Goal: Task Accomplishment & Management: Manage account settings

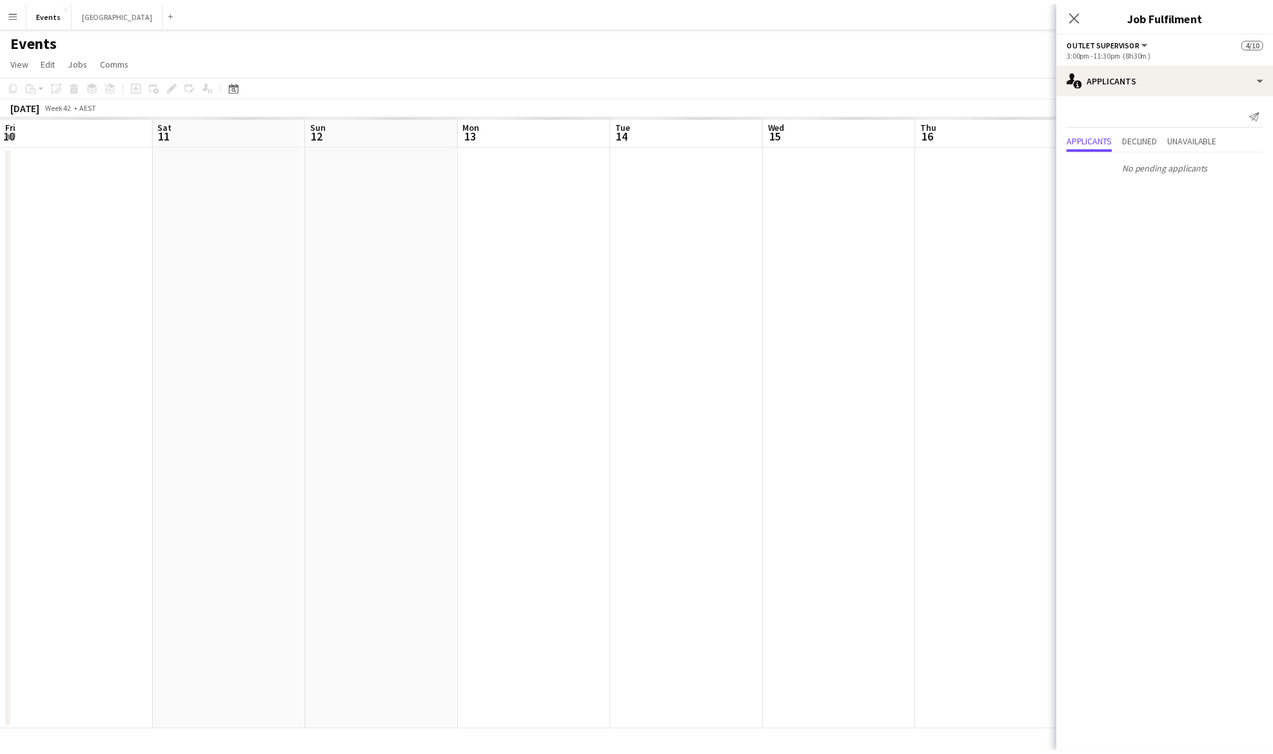
scroll to position [0, 464]
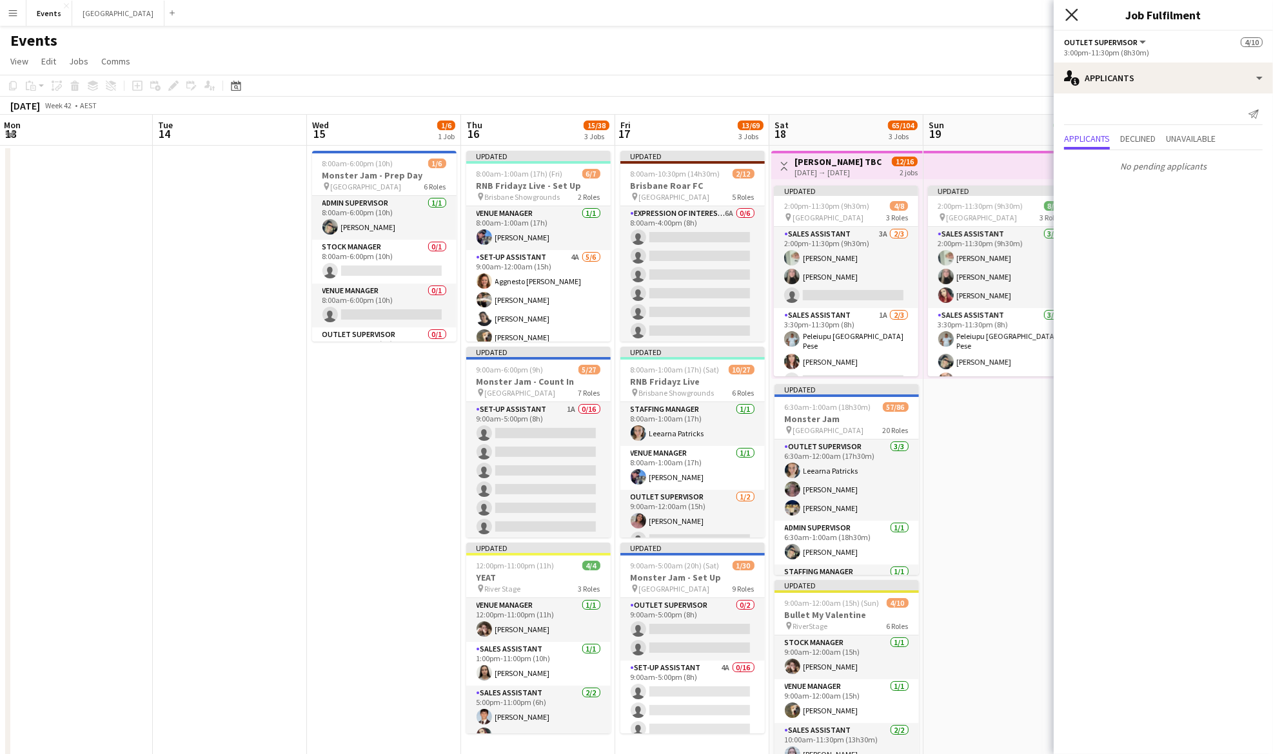
click at [1073, 14] on icon at bounding box center [1071, 14] width 12 height 12
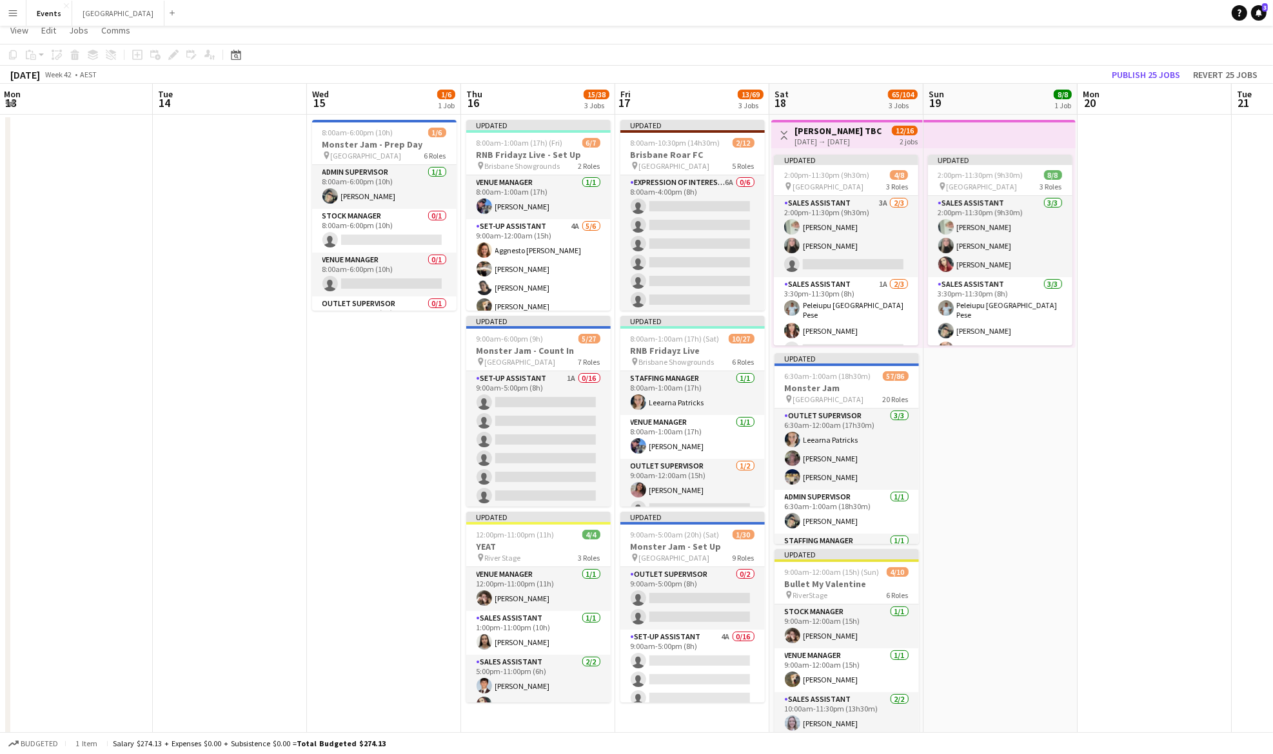
scroll to position [0, 0]
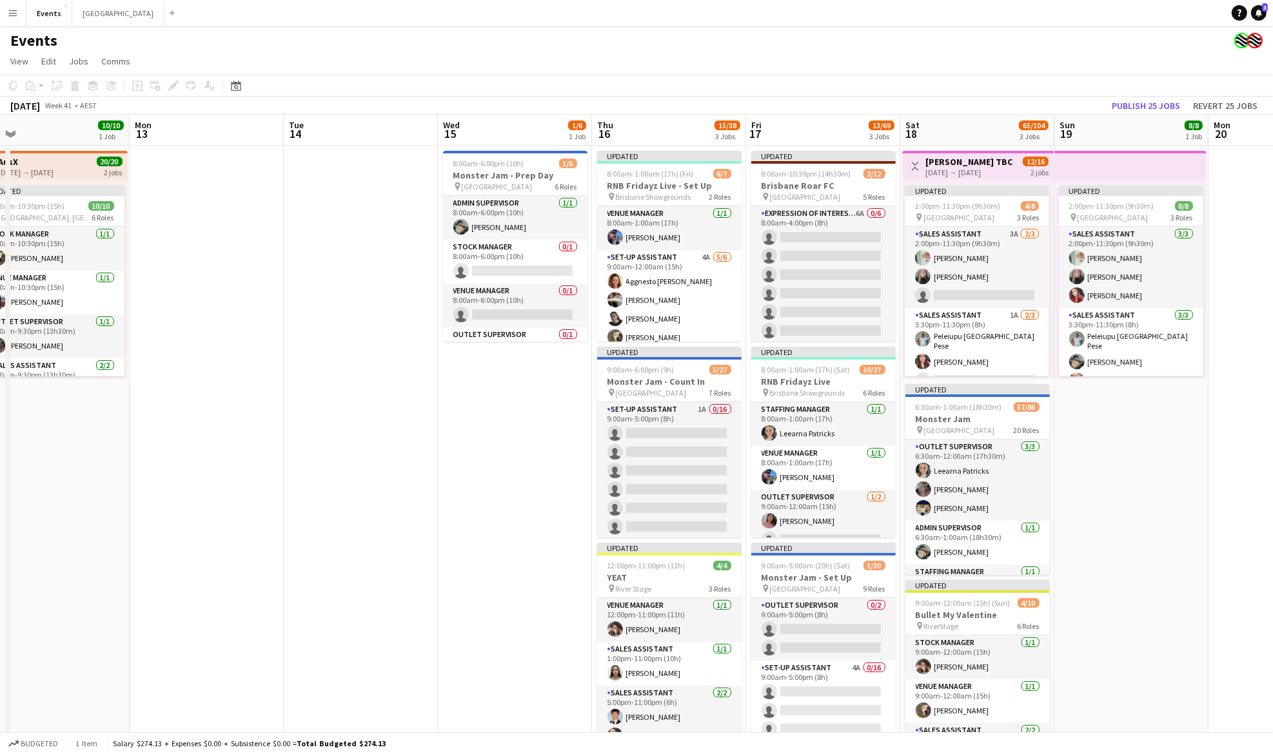
drag, startPoint x: 520, startPoint y: 296, endPoint x: 477, endPoint y: 311, distance: 45.3
click at [769, 297] on app-calendar-viewport "Fri 10 6/6 1 Job Sat 11 12/12 2 Jobs Sun 12 10/10 1 Job Mon 13 Tue 14 Wed 15 1/…" at bounding box center [636, 456] width 1273 height 682
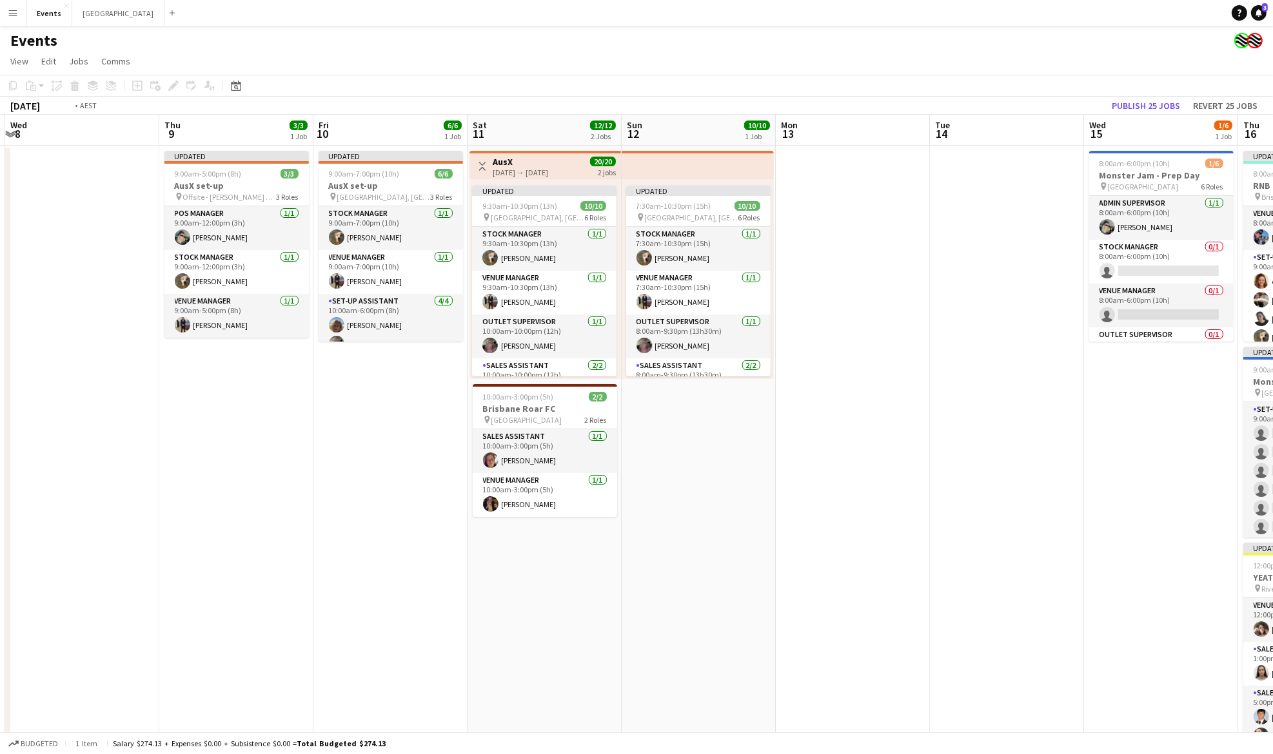
drag, startPoint x: 137, startPoint y: 356, endPoint x: 801, endPoint y: 315, distance: 664.7
click at [801, 315] on app-calendar-viewport "Mon 6 Tue 7 Wed 8 Thu 9 3/3 1 Job Fri 10 6/6 1 Job Sat 11 12/12 2 Jobs Sun 12 1…" at bounding box center [636, 456] width 1273 height 682
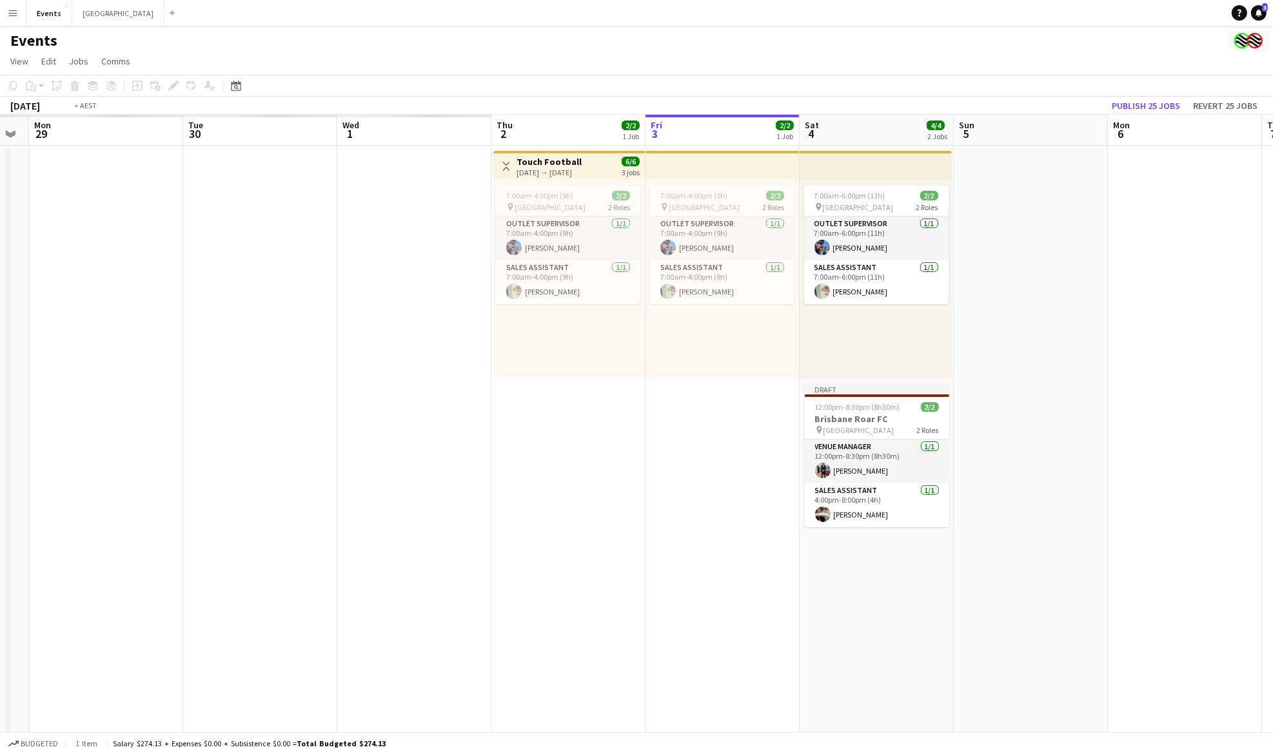
drag, startPoint x: 201, startPoint y: 375, endPoint x: 860, endPoint y: 347, distance: 659.5
click at [916, 334] on app-calendar-viewport "Sat 27 Sun 28 Mon 29 Tue 30 Wed 1 Thu 2 2/2 1 Job Fri 3 2/2 1 Job Sat 4 4/4 2 J…" at bounding box center [636, 456] width 1273 height 682
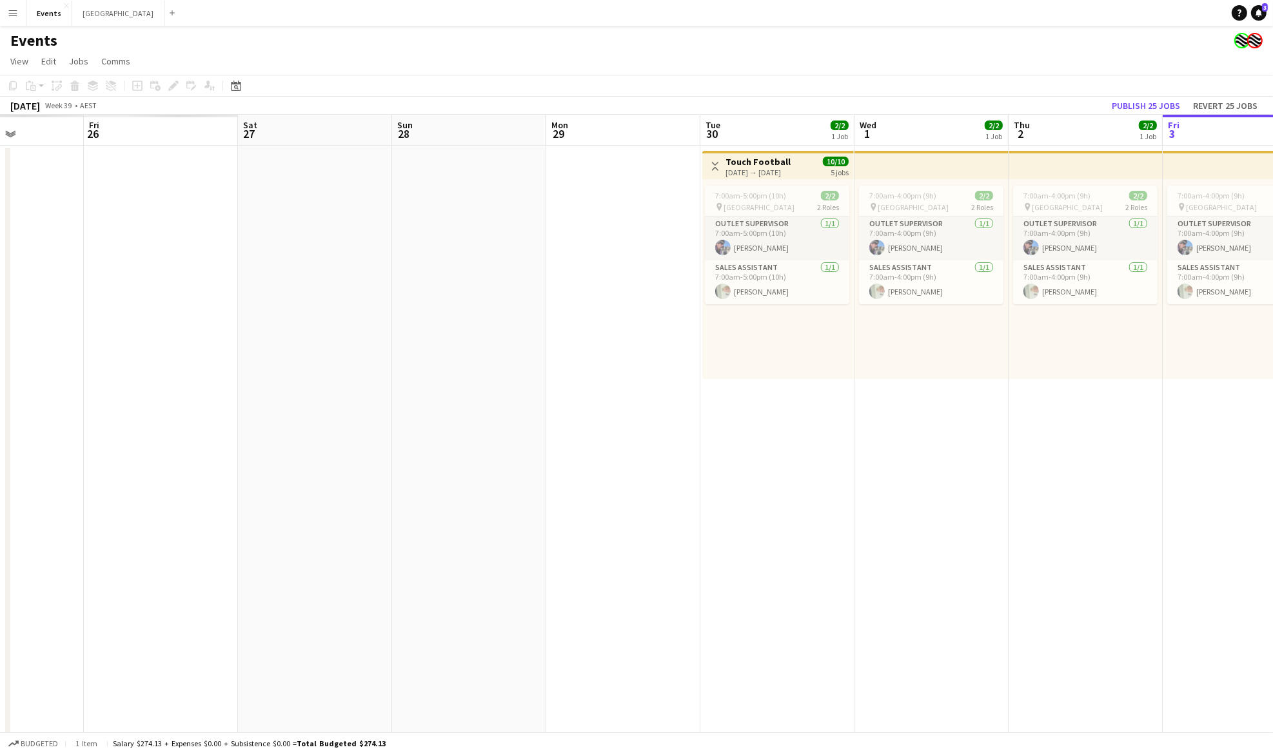
drag, startPoint x: 279, startPoint y: 380, endPoint x: 780, endPoint y: 377, distance: 501.0
click at [931, 376] on app-calendar-viewport "Tue 23 Wed 24 Thu 25 Fri 26 Sat 27 Sun 28 Mon 29 Tue 30 2/2 1 Job Wed 1 2/2 1 J…" at bounding box center [636, 456] width 1273 height 682
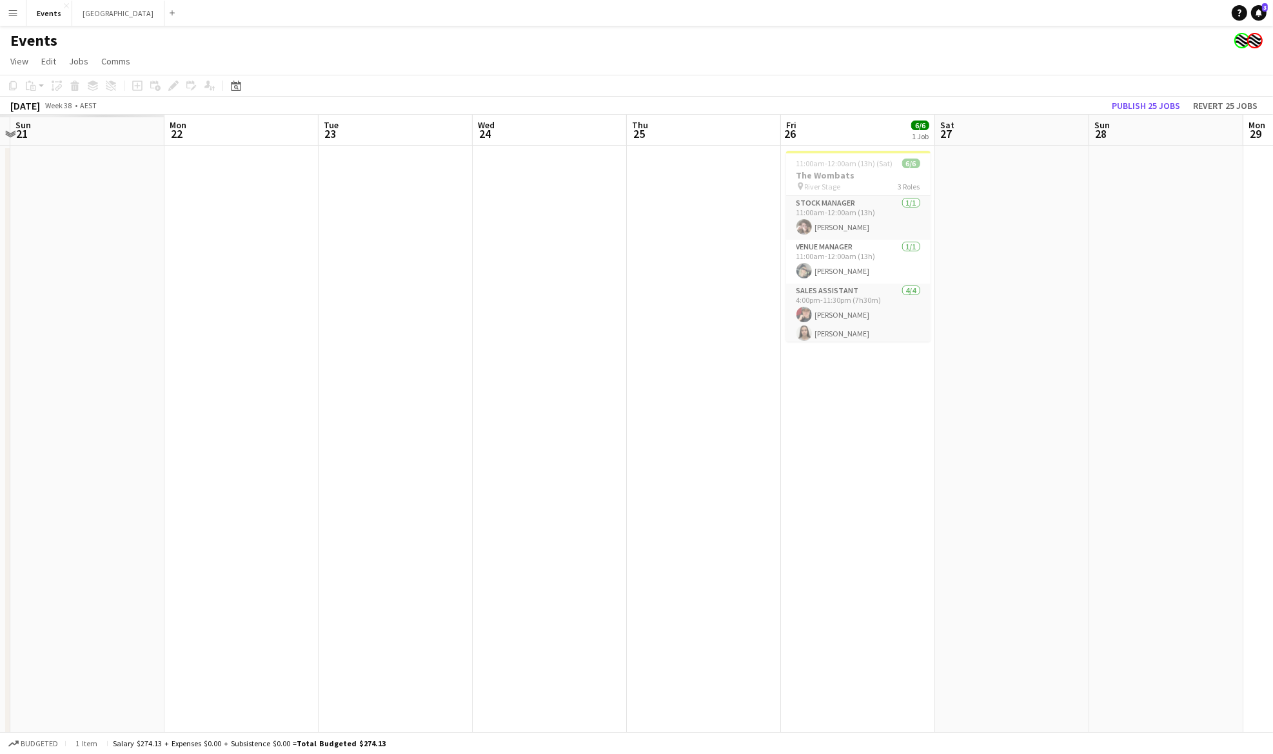
drag, startPoint x: 821, startPoint y: 407, endPoint x: 642, endPoint y: 407, distance: 179.9
click at [896, 406] on app-calendar-viewport "Thu 18 Fri 19 Sat 20 Sun 21 Mon 22 Tue 23 Wed 24 Thu 25 Fri 26 6/6 1 Job Sat 27…" at bounding box center [636, 456] width 1273 height 682
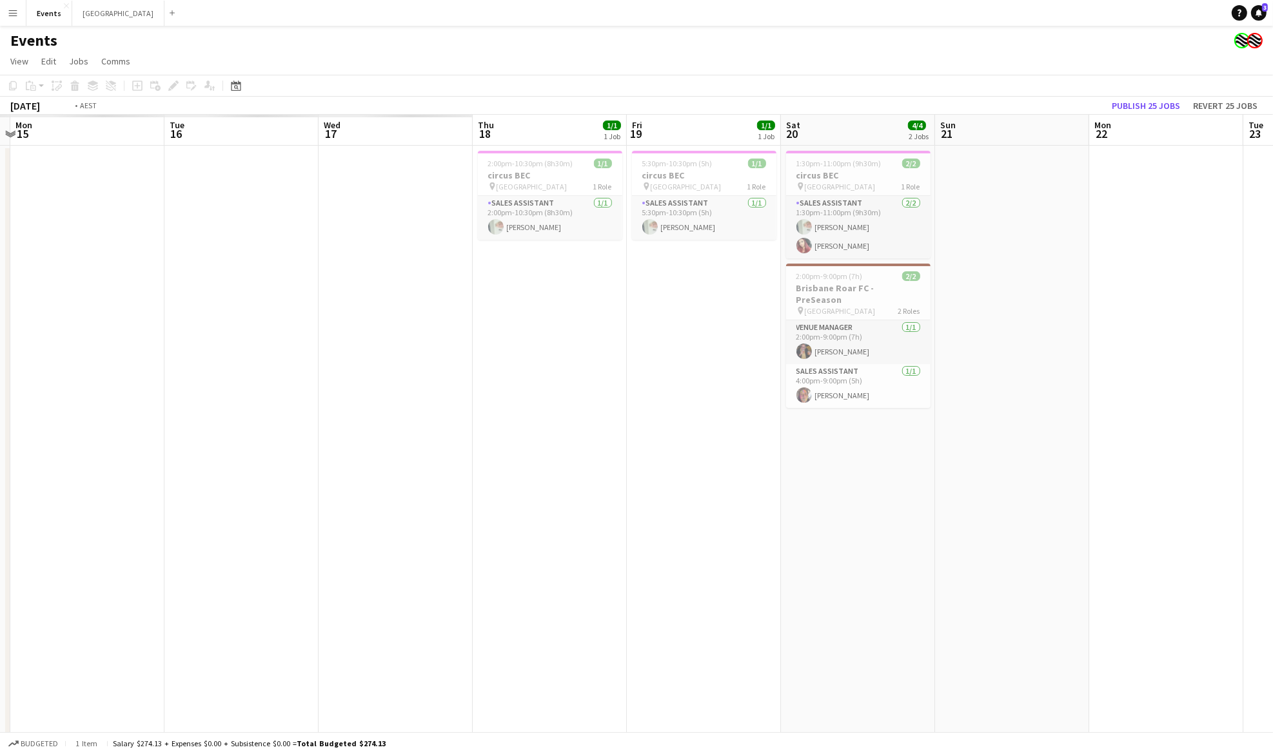
drag, startPoint x: 831, startPoint y: 435, endPoint x: 645, endPoint y: 436, distance: 186.3
click at [860, 435] on app-calendar-viewport "Sat 13 Sun 14 Mon 15 Tue 16 Wed 17 Thu 18 1/1 1 Job Fri 19 1/1 1 Job Sat 20 4/4…" at bounding box center [636, 456] width 1273 height 682
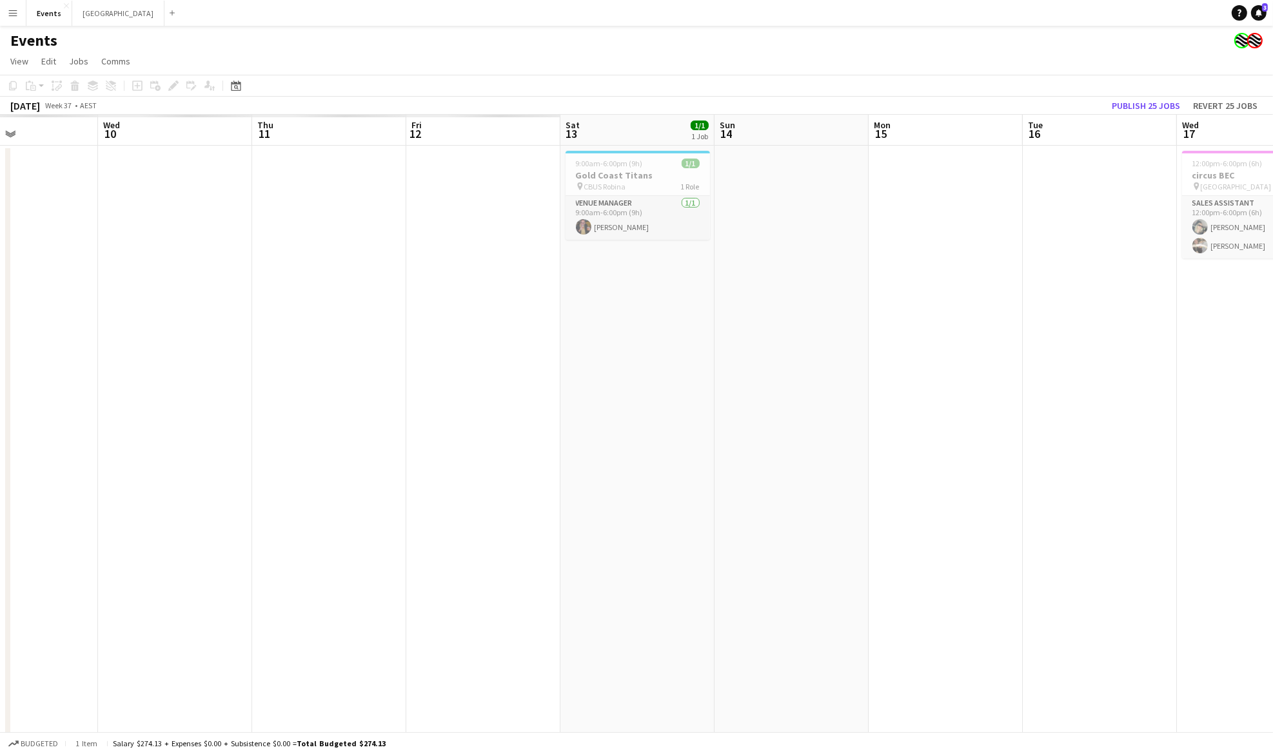
drag, startPoint x: 187, startPoint y: 448, endPoint x: 887, endPoint y: 418, distance: 700.8
click at [1052, 418] on app-calendar-viewport "Sun 7 Mon 8 Tue 9 Wed 10 Thu 11 Fri 12 Sat 13 1/1 1 Job Sun 14 Mon 15 Tue 16 We…" at bounding box center [636, 456] width 1273 height 682
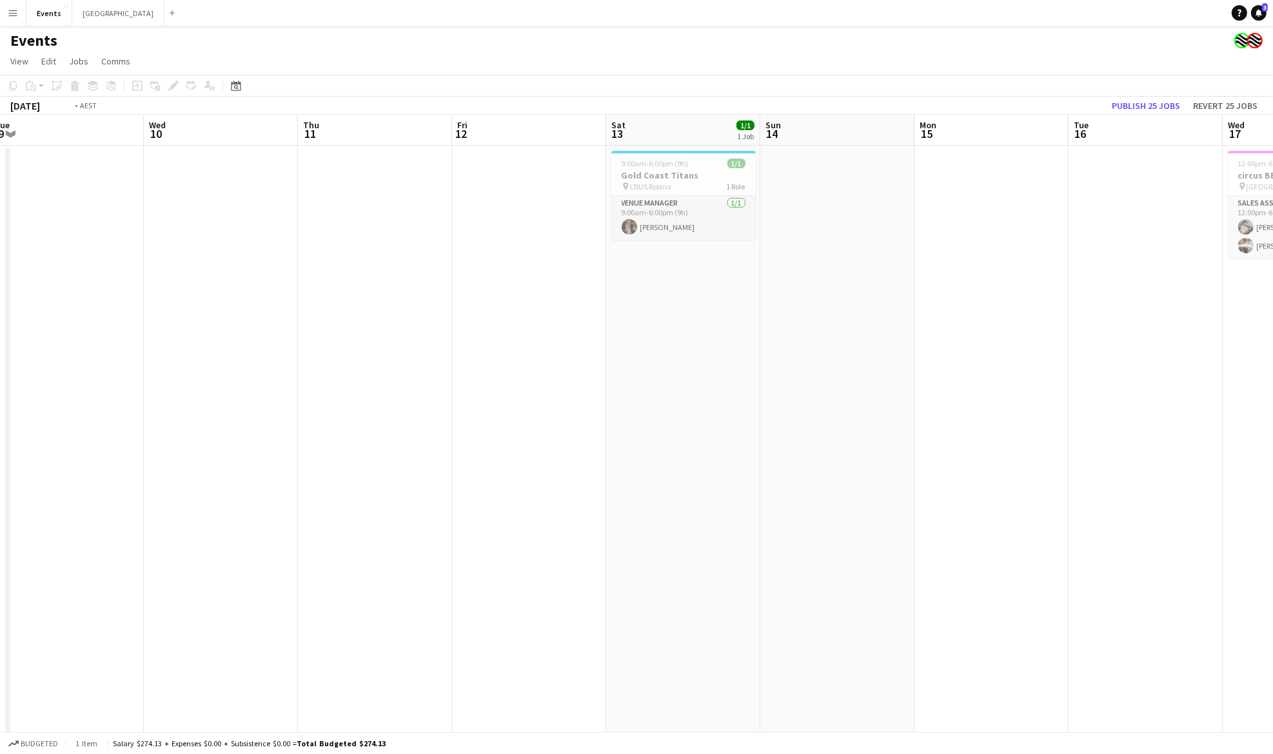
drag, startPoint x: 169, startPoint y: 418, endPoint x: 1076, endPoint y: 404, distance: 907.3
click at [1128, 404] on app-calendar-viewport "Sun 7 5/5 1 Job Mon 8 Tue 9 Wed 10 Thu 11 Fri 12 Sat 13 1/1 1 Job Sun 14 Mon 15…" at bounding box center [636, 456] width 1273 height 682
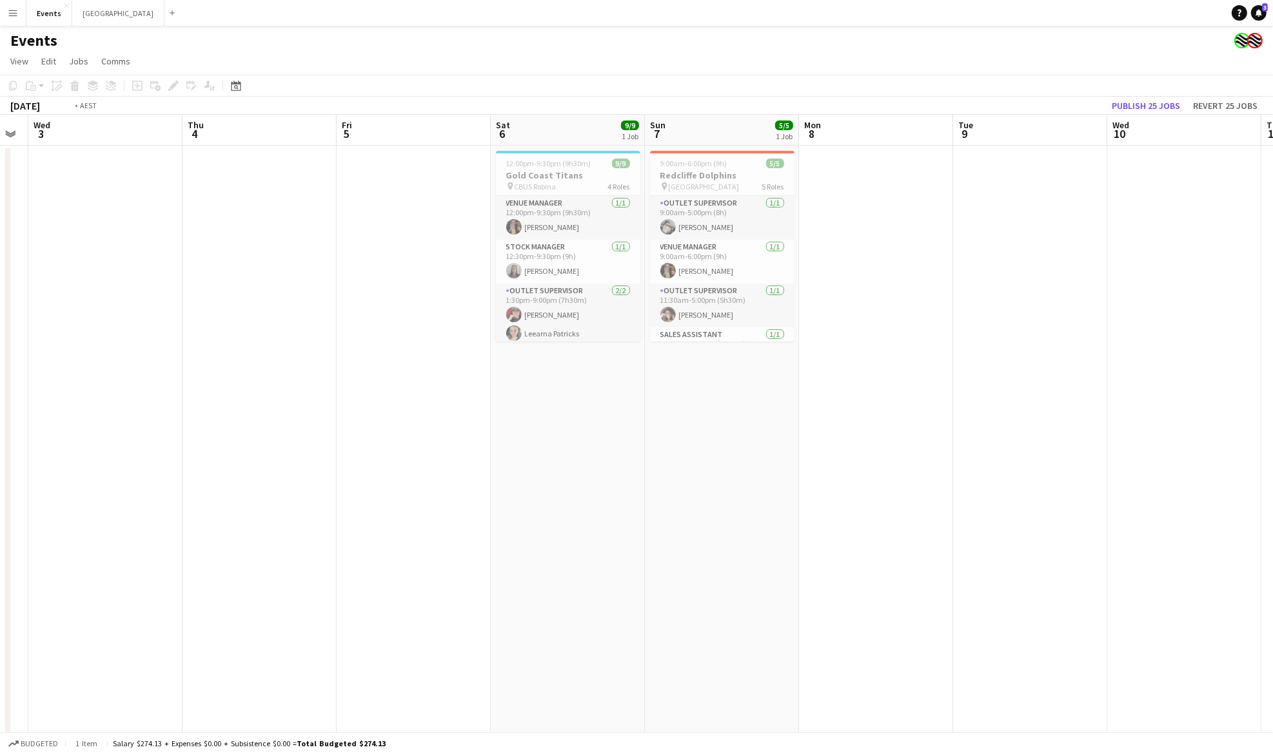
drag, startPoint x: 290, startPoint y: 423, endPoint x: 397, endPoint y: 386, distance: 113.4
click at [1023, 378] on app-calendar-viewport "Sun 31 Mon 1 Tue 2 Wed 3 Thu 4 Fri 5 Sat 6 9/9 1 Job Sun 7 5/5 1 Job Mon 8 Tue …" at bounding box center [636, 456] width 1273 height 682
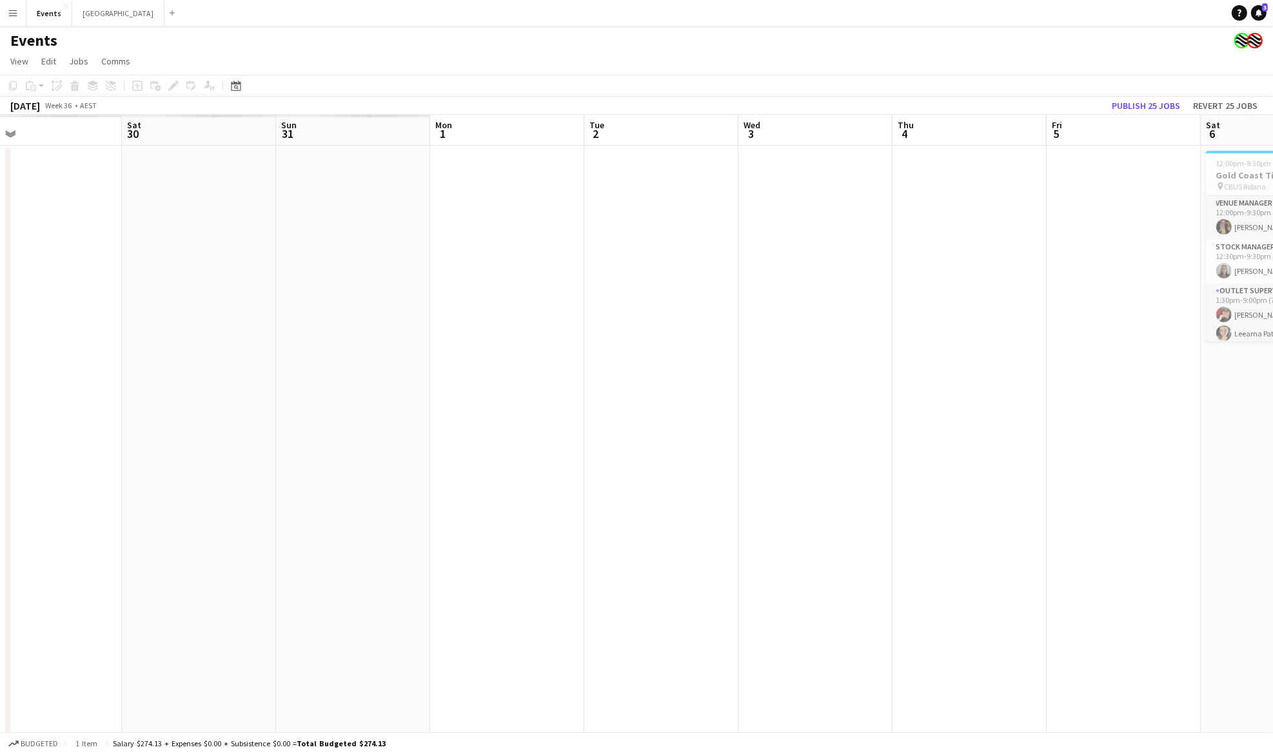
click at [985, 371] on app-calendar-viewport "Wed 27 Thu 28 Fri 29 Sat 30 Sun 31 Mon 1 Tue 2 Wed 3 Thu 4 Fri 5 Sat 6 9/9 1 Jo…" at bounding box center [636, 456] width 1273 height 682
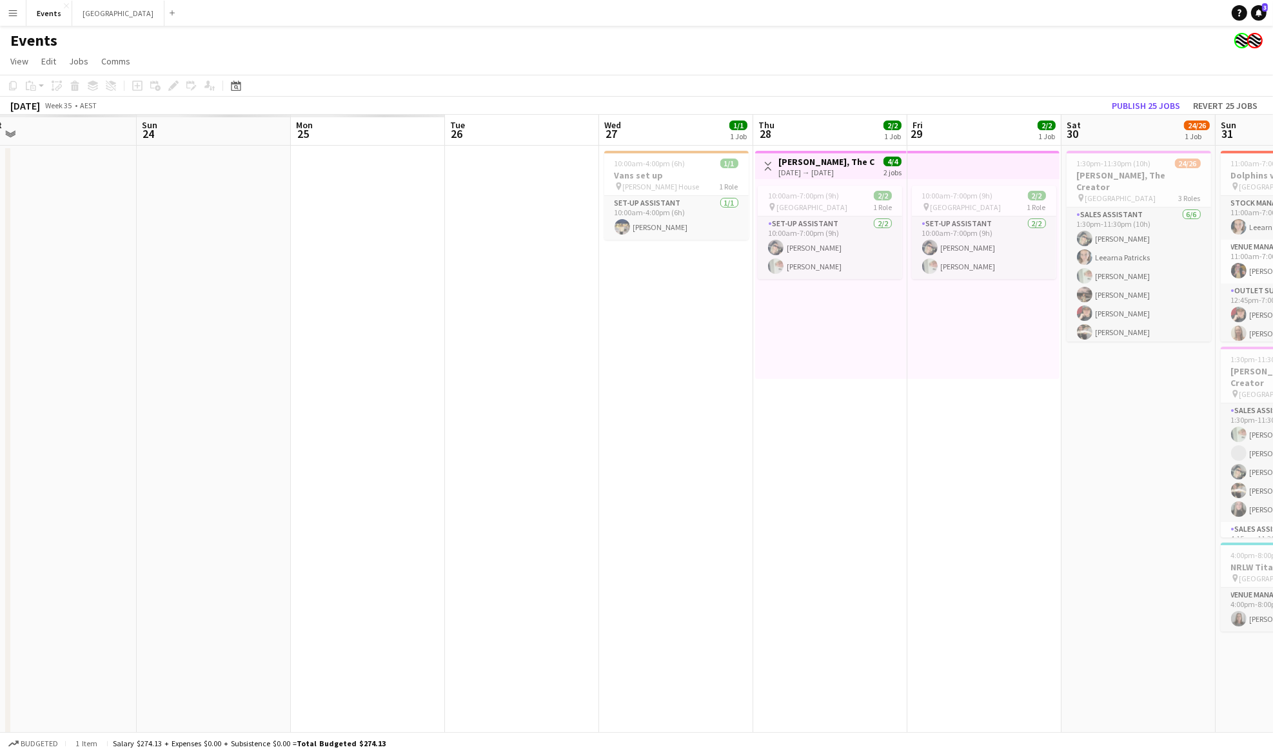
drag, startPoint x: 400, startPoint y: 393, endPoint x: 611, endPoint y: 395, distance: 210.8
click at [963, 393] on app-calendar-viewport "Fri 22 Sat 23 Sun 24 Mon 25 Tue 26 Wed 27 1/1 1 Job Thu 28 2/2 1 Job Fri 29 2/2…" at bounding box center [636, 456] width 1273 height 682
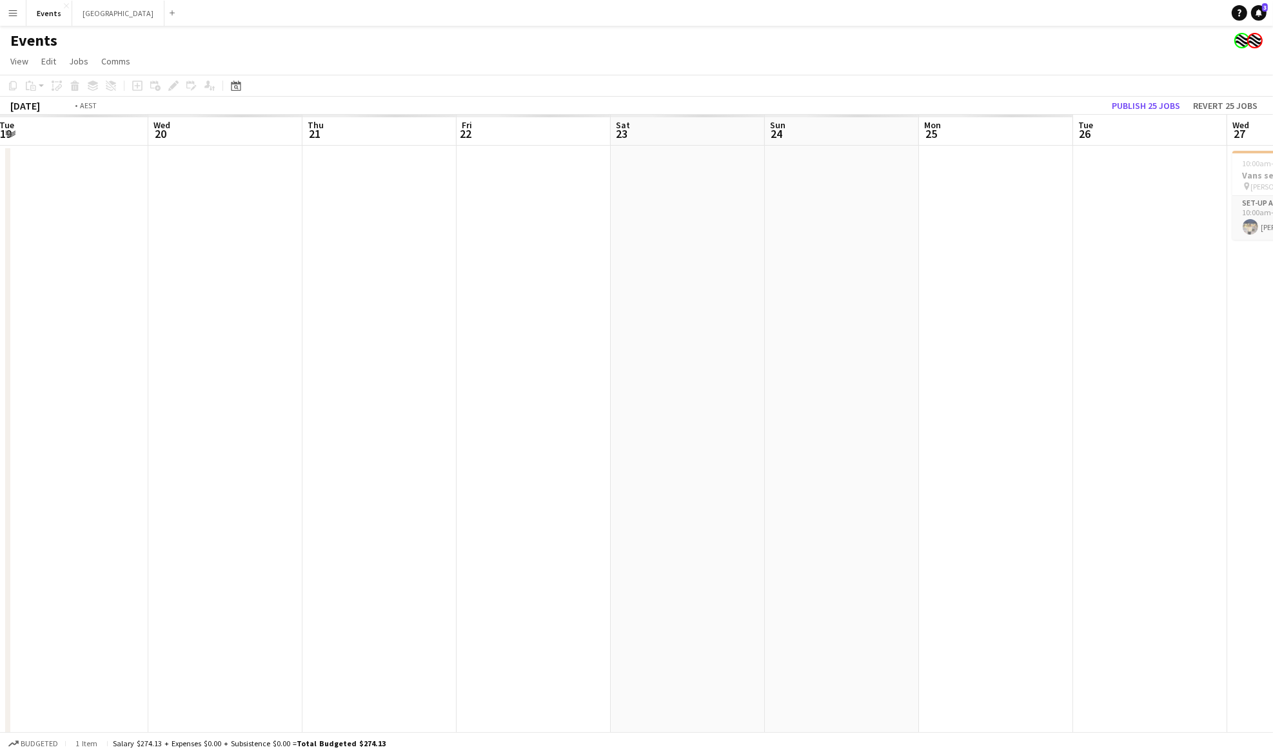
drag, startPoint x: 818, startPoint y: 394, endPoint x: 741, endPoint y: 395, distance: 77.4
click at [814, 394] on app-calendar-viewport "Sun 17 Mon 18 Tue 19 Wed 20 Thu 21 Fri 22 Sat 23 Sun 24 Mon 25 Tue 26 Wed 27 1/…" at bounding box center [636, 456] width 1273 height 682
click at [840, 399] on app-calendar-viewport "Wed 13 Thu 14 Fri 15 Sat 16 Sun 17 Mon 18 Tue 19 Wed 20 Thu 21 Fri 22 Sat 23 Su…" at bounding box center [636, 456] width 1273 height 682
drag, startPoint x: 181, startPoint y: 400, endPoint x: 574, endPoint y: 402, distance: 393.3
click at [714, 402] on app-calendar-viewport "Wed 6 Thu 7 Fri 8 Sat 9 Sun 10 Mon 11 Tue 12 Wed 13 Thu 14 Fri 15 Sat 16 Sun 17…" at bounding box center [636, 456] width 1273 height 682
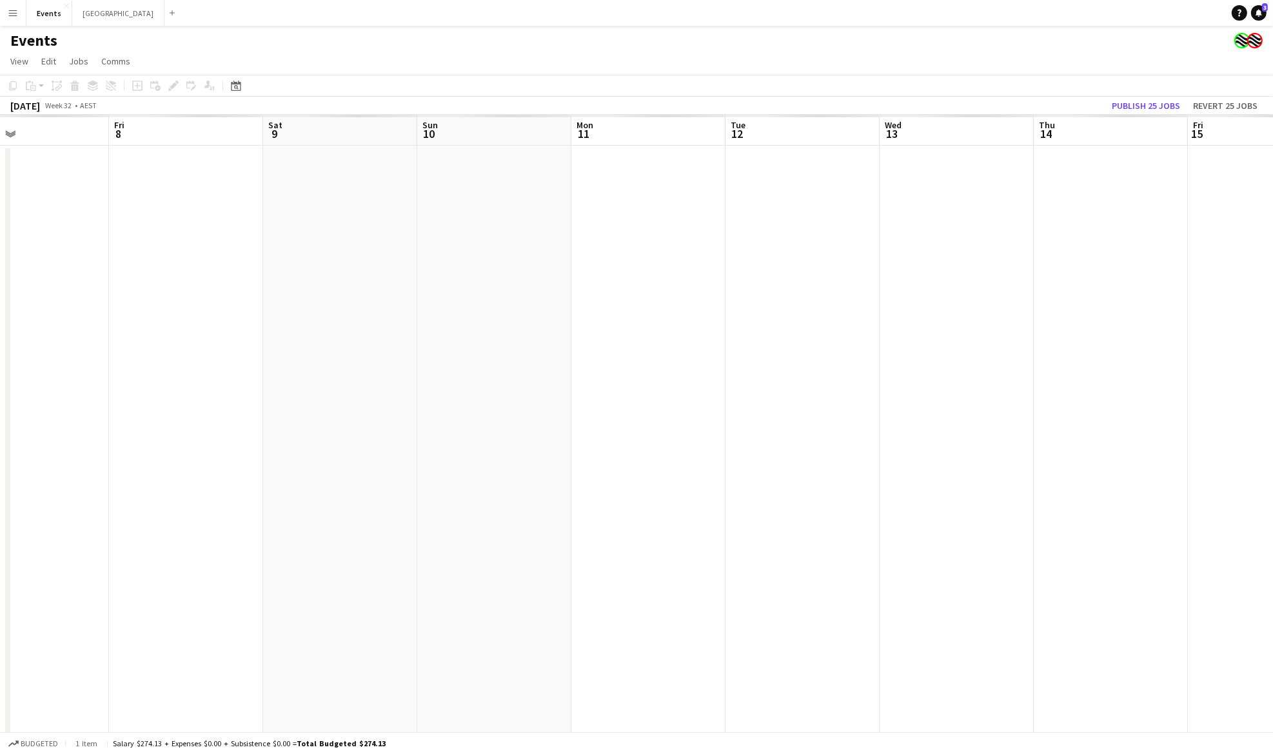
scroll to position [0, 308]
drag, startPoint x: 756, startPoint y: 402, endPoint x: 867, endPoint y: 402, distance: 110.3
click at [918, 402] on app-calendar-viewport "Tue 5 Wed 6 Thu 7 Fri 8 Sat 9 Sun 10 Mon 11 Tue 12 Wed 13 Thu 14 Fri 15 Sat 16 …" at bounding box center [636, 456] width 1273 height 682
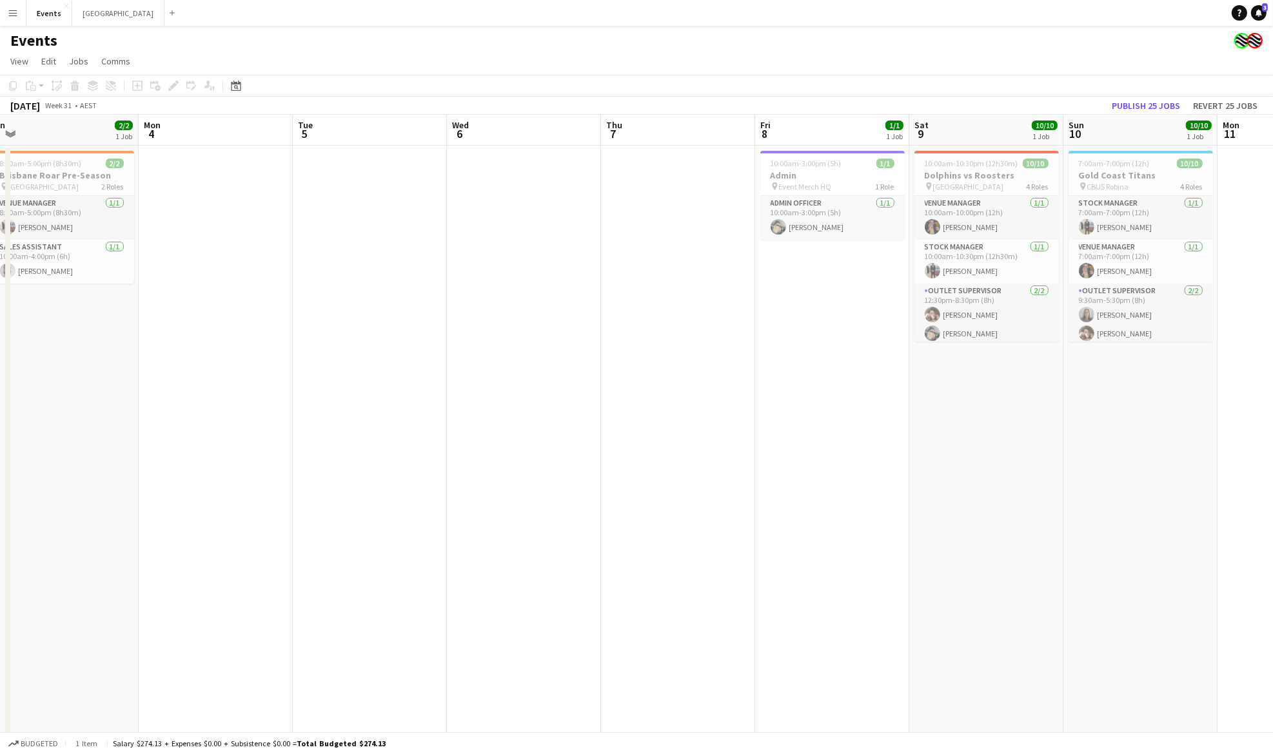
drag, startPoint x: 317, startPoint y: 400, endPoint x: 1068, endPoint y: 399, distance: 751.1
click at [1068, 399] on app-calendar-viewport "Fri 1 Sat 2 Sun 3 2/2 1 Job Mon 4 Tue 5 Wed 6 Thu 7 Fri 8 1/1 1 Job Sat 9 10/10…" at bounding box center [636, 456] width 1273 height 682
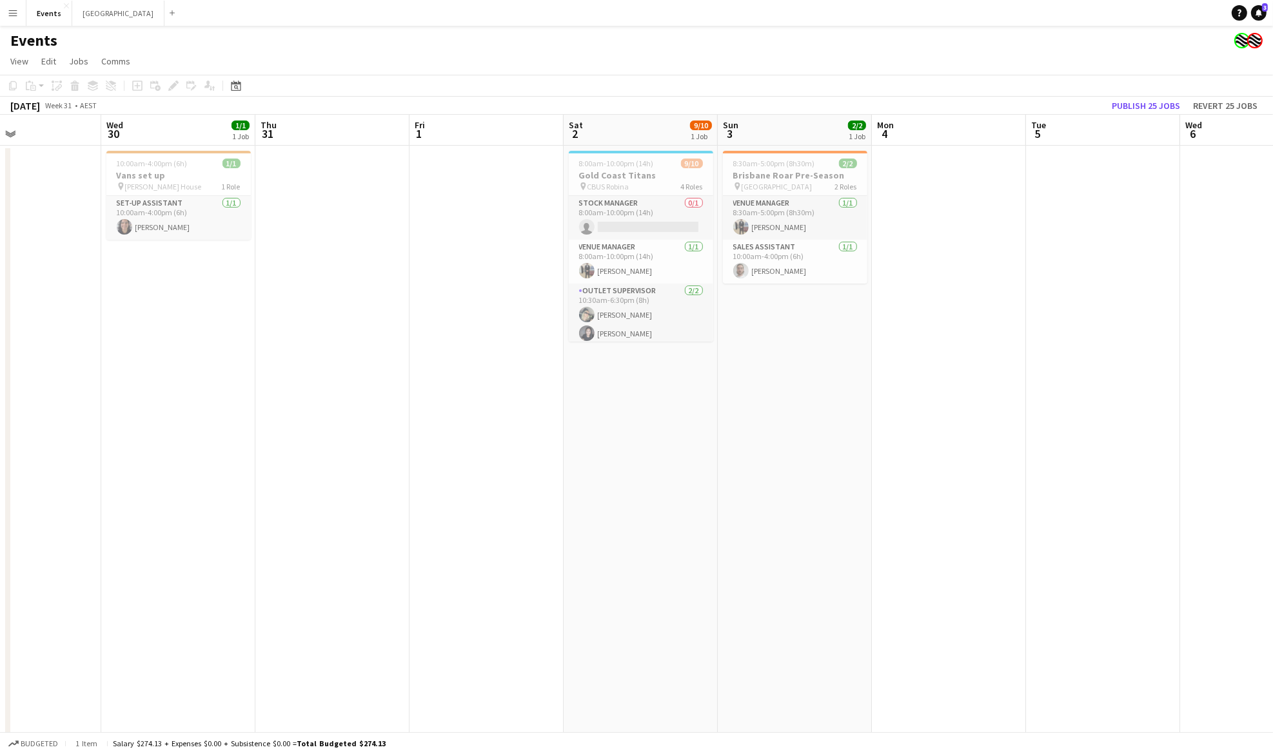
scroll to position [0, 292]
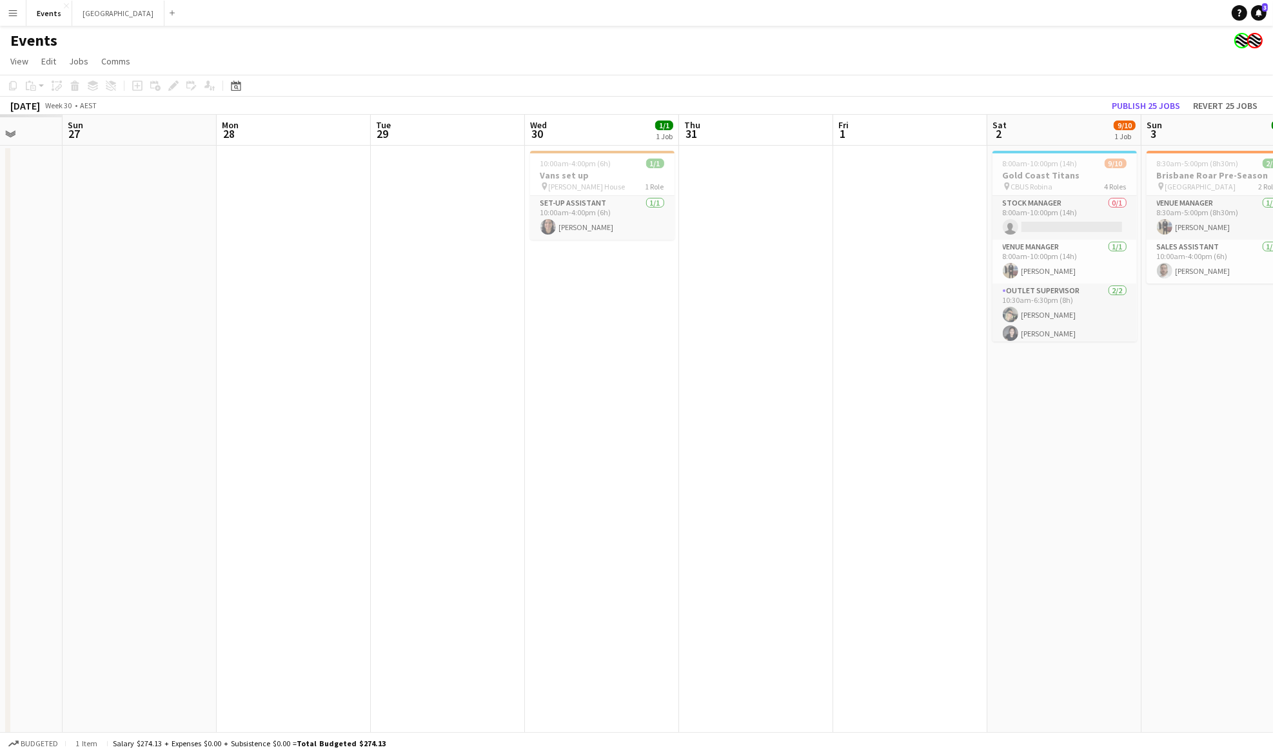
drag, startPoint x: 493, startPoint y: 403, endPoint x: 1164, endPoint y: 404, distance: 670.5
click at [1164, 404] on app-calendar-viewport "Thu 24 Fri 25 Sat 26 Sun 27 Mon 28 Tue 29 Wed 30 1/1 1 Job Thu 31 Fri 1 Sat 2 9…" at bounding box center [636, 456] width 1273 height 682
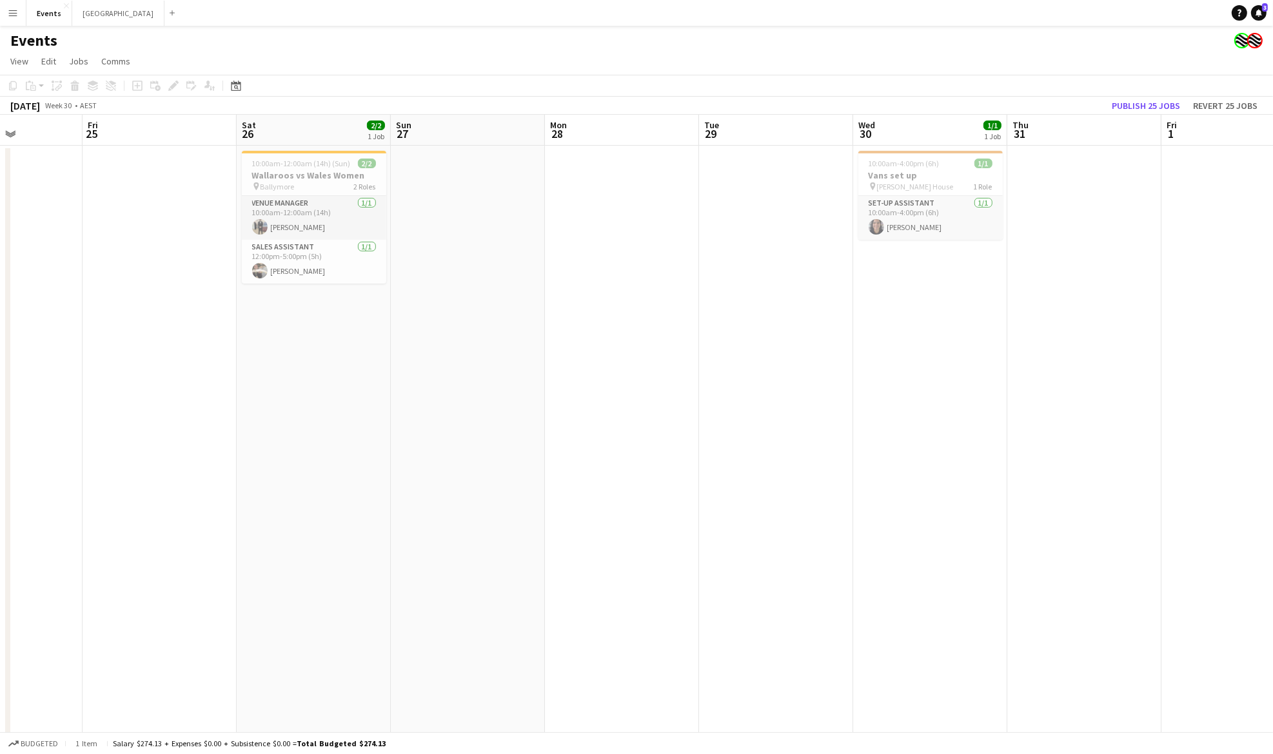
drag, startPoint x: 588, startPoint y: 416, endPoint x: 959, endPoint y: 412, distance: 371.4
click at [970, 411] on app-calendar-viewport "Tue 22 Wed 23 Thu 24 Fri 25 Sat 26 2/2 1 Job Sun 27 Mon 28 Tue 29 Wed 30 1/1 1 …" at bounding box center [636, 456] width 1273 height 682
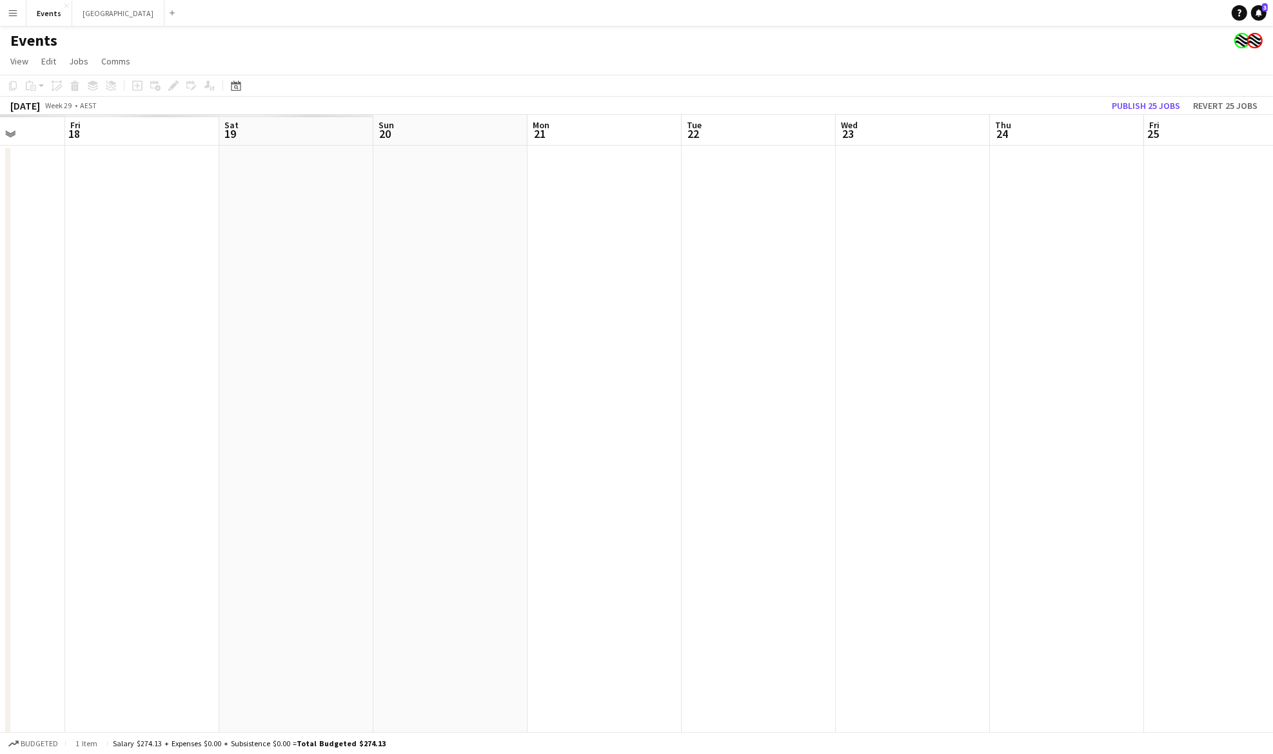
drag, startPoint x: 314, startPoint y: 413, endPoint x: 1044, endPoint y: 407, distance: 729.9
click at [1046, 407] on app-calendar-viewport "Tue 15 Wed 16 Thu 17 Fri 18 Sat 19 Sun 20 Mon 21 Tue 22 Wed 23 Thu 24 Fri 25 Sa…" at bounding box center [636, 456] width 1273 height 682
drag, startPoint x: 476, startPoint y: 386, endPoint x: 271, endPoint y: 424, distance: 208.5
click at [937, 384] on app-calendar-viewport "Sat 12 Sun 13 Mon 14 Tue 15 Wed 16 Thu 17 Fri 18 Sat 19 Sun 20 Mon 21 Tue 22 We…" at bounding box center [636, 456] width 1273 height 682
click at [789, 397] on app-calendar-viewport "Sat 12 Sun 13 Mon 14 Tue 15 Wed 16 Thu 17 Fri 18 Sat 19 Sun 20 Mon 21 Tue 22 We…" at bounding box center [636, 456] width 1273 height 682
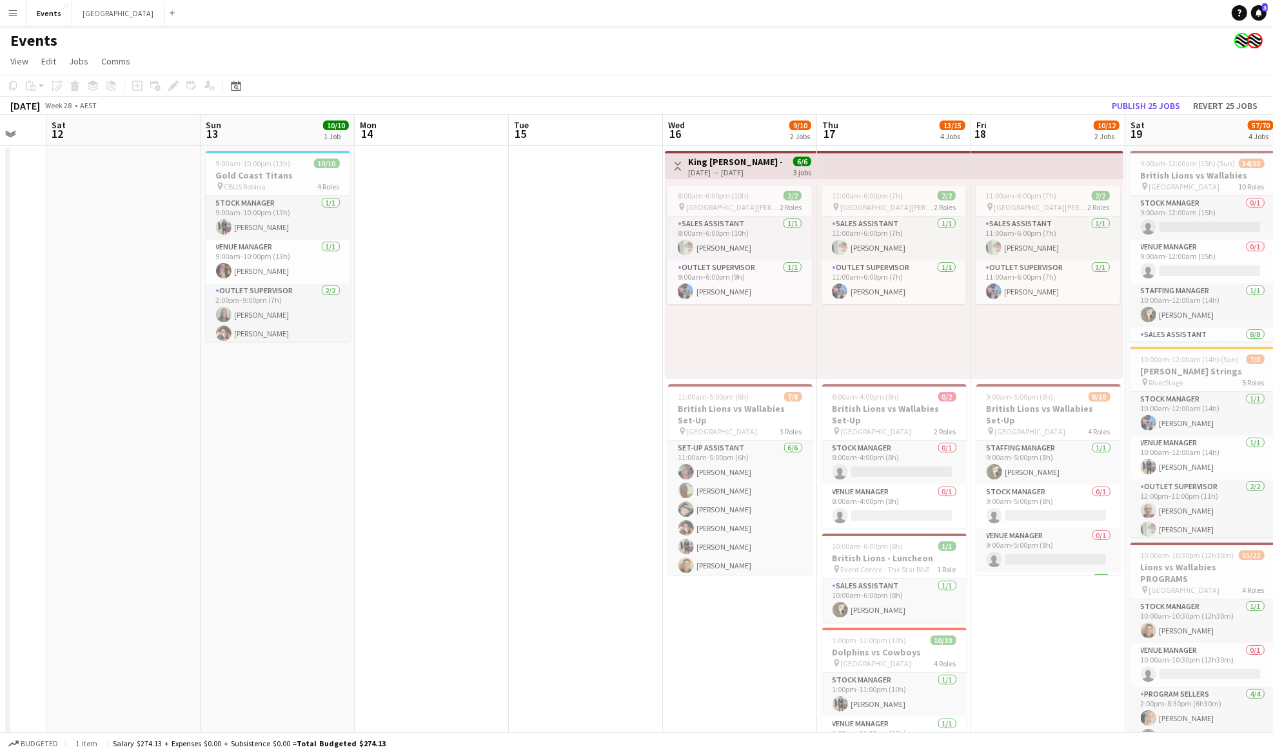
scroll to position [0, 569]
click at [41, 397] on app-calendar-viewport "Tue 8 Wed 9 Thu 10 Fri 11 Sat 12 Sun 13 10/10 1 Job Mon 14 Tue 15 Wed 16 9/10 2…" at bounding box center [636, 500] width 1273 height 770
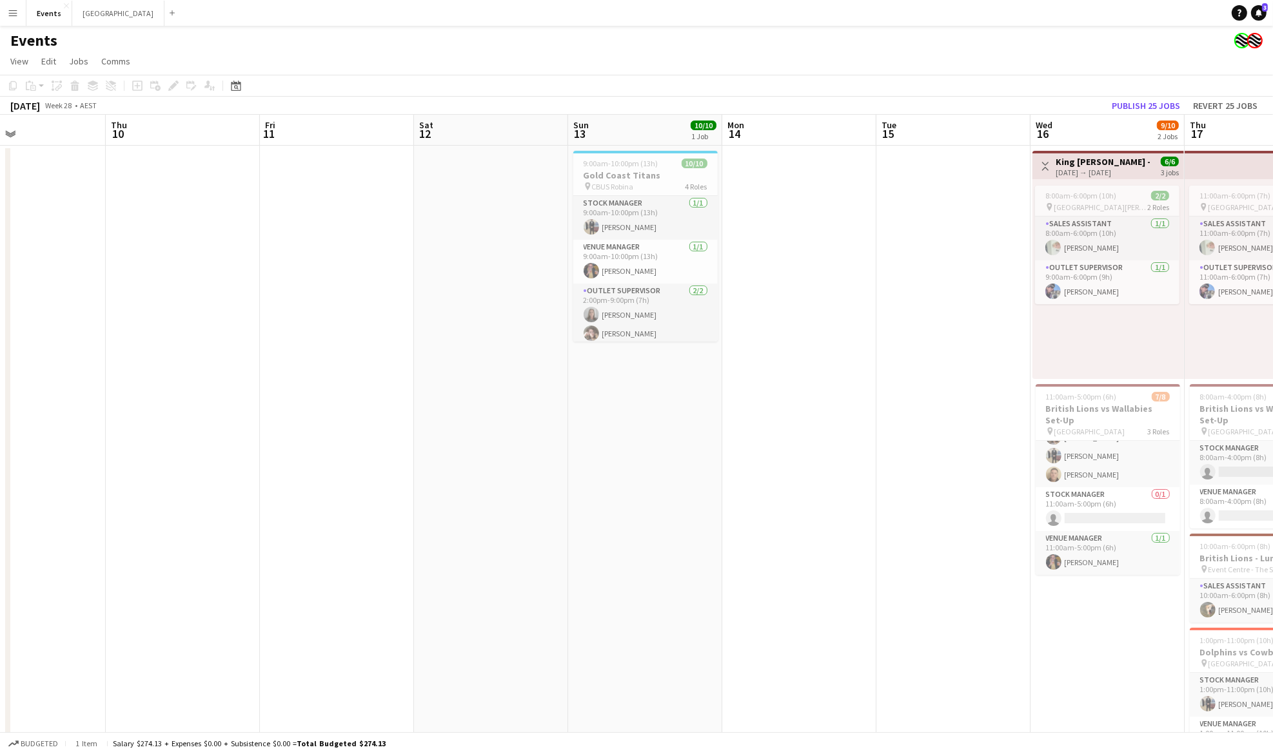
drag, startPoint x: 277, startPoint y: 466, endPoint x: 643, endPoint y: 474, distance: 366.9
click at [643, 474] on app-calendar-viewport "Mon 7 1/1 1 Job Tue 8 Wed 9 Thu 10 Fri 11 Sat 12 Sun 13 10/10 1 Job Mon 14 Tue …" at bounding box center [636, 500] width 1273 height 770
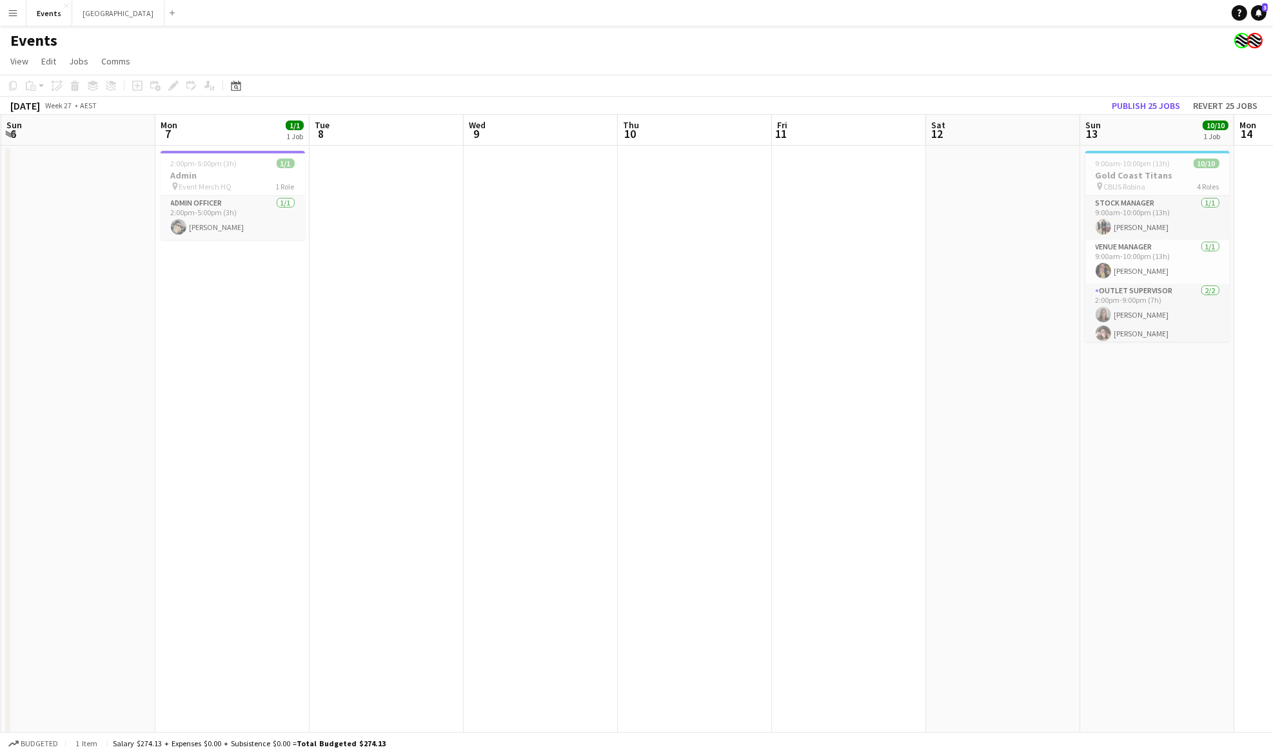
drag, startPoint x: 258, startPoint y: 476, endPoint x: 763, endPoint y: 477, distance: 504.8
click at [763, 477] on app-calendar-viewport "Fri 4 Sat 5 Sun 6 Mon 7 1/1 1 Job Tue 8 Wed 9 Thu 10 Fri 11 Sat 12 Sun 13 10/10…" at bounding box center [636, 500] width 1273 height 770
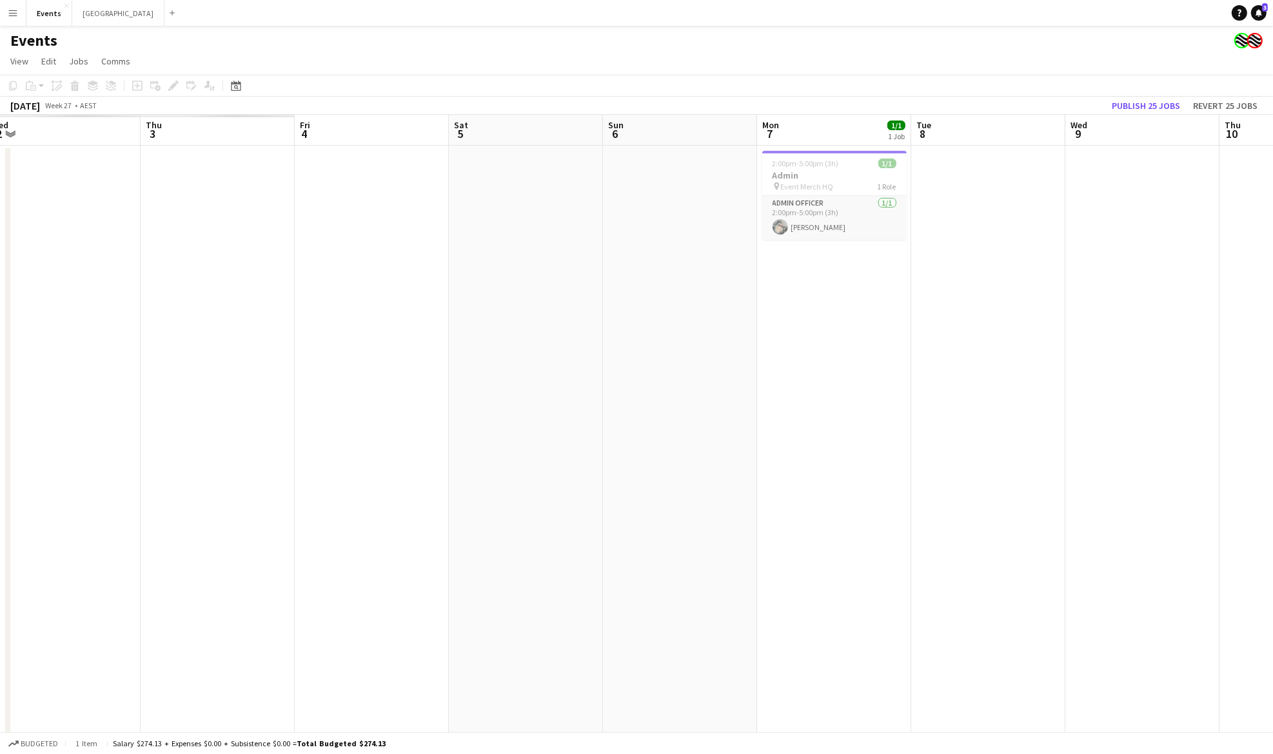
drag, startPoint x: 386, startPoint y: 475, endPoint x: 454, endPoint y: 475, distance: 67.7
click at [945, 475] on app-calendar-viewport "Mon 30 Tue 1 Wed 2 Thu 3 Fri 4 Sat 5 Sun 6 Mon 7 1/1 1 Job Tue 8 Wed 9 Thu 10 F…" at bounding box center [636, 500] width 1273 height 770
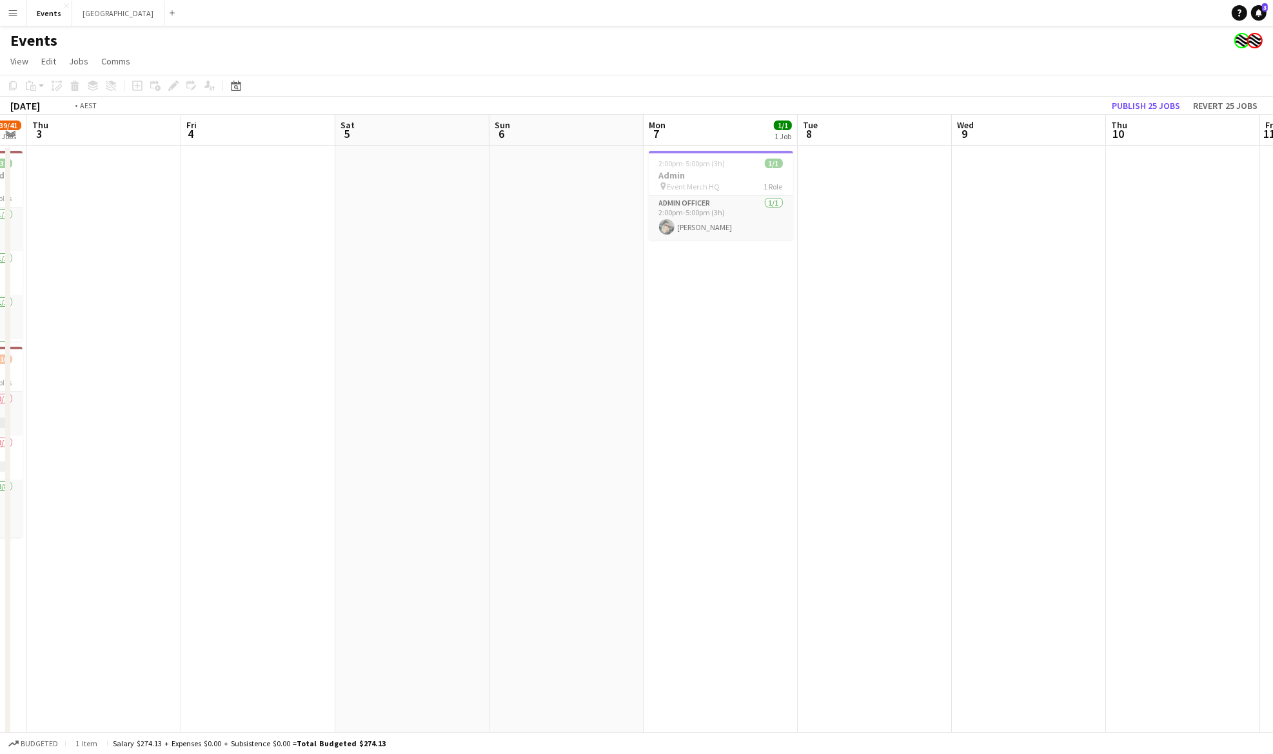
drag, startPoint x: 454, startPoint y: 475, endPoint x: 859, endPoint y: 475, distance: 405.5
click at [940, 475] on app-calendar-viewport "Mon 30 Tue 1 Wed 2 39/41 2 Jobs Thu 3 Fri 4 Sat 5 Sun 6 Mon 7 1/1 1 Job Tue 8 W…" at bounding box center [636, 500] width 1273 height 770
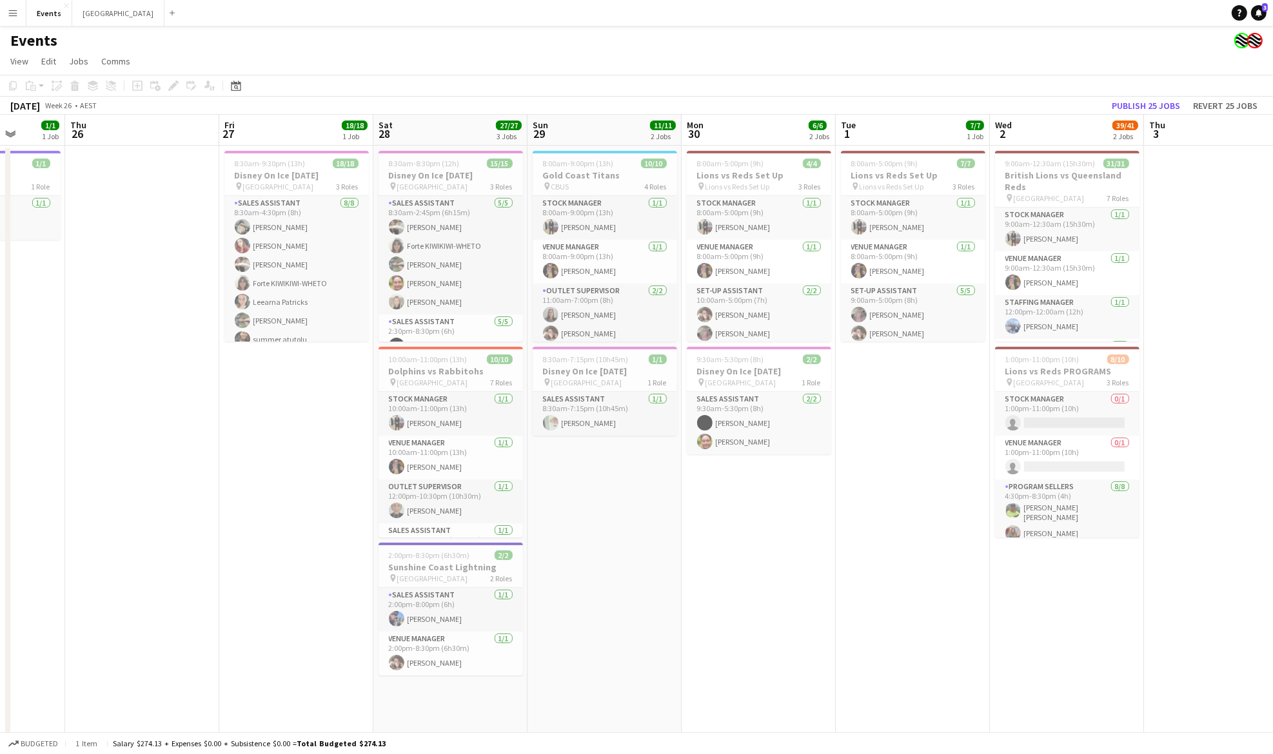
scroll to position [0, 322]
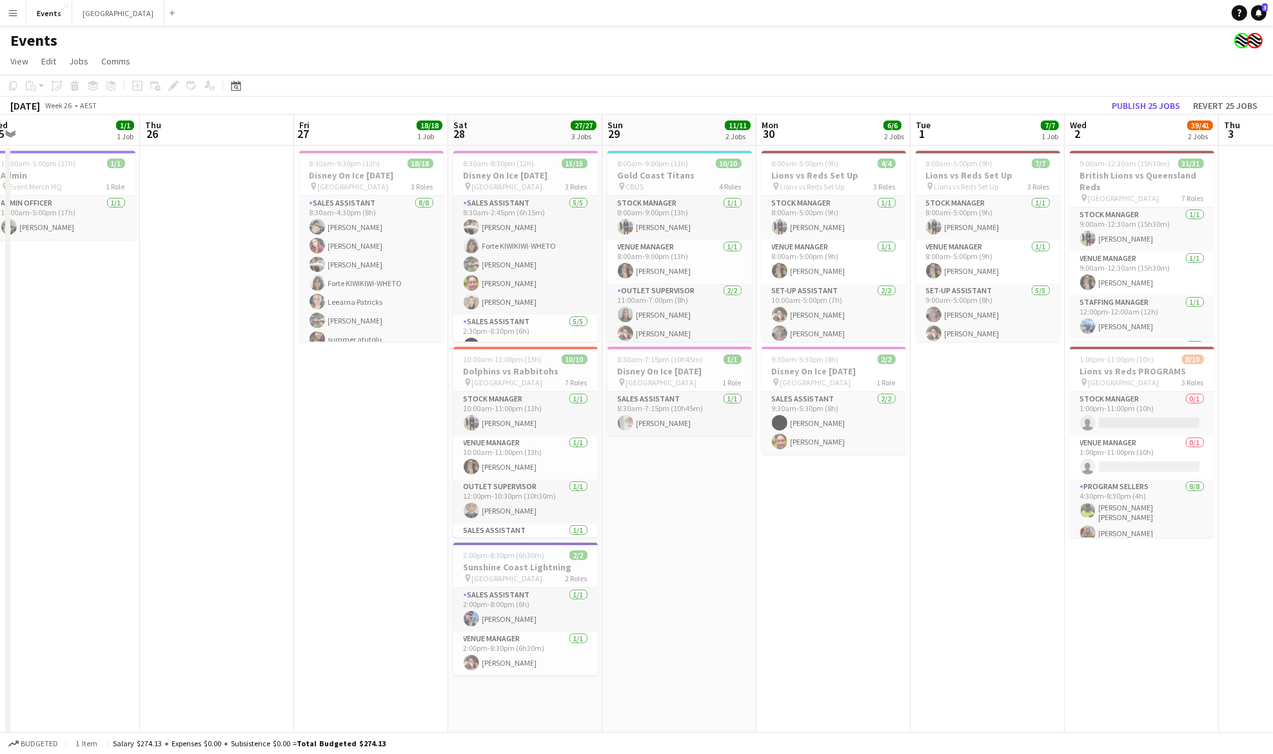
drag, startPoint x: 480, startPoint y: 476, endPoint x: 1067, endPoint y: 481, distance: 587.4
click at [1067, 481] on app-calendar-viewport "Mon 23 1/1 1 Job Tue 24 Wed 25 1/1 1 Job Thu 26 Fri 27 18/18 1 Job Sat 28 27/27…" at bounding box center [636, 500] width 1273 height 770
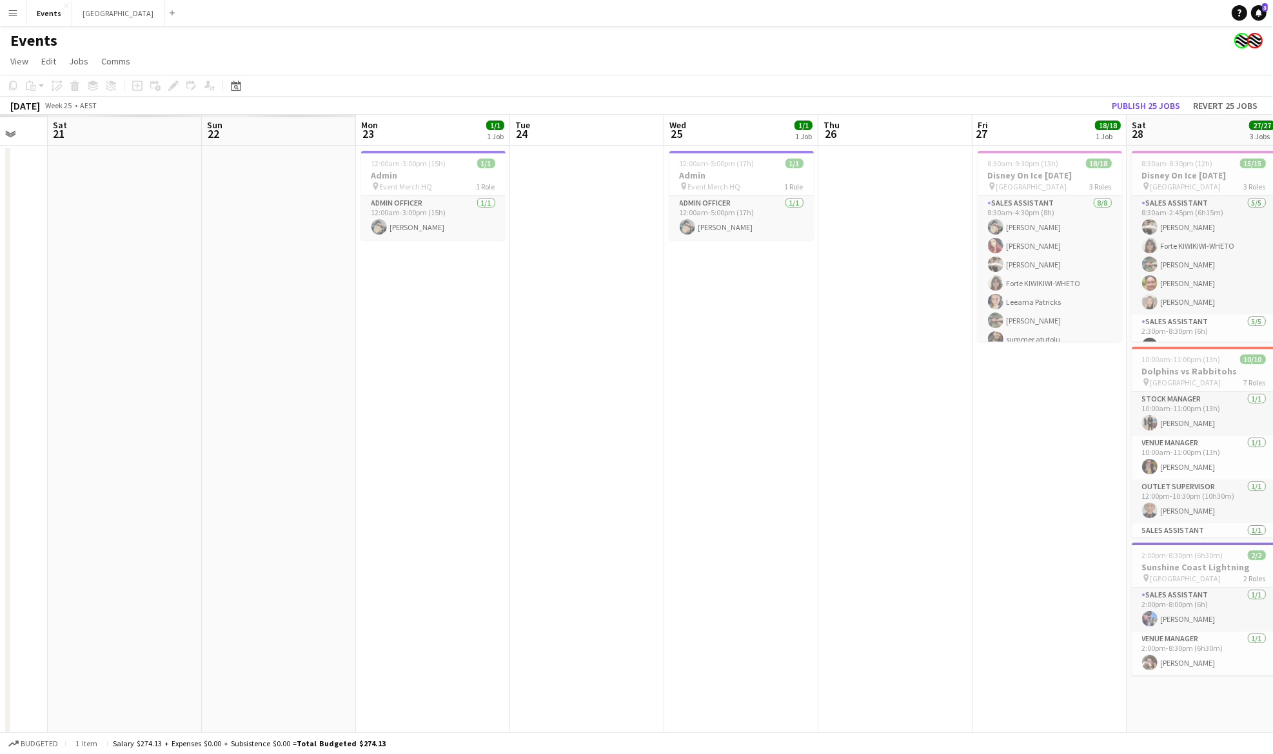
drag, startPoint x: 200, startPoint y: 484, endPoint x: 513, endPoint y: 489, distance: 312.7
click at [871, 485] on app-calendar-viewport "Wed 18 Thu 19 Fri 20 Sat 21 Sun 22 Mon 23 1/1 1 Job Tue 24 Wed 25 1/1 1 Job Thu…" at bounding box center [636, 500] width 1273 height 770
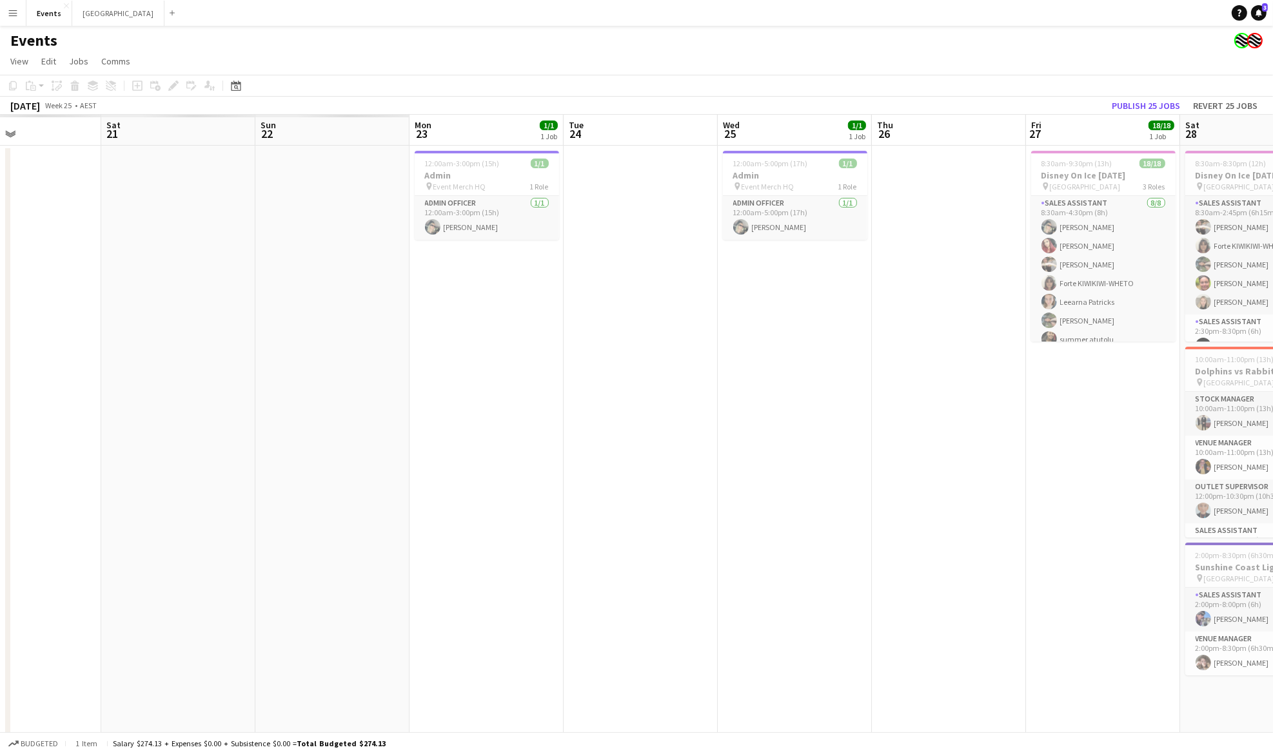
drag, startPoint x: 422, startPoint y: 489, endPoint x: 1166, endPoint y: 489, distance: 744.0
click at [1196, 489] on app-calendar-viewport "Wed 18 Thu 19 Fri 20 Sat 21 Sun 22 Mon 23 1/1 1 Job Tue 24 Wed 25 1/1 1 Job Thu…" at bounding box center [636, 500] width 1273 height 770
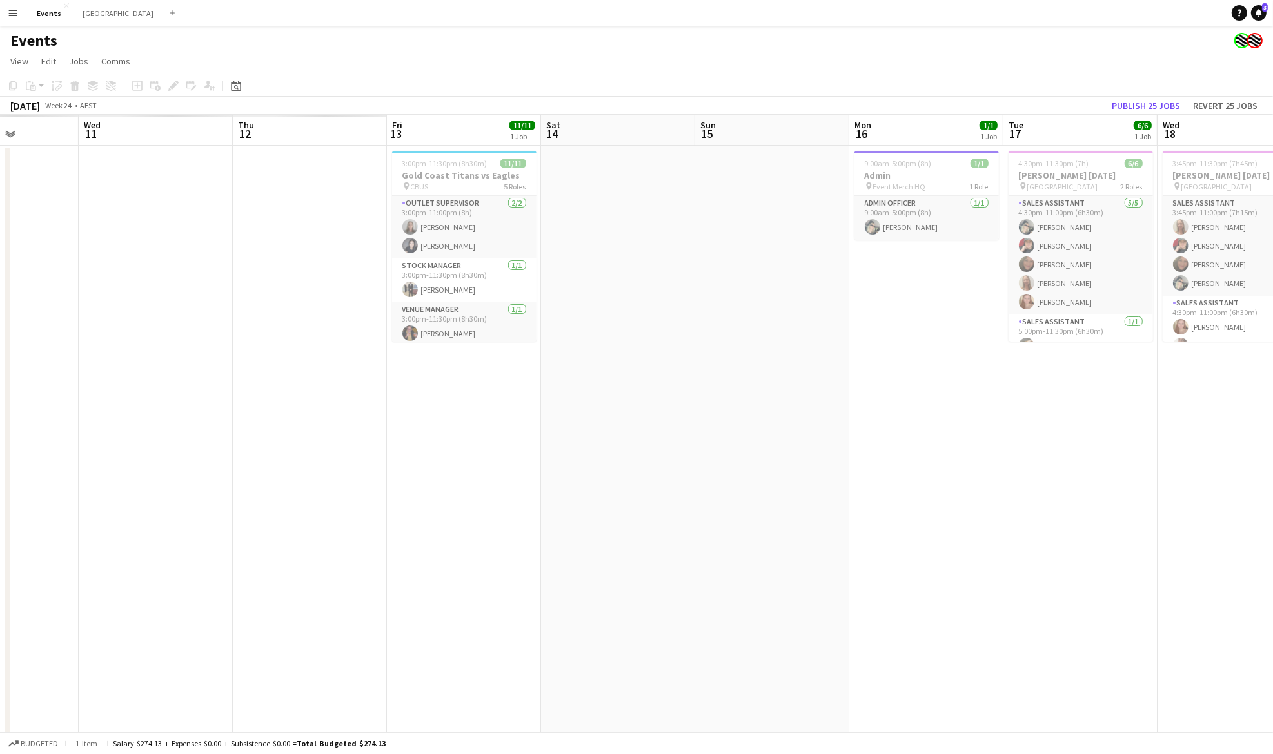
drag, startPoint x: 219, startPoint y: 485, endPoint x: 845, endPoint y: 484, distance: 625.4
click at [1002, 484] on app-calendar-viewport "Sun 8 Mon 9 Tue 10 Wed 11 Thu 12 Fri 13 11/11 1 Job Sat 14 Sun 15 Mon 16 1/1 1 …" at bounding box center [636, 500] width 1273 height 770
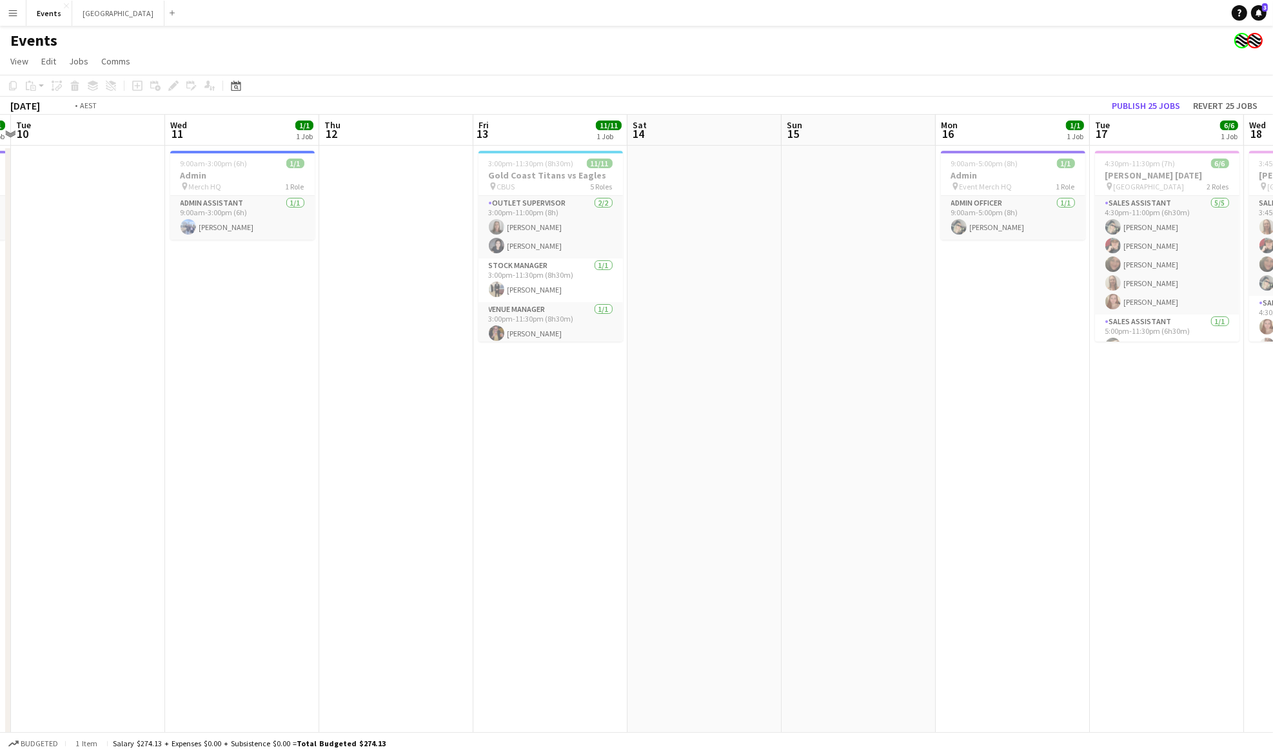
drag, startPoint x: 386, startPoint y: 482, endPoint x: 769, endPoint y: 475, distance: 382.4
click at [1150, 481] on app-calendar-viewport "Sun 8 Mon 9 1/1 1 Job Tue 10 Wed 11 1/1 1 Job Thu 12 Fri 13 11/11 1 Job Sat 14 …" at bounding box center [636, 500] width 1273 height 770
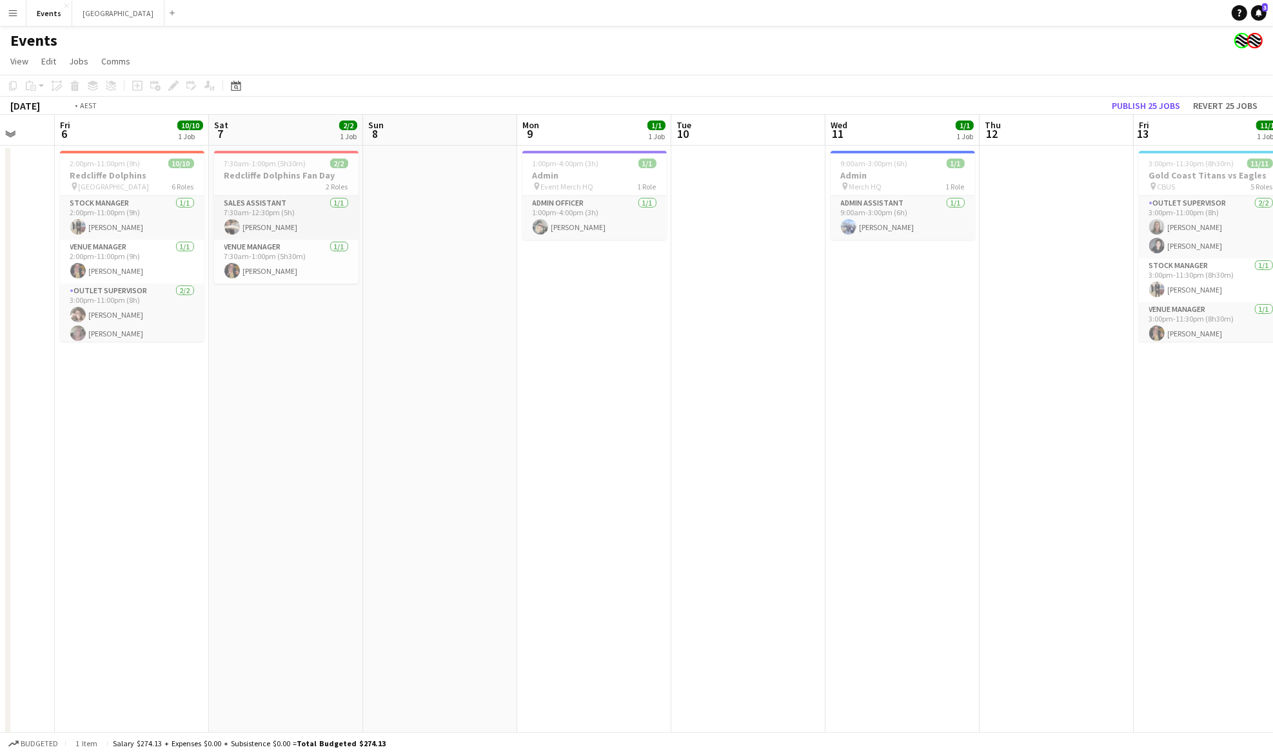
drag, startPoint x: 236, startPoint y: 475, endPoint x: 1132, endPoint y: 470, distance: 895.6
click at [1132, 470] on app-calendar-viewport "Tue 3 Wed 4 1/1 1 Job Thu 5 Fri 6 10/10 1 Job Sat 7 2/2 1 Job Sun 8 Mon 9 1/1 1…" at bounding box center [636, 500] width 1273 height 770
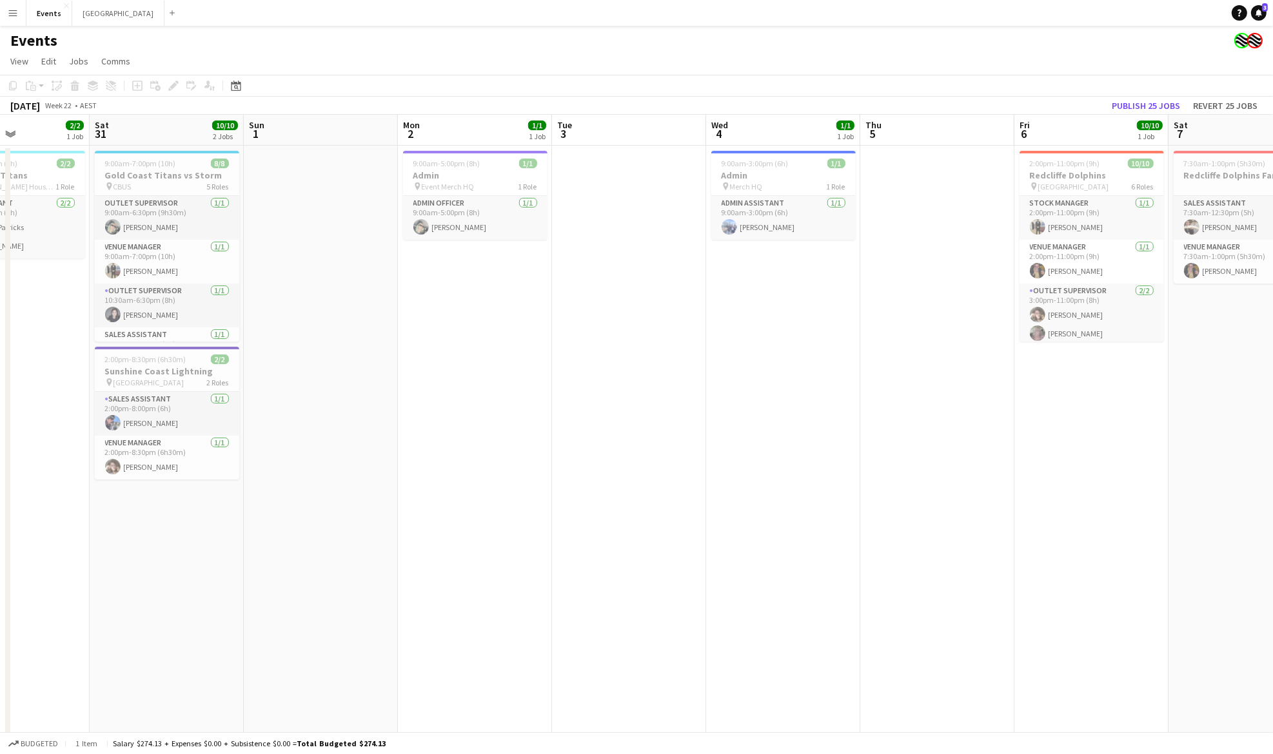
scroll to position [0, 595]
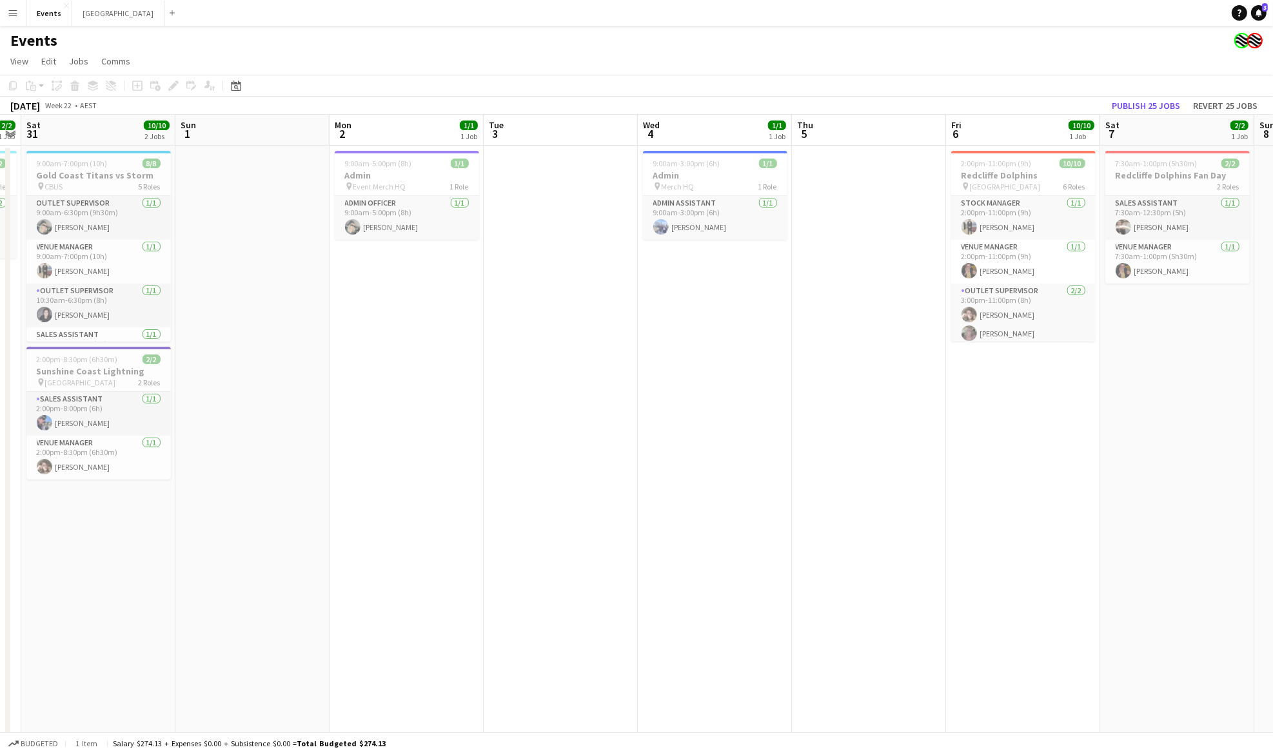
drag, startPoint x: 543, startPoint y: 464, endPoint x: 315, endPoint y: 476, distance: 228.5
click at [315, 476] on app-calendar-viewport "Tue 27 9/10 1 Job Wed 28 43/44 1 Job Thu 29 2/2 2 Jobs Fri 30 2/2 1 Job Sat 31 …" at bounding box center [636, 500] width 1273 height 770
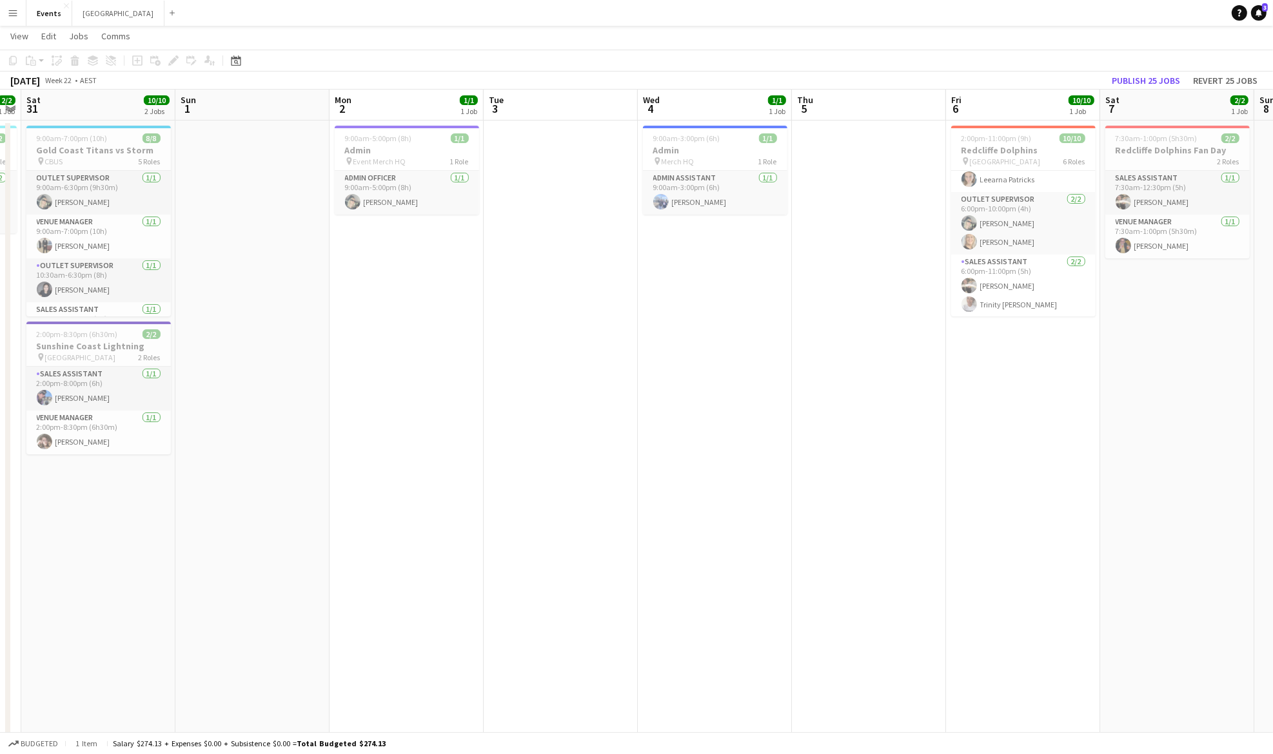
scroll to position [0, 0]
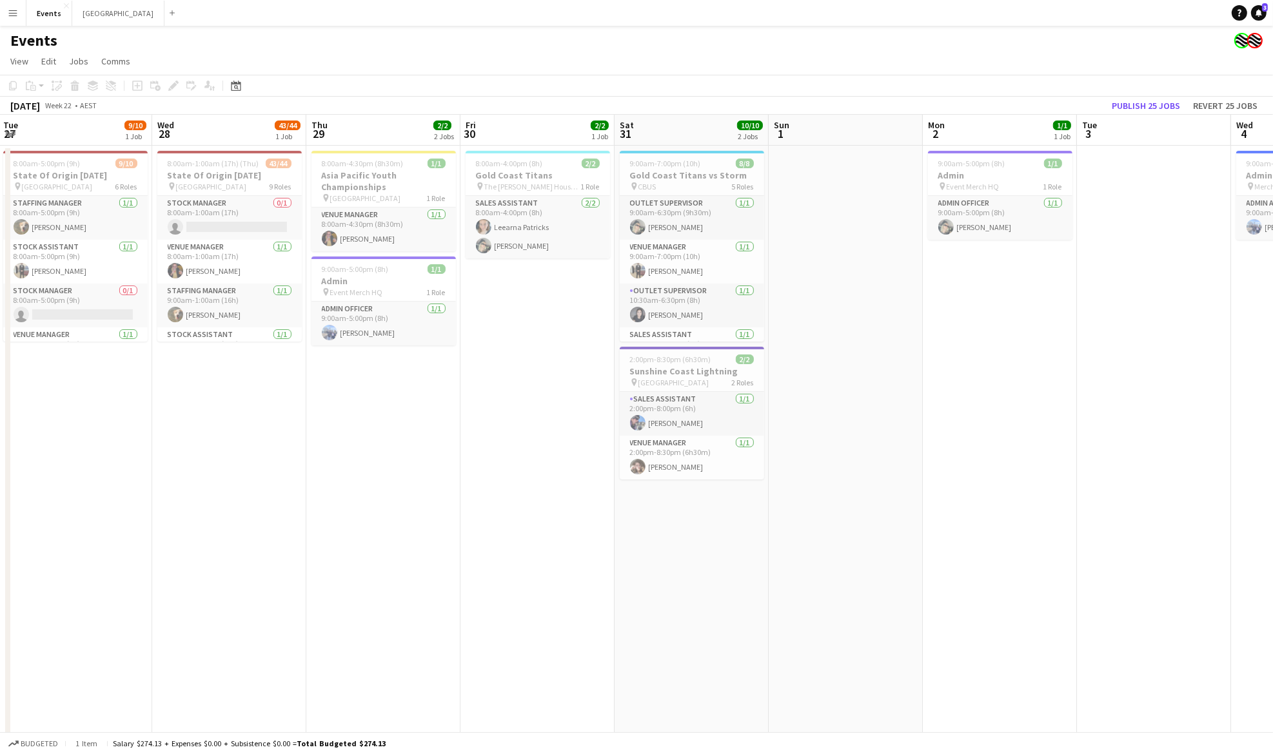
drag, startPoint x: 1039, startPoint y: 458, endPoint x: 957, endPoint y: 461, distance: 81.9
click at [1045, 457] on app-calendar-viewport "Sun 25 Mon 26 9/10 2 Jobs Tue 27 9/10 1 Job Wed 28 43/44 1 Job Thu 29 2/2 2 Job…" at bounding box center [636, 500] width 1273 height 770
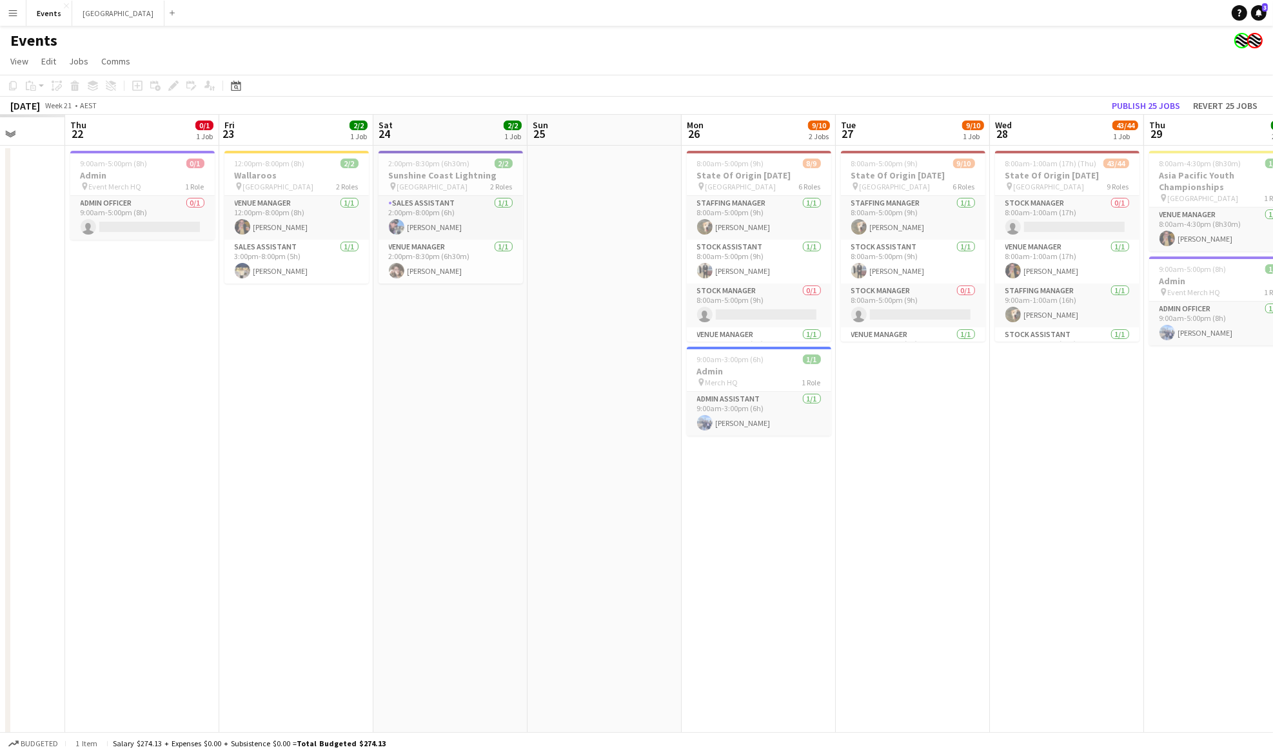
drag
click at [1126, 481] on app-calendar-viewport "Mon 19 Tue 20 Wed 21 Thu 22 0/1 1 Job Fri 23 2/2 1 Job Sat 24 2/2 1 Job Sun 25 …" at bounding box center [636, 500] width 1273 height 770
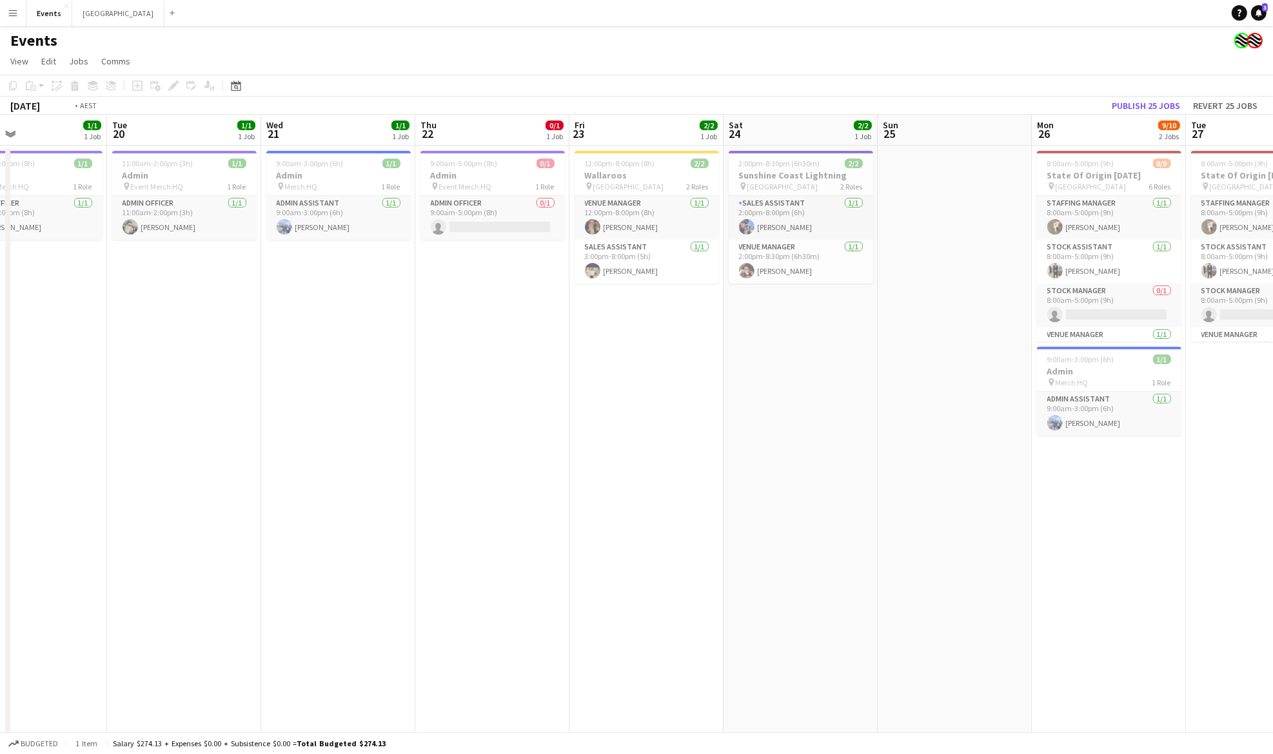
click at [952, 482] on app-calendar-viewport "Sat 17 Sun 18 Mon 19 1/1 1 Job Tue 20 1/1 1 Job Wed 21 1/1 1 Job Thu 22 0/1 1 J…" at bounding box center [636, 500] width 1273 height 770
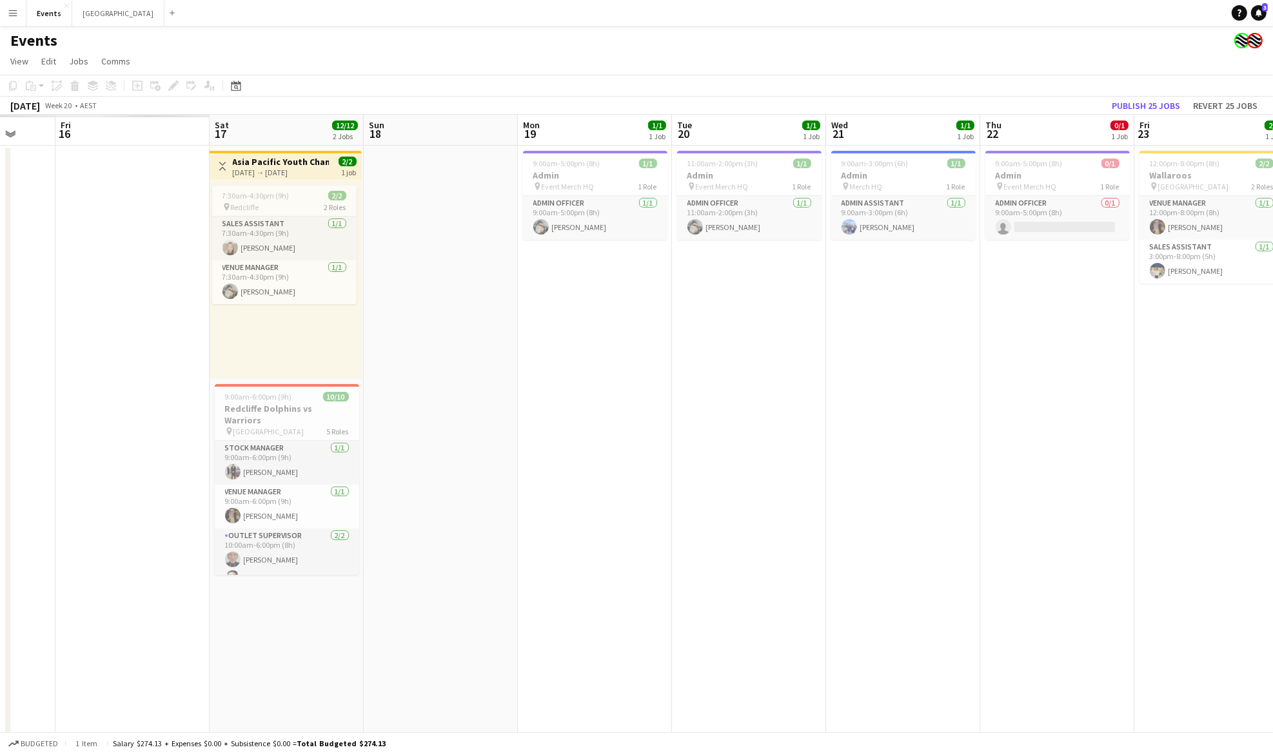
click at [1014, 485] on app-calendar-viewport "Wed 14 Thu 15 Fri 16 Sat 17 12/12 2 Jobs Sun 18 Mon 19 1/1 1 Job Tue 20 1/1 1 J…" at bounding box center [636, 500] width 1273 height 770
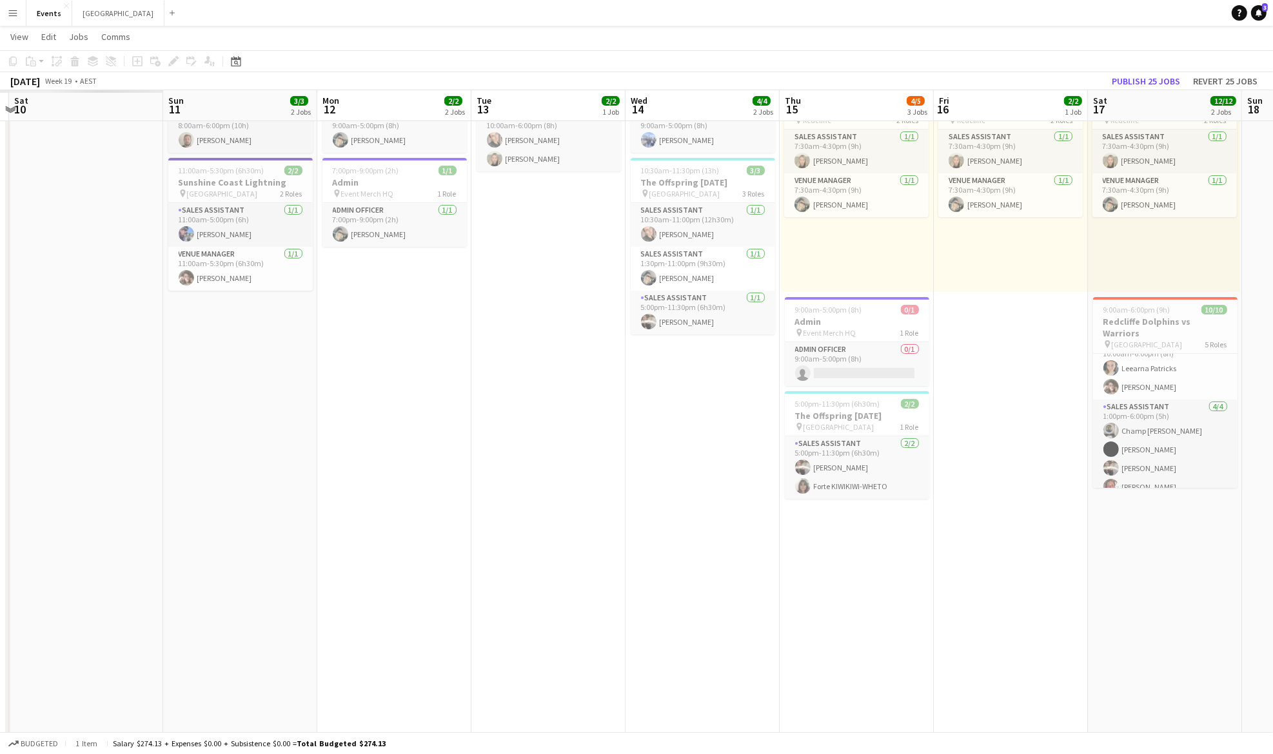
scroll to position [0, 275]
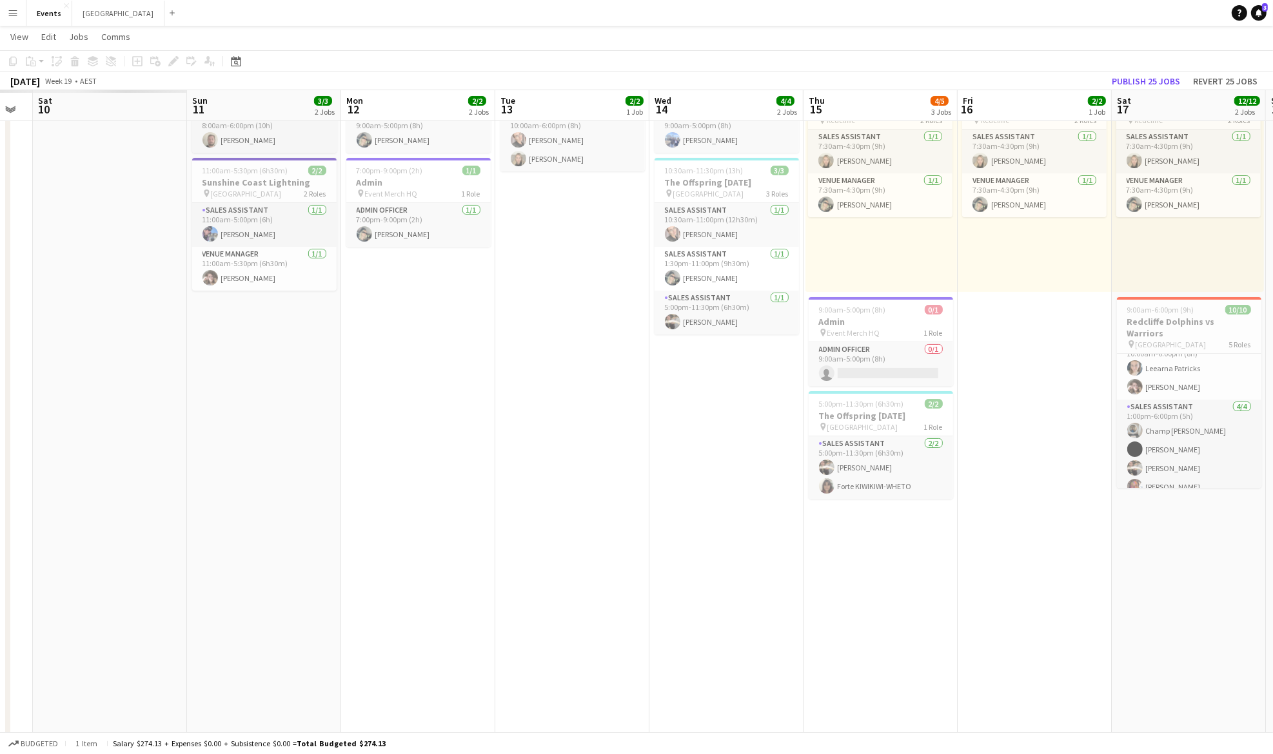
click at [974, 476] on app-calendar-viewport "Thu 8 Fri 9 Sat 10 Sun 11 3/3 2 Jobs Mon 12 2/2 2 Jobs Tue 13 2/2 1 Job Wed 14 …" at bounding box center [636, 382] width 1273 height 834
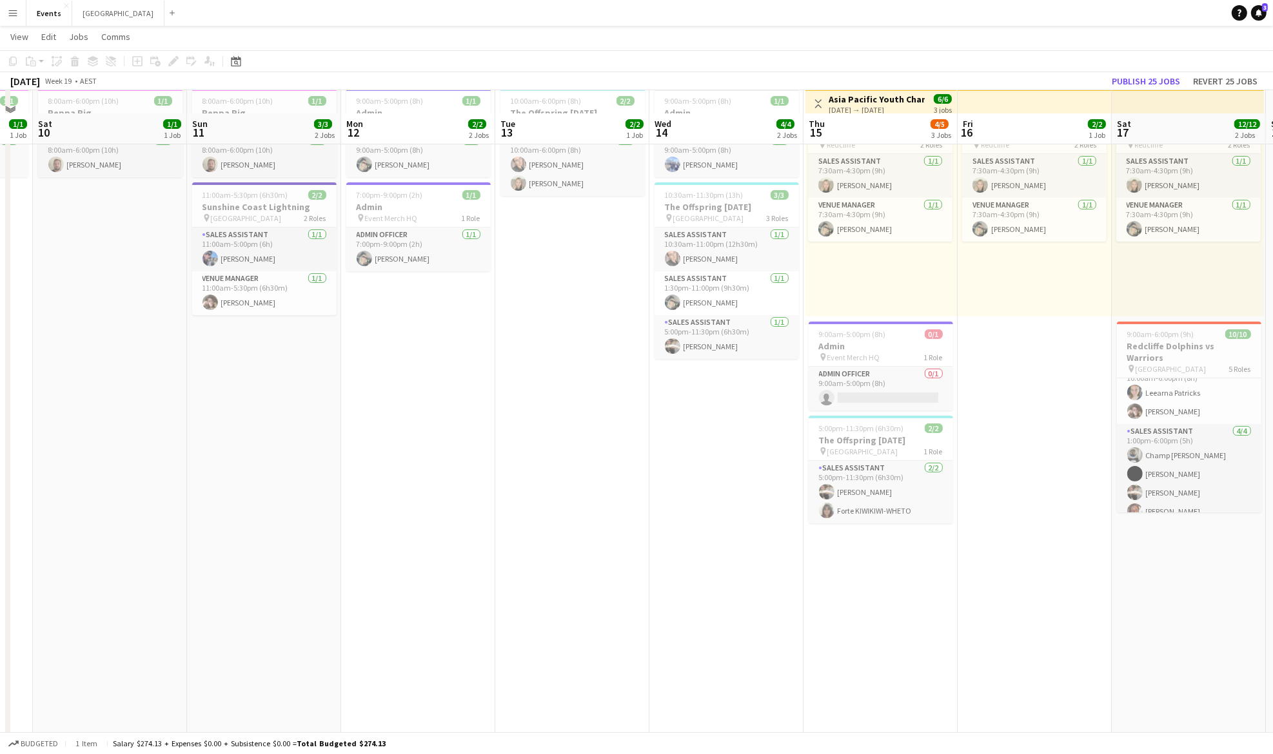
scroll to position [0, 0]
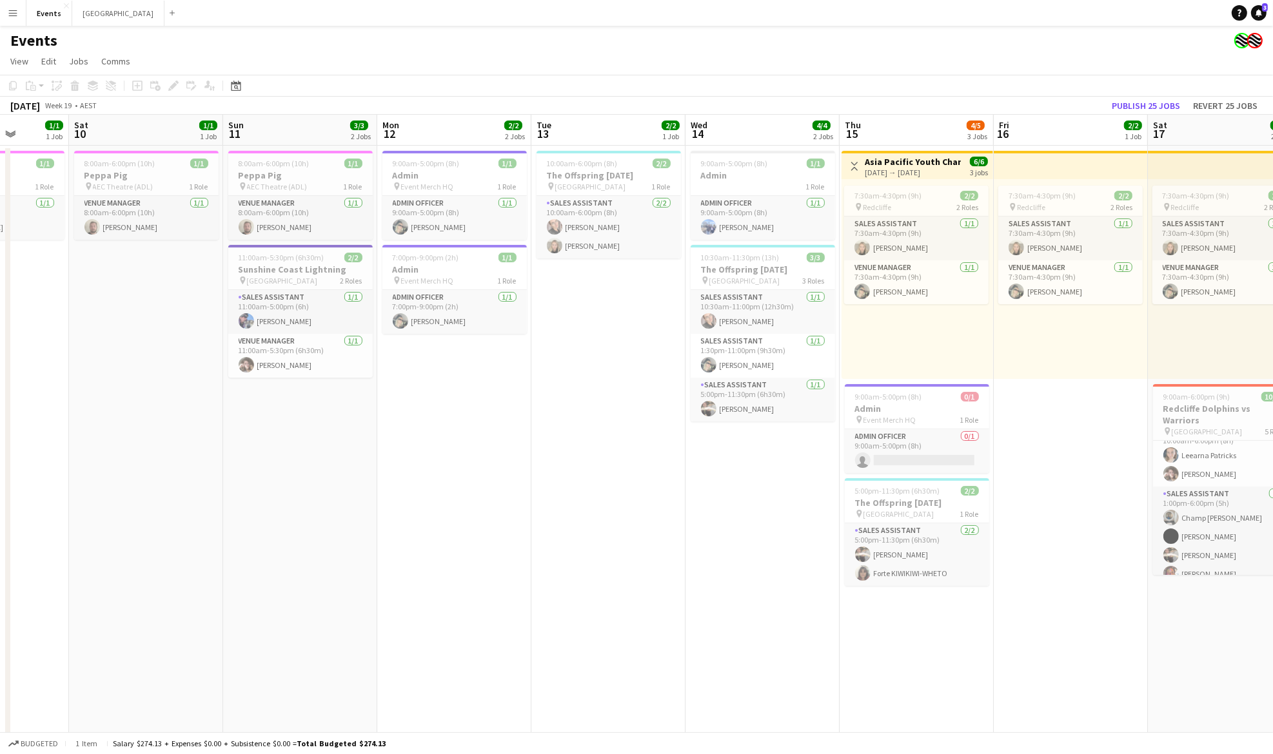
click at [1023, 486] on app-calendar-viewport "Wed 7 Thu 8 0/2 2 Jobs Fri 9 1/1 1 Job Sat 10 1/1 1 Job Sun 11 3/3 2 Jobs Mon 1…" at bounding box center [636, 500] width 1273 height 770
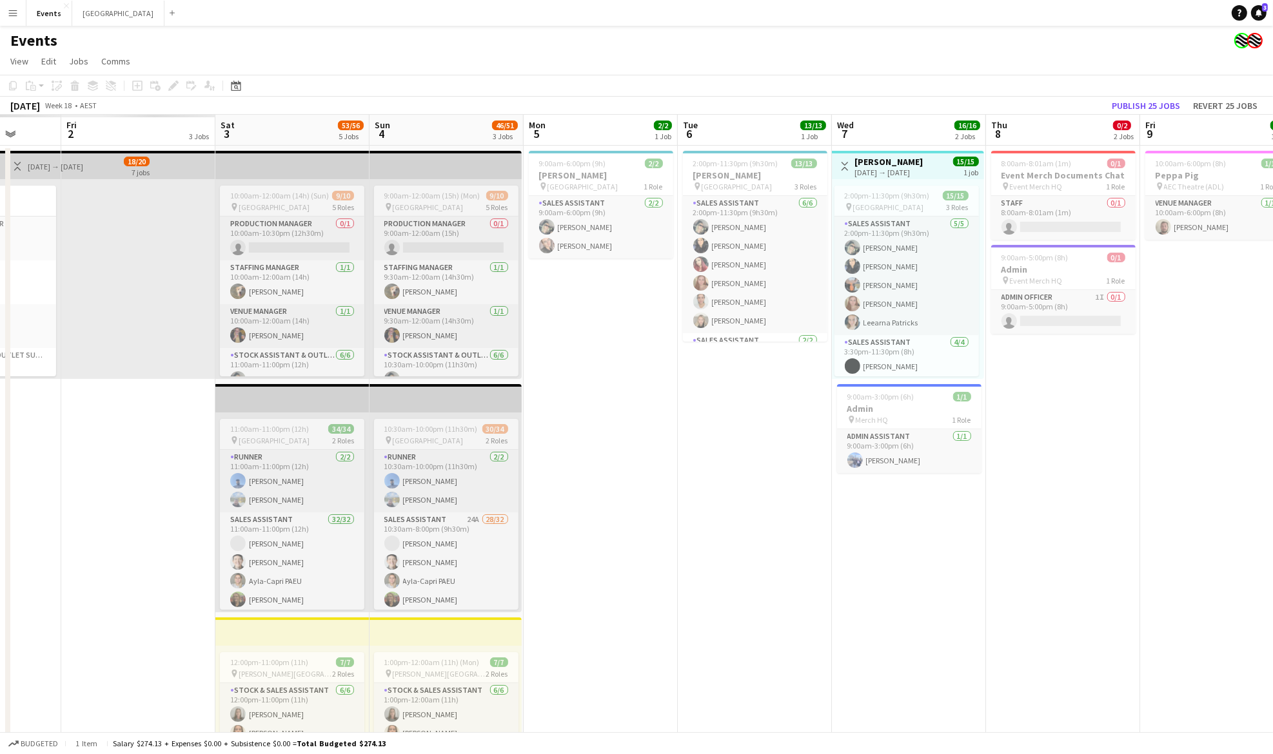
click at [1093, 493] on app-calendar-viewport "Tue 29 Wed 30 Thu 1 Fri 2 3 Jobs Sat 3 53/56 5 Jobs Sun 4 46/51 3 Jobs Mon 5 2/…" at bounding box center [636, 716] width 1273 height 1203
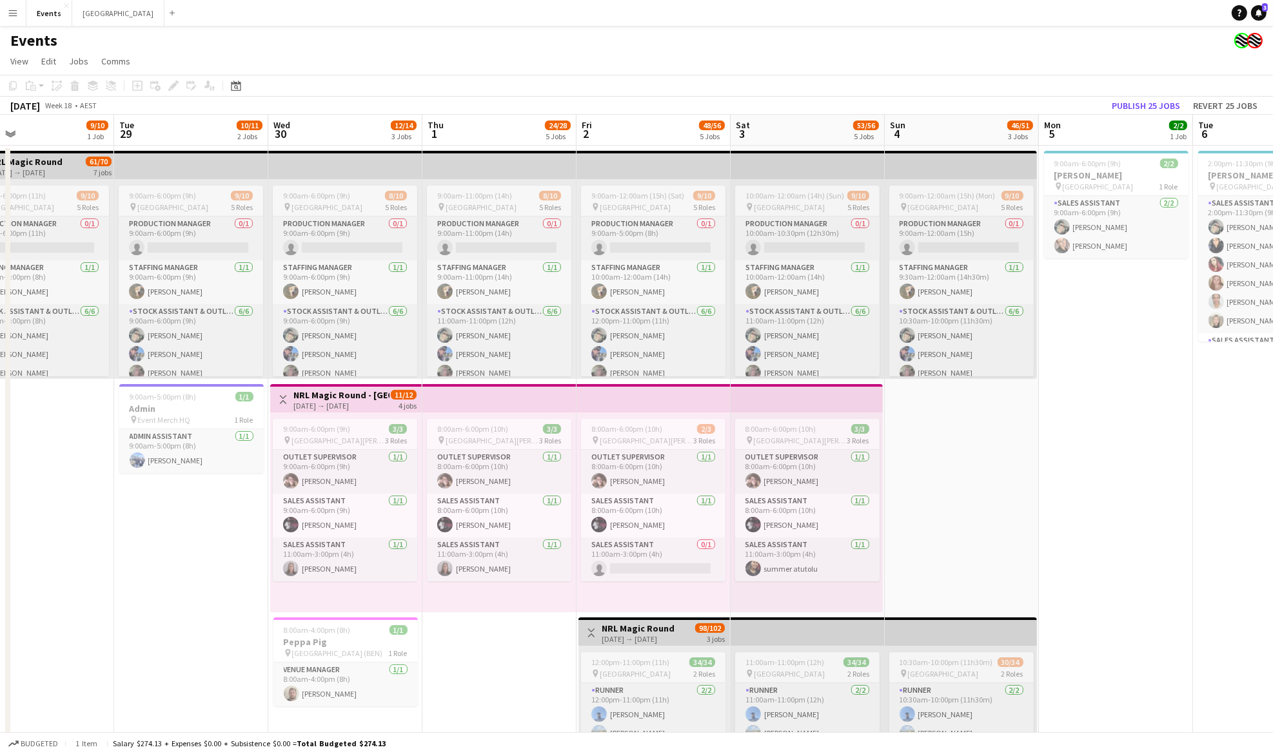
click at [1250, 491] on app-calendar-viewport "Sat 26 Sun 27 1/1 1 Job Mon 28 9/10 1 Job Tue 29 10/11 2 Jobs Wed 30 12/14 3 Jo…" at bounding box center [636, 756] width 1273 height 1282
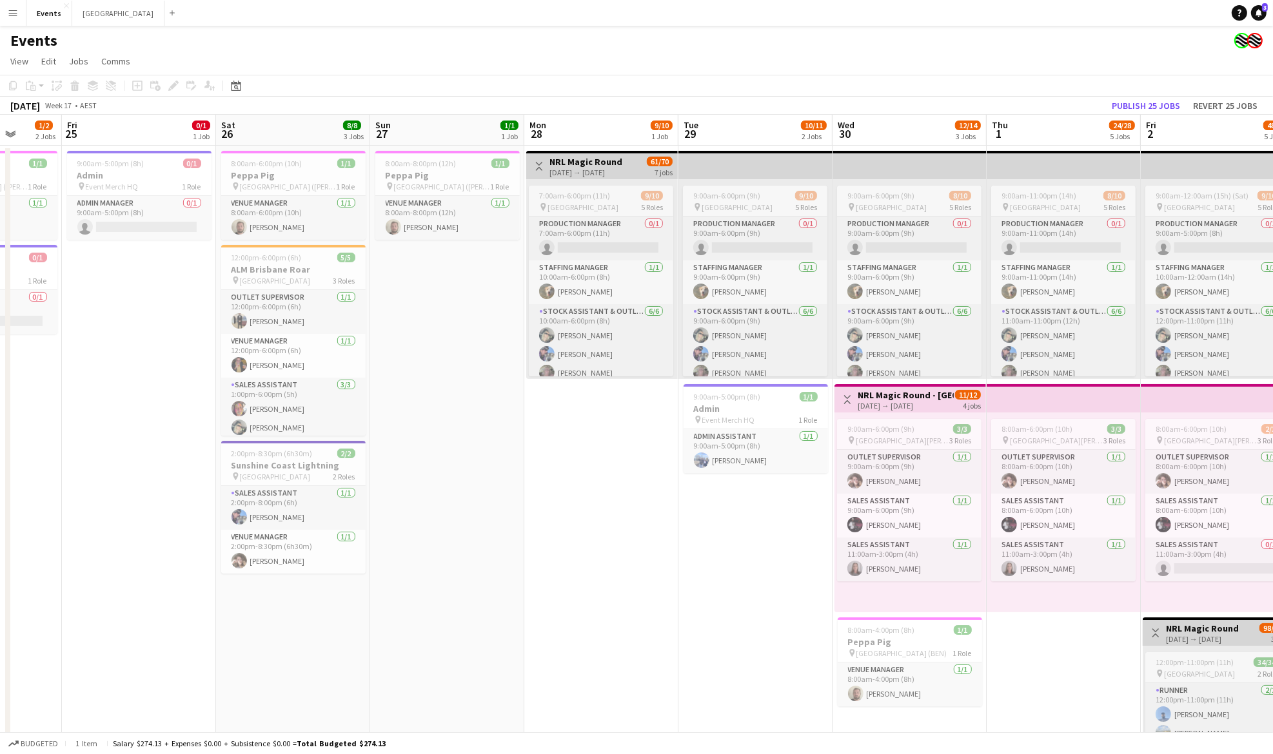
click at [830, 467] on app-calendar-viewport "Tue 22 6/6 2 Jobs Wed 23 2/2 2 Jobs Thu 24 1/2 2 Jobs Fri 25 0/1 1 Job Sat 26 8…" at bounding box center [636, 756] width 1273 height 1282
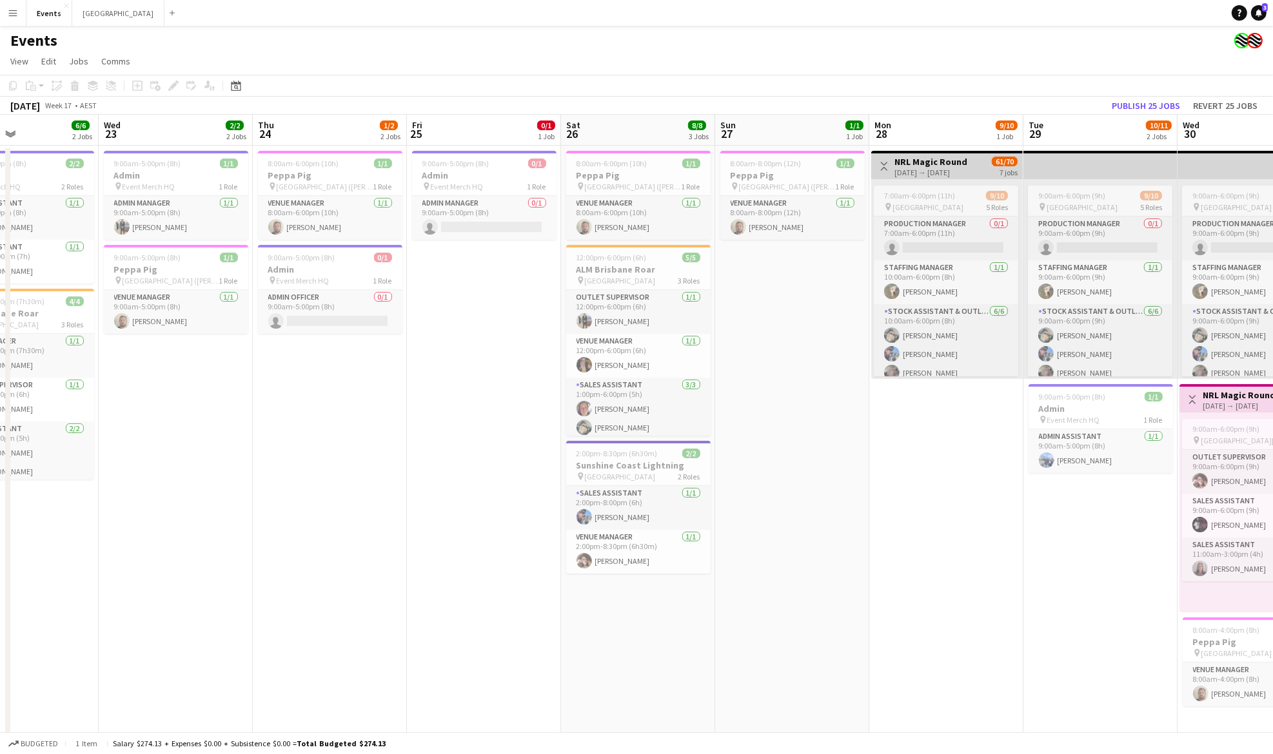
scroll to position [0, 300]
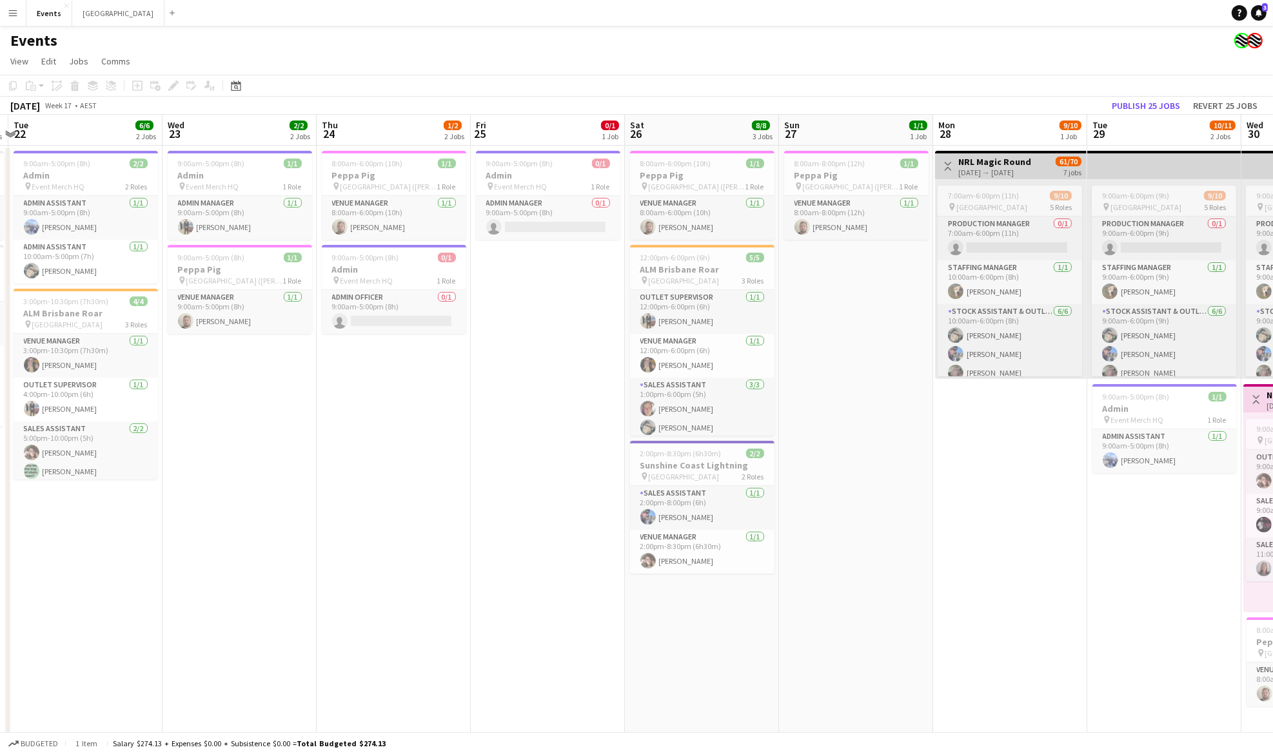
click at [522, 453] on app-calendar-viewport "Sun 20 Mon 21 5/5 2 Jobs Tue 22 6/6 2 Jobs Wed 23 2/2 2 Jobs Thu 24 1/2 2 Jobs …" at bounding box center [636, 756] width 1273 height 1282
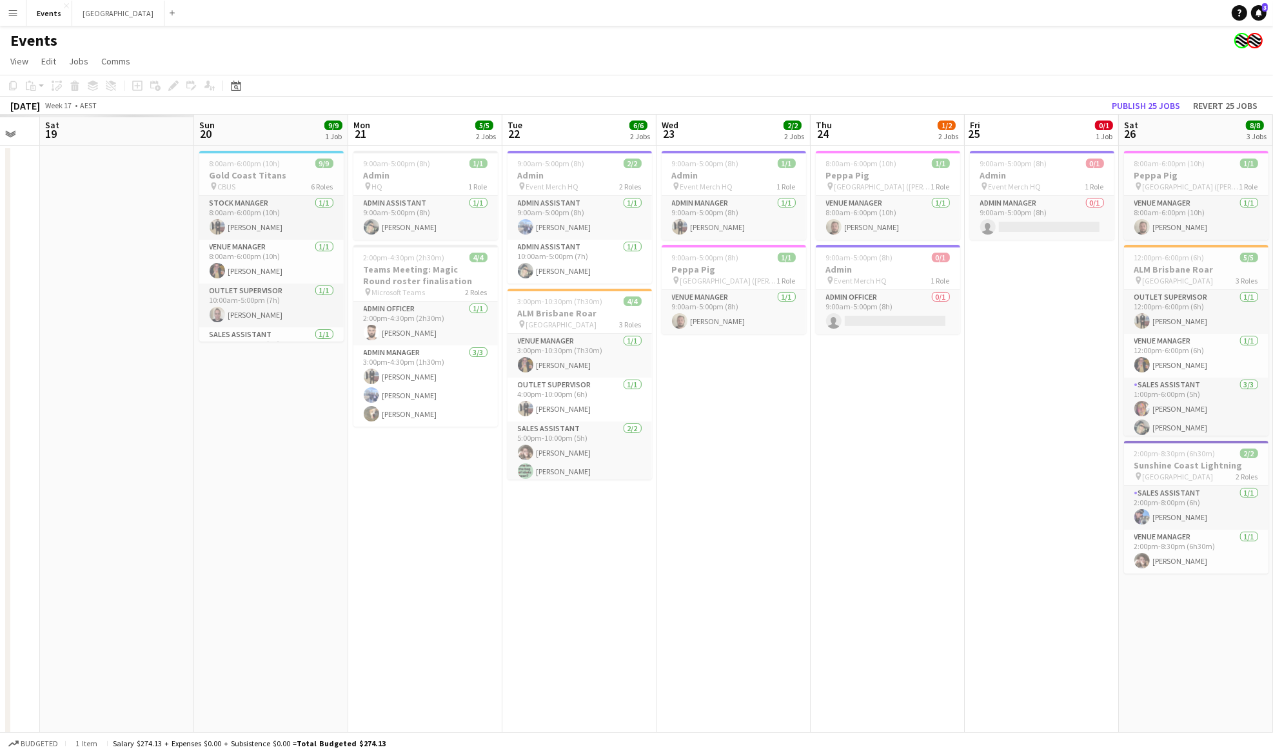
click at [851, 474] on app-calendar-viewport "Thu 17 Fri 18 Sat 19 Sun 20 9/9 1 Job Mon 21 5/5 2 Jobs Tue 22 6/6 2 Jobs Wed 2…" at bounding box center [636, 756] width 1273 height 1282
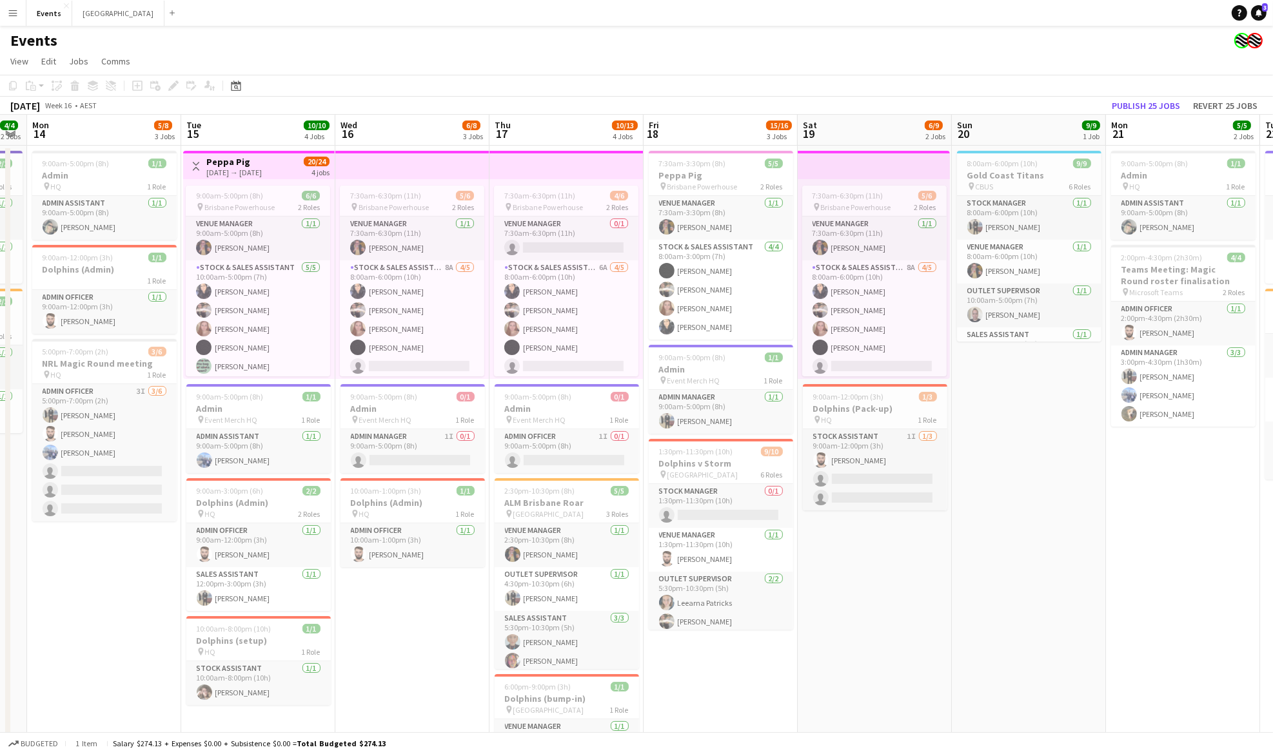
scroll to position [0, 320]
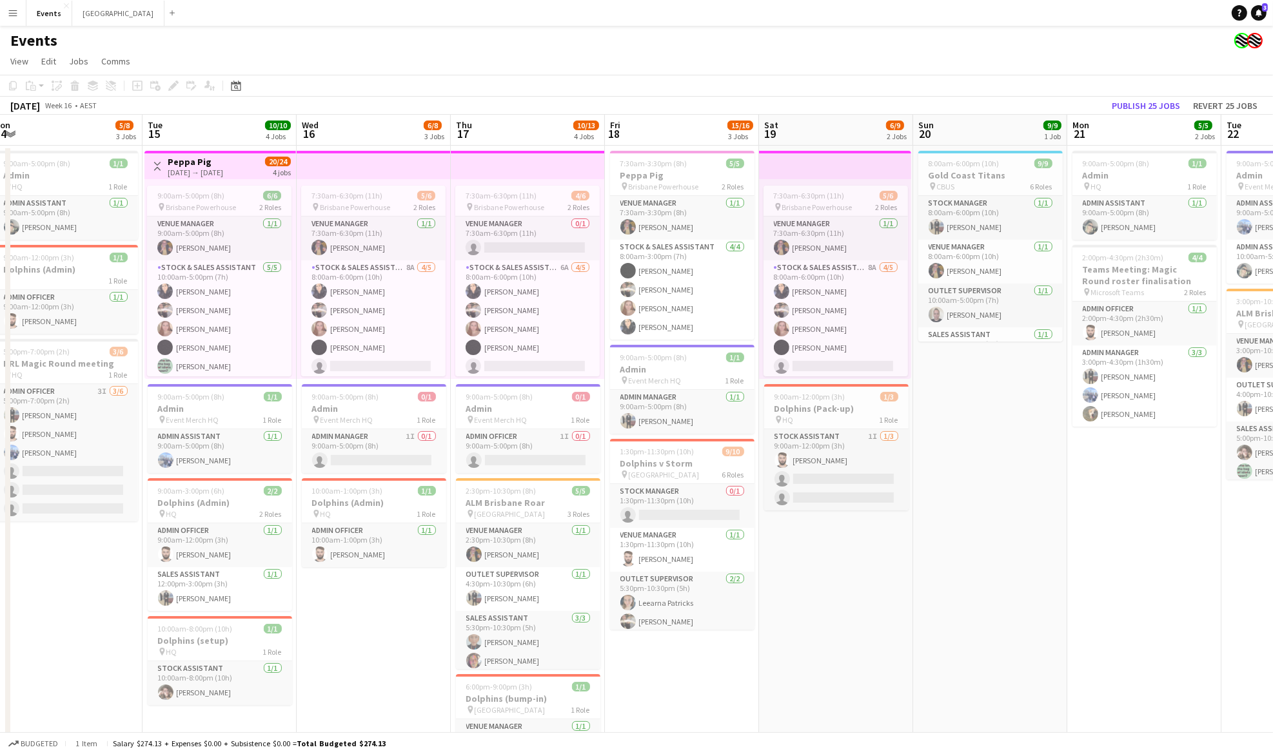
click at [1037, 482] on app-calendar-viewport "Sat 12 Sun 13 4/4 2 Jobs Mon 14 5/8 3 Jobs Tue 15 10/10 4 Jobs Wed 16 6/8 3 Job…" at bounding box center [636, 756] width 1273 height 1282
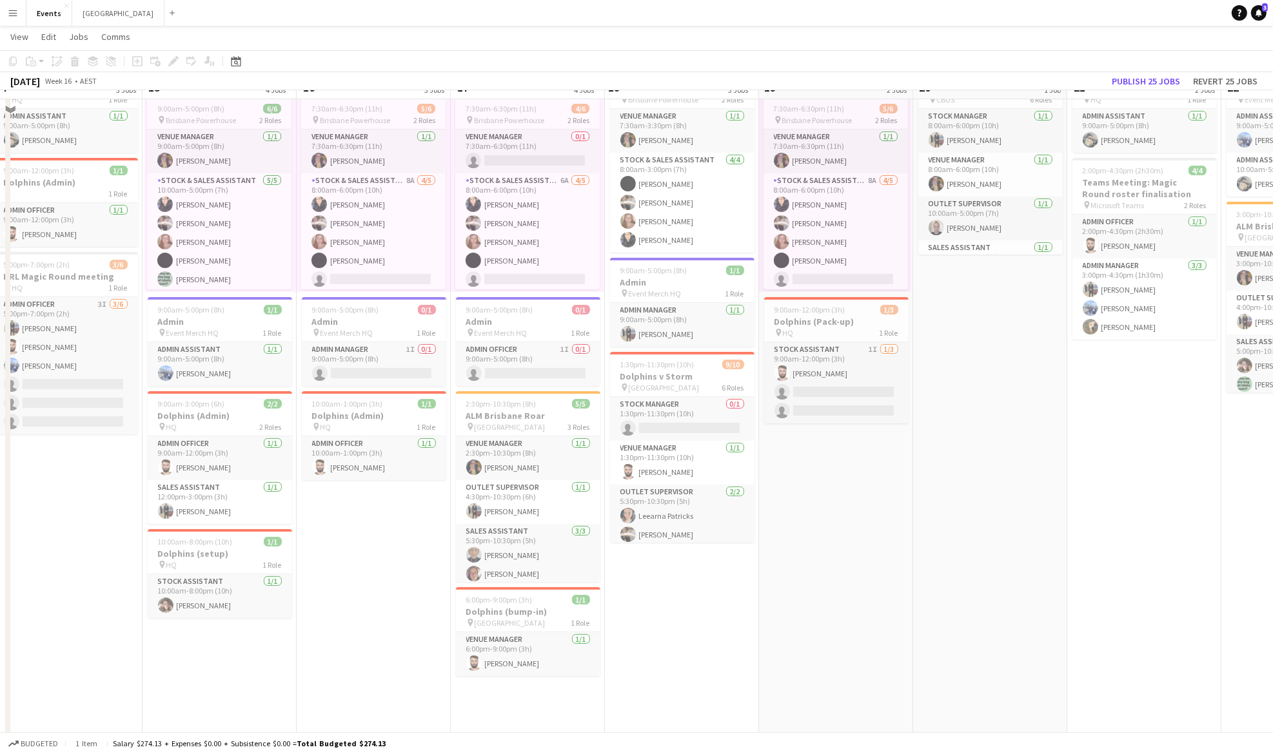
scroll to position [0, 0]
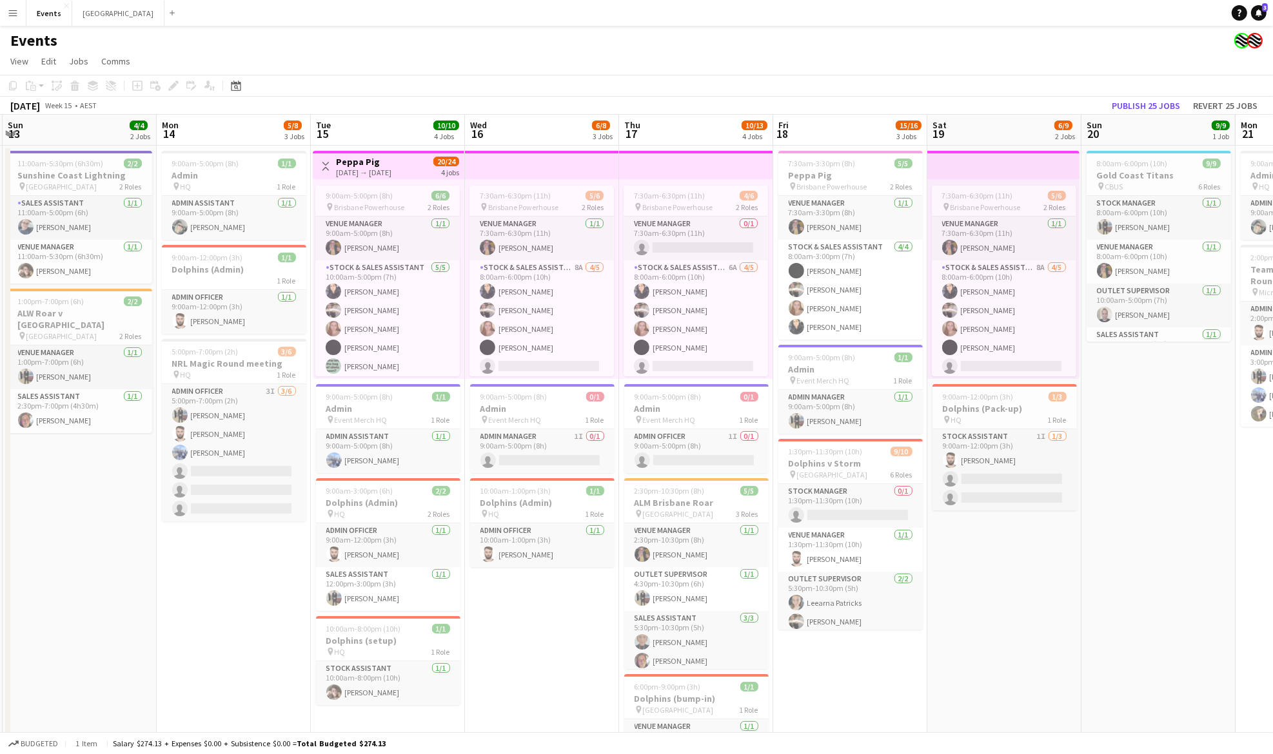
drag, startPoint x: 981, startPoint y: 578, endPoint x: 1149, endPoint y: 580, distance: 168.3
click at [1149, 580] on app-calendar-viewport "Fri 11 Sat 12 1/1 1 Job Sun 13 4/4 2 Jobs Mon 14 5/8 3 Jobs Tue 15 10/10 4 Jobs…" at bounding box center [636, 756] width 1273 height 1282
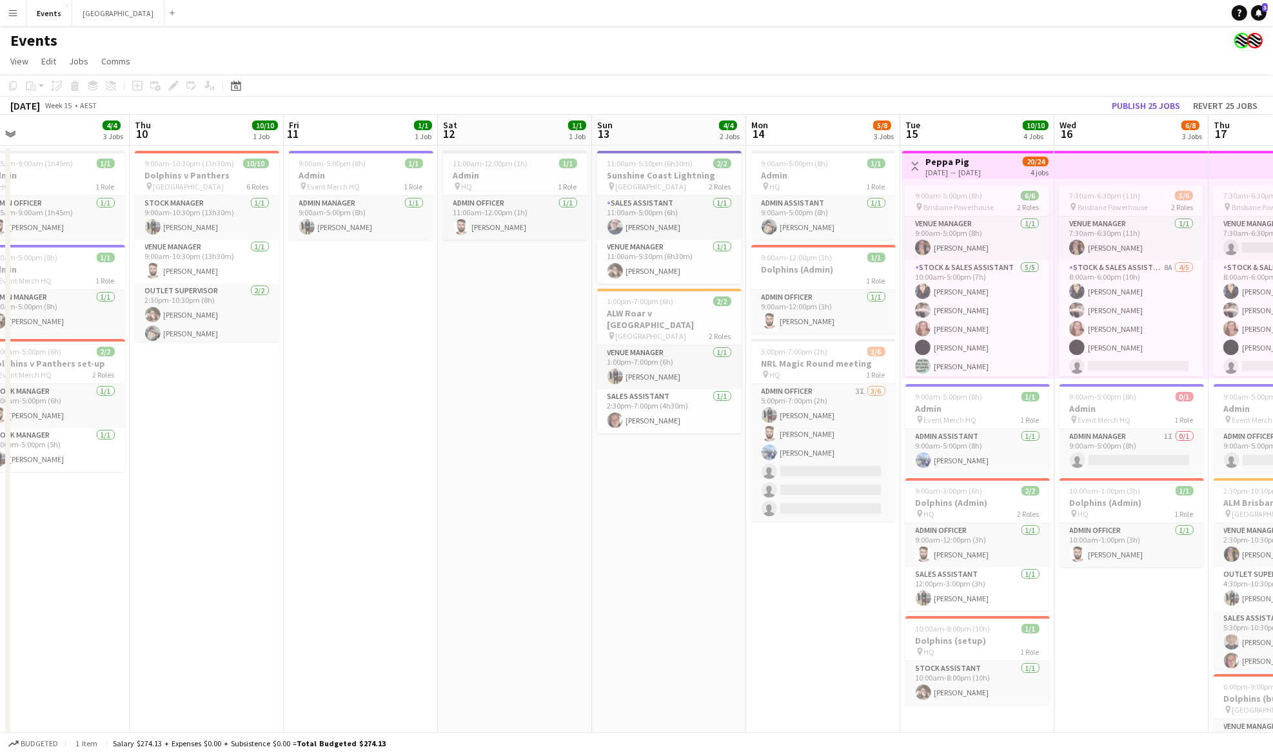
scroll to position [0, 331]
drag, startPoint x: 159, startPoint y: 618, endPoint x: 750, endPoint y: 602, distance: 591.5
click at [750, 602] on app-calendar-viewport "Mon 7 3/3 2 Jobs Tue 8 6/7 3 Jobs Wed 9 4/4 3 Jobs Thu 10 10/10 1 Job Fri 11 1/…" at bounding box center [636, 756] width 1273 height 1282
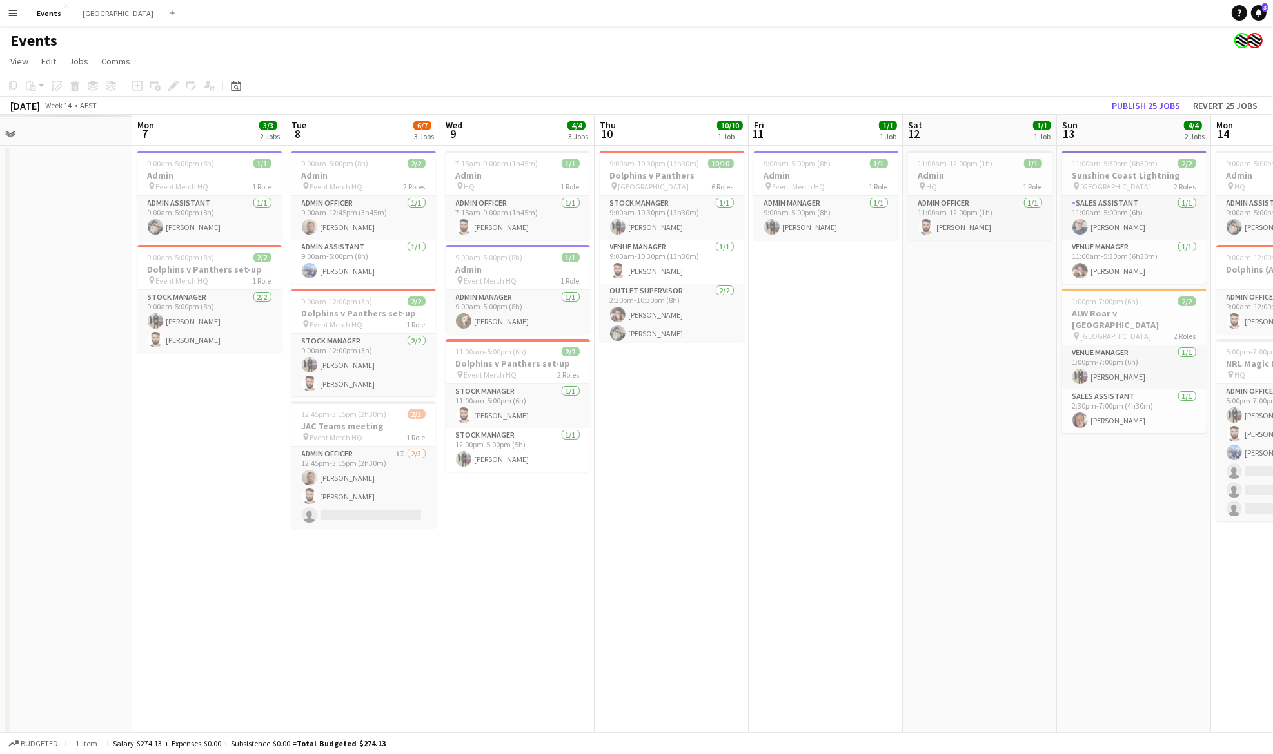
scroll to position [0, 316]
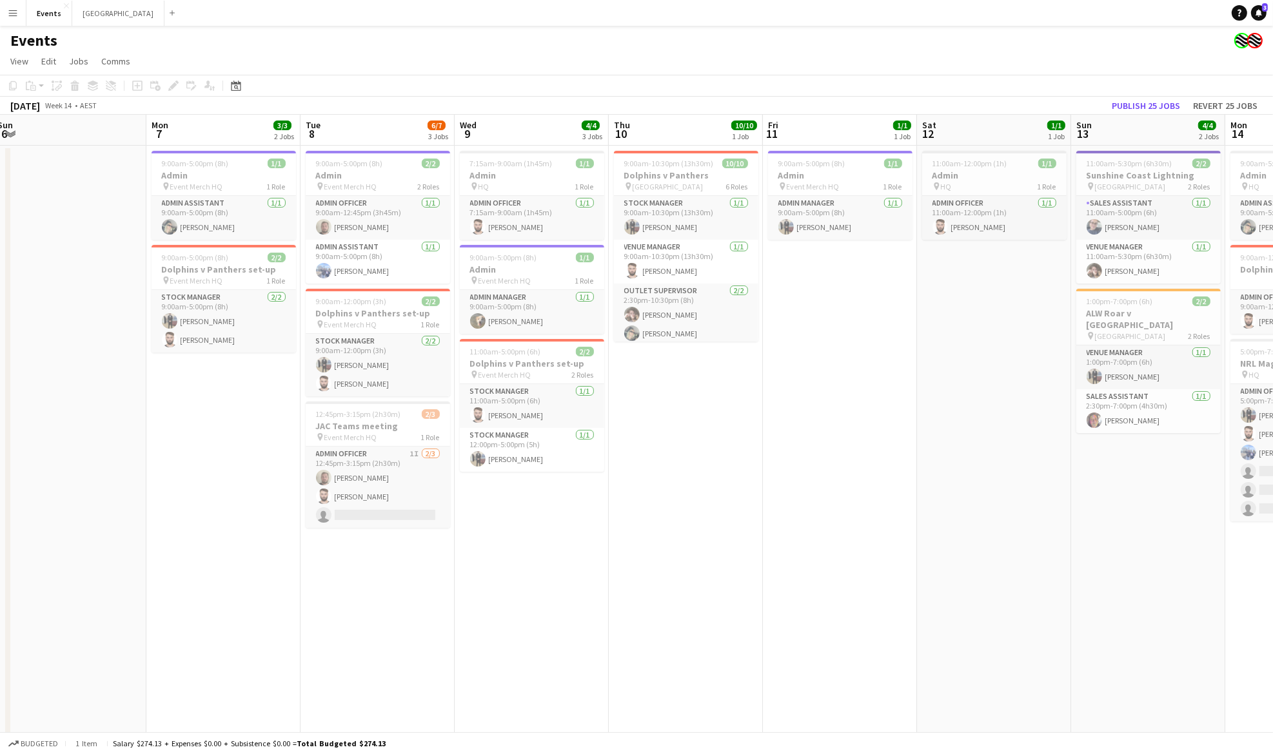
drag, startPoint x: 351, startPoint y: 450, endPoint x: 828, endPoint y: 450, distance: 477.1
click at [828, 450] on app-calendar-viewport "Fri 4 6/6 2 Jobs Sat 5 8/8 1 Job Sun 6 Mon 7 3/3 2 Jobs Tue 8 6/7 3 Jobs Wed 9 …" at bounding box center [636, 756] width 1273 height 1282
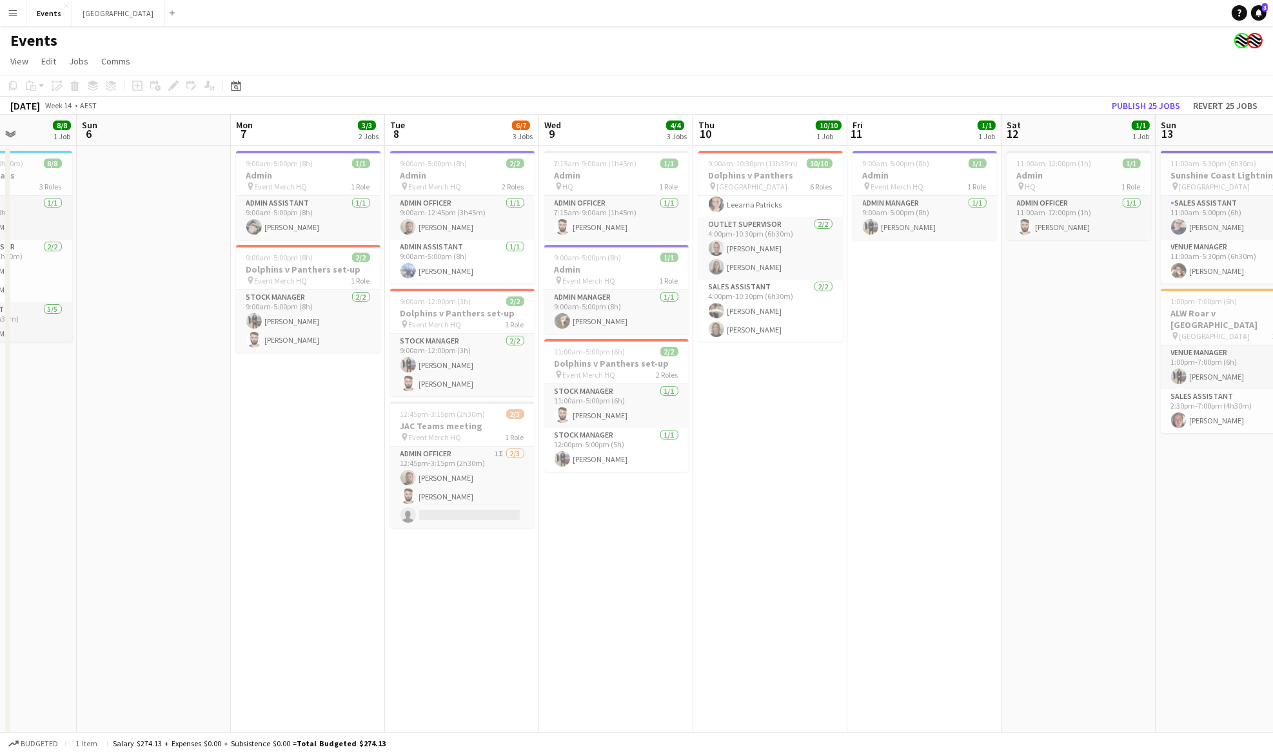
drag, startPoint x: 527, startPoint y: 614, endPoint x: 705, endPoint y: 603, distance: 178.3
click at [702, 609] on app-calendar-viewport "Thu 3 Fri 4 6/6 2 Jobs Sat 5 8/8 1 Job Sun 6 Mon 7 3/3 2 Jobs Tue 8 6/7 3 Jobs …" at bounding box center [636, 756] width 1273 height 1282
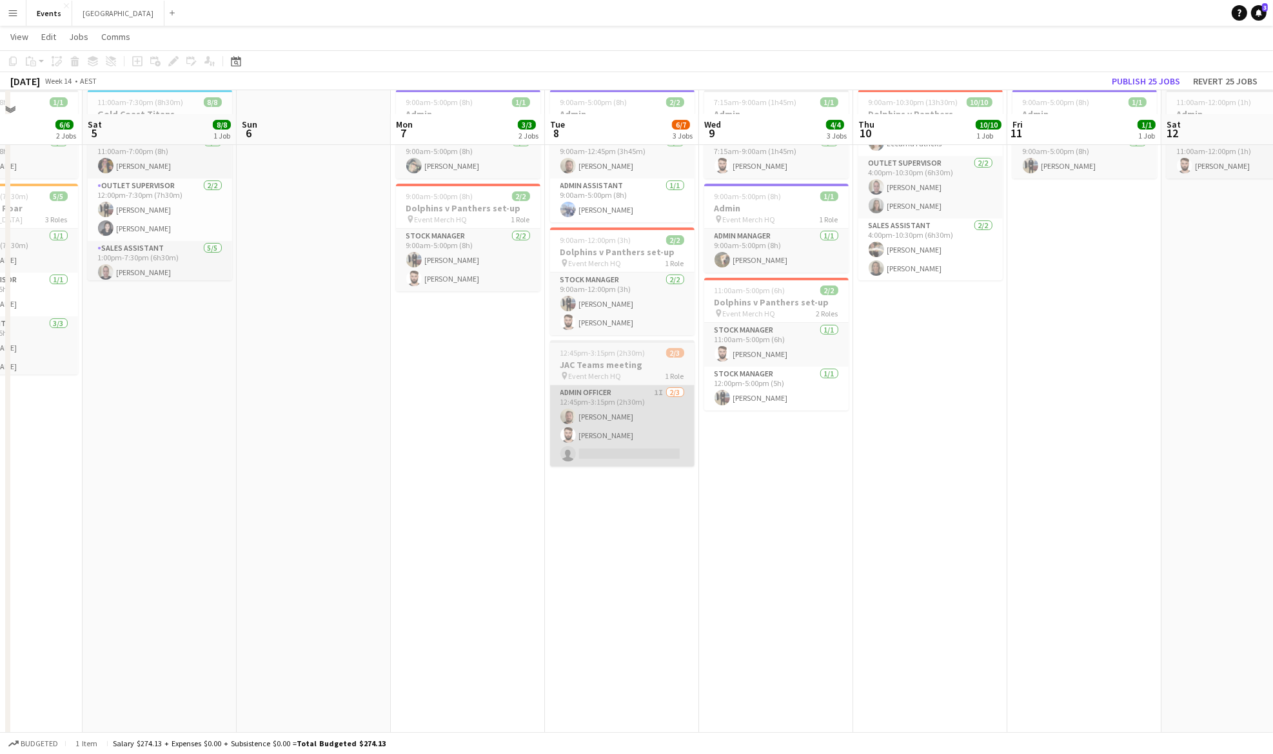
scroll to position [0, 0]
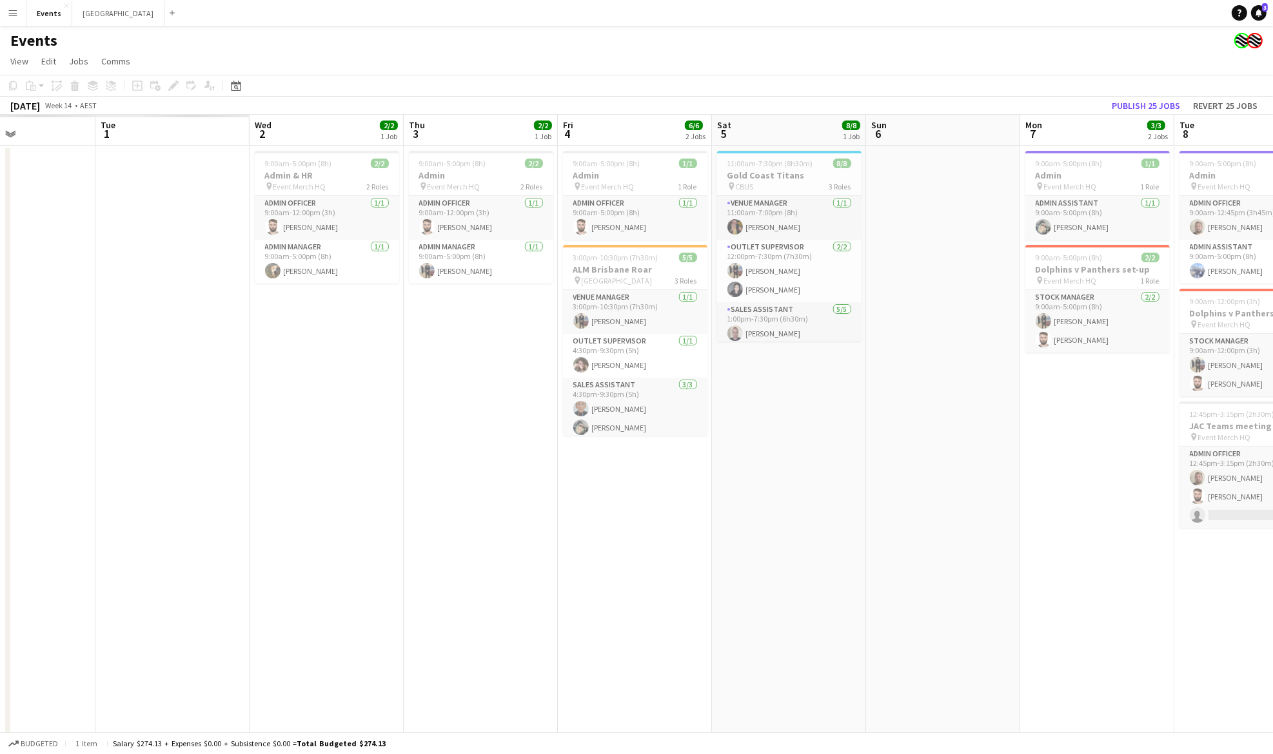
drag, startPoint x: 325, startPoint y: 520, endPoint x: 954, endPoint y: 507, distance: 629.4
click at [954, 507] on app-calendar-viewport "Sat 29 Sun 30 Mon 31 Tue 1 Wed 2 2/2 1 Job Thu 3 2/2 1 Job Fri 4 6/6 2 Jobs Sat…" at bounding box center [636, 756] width 1273 height 1282
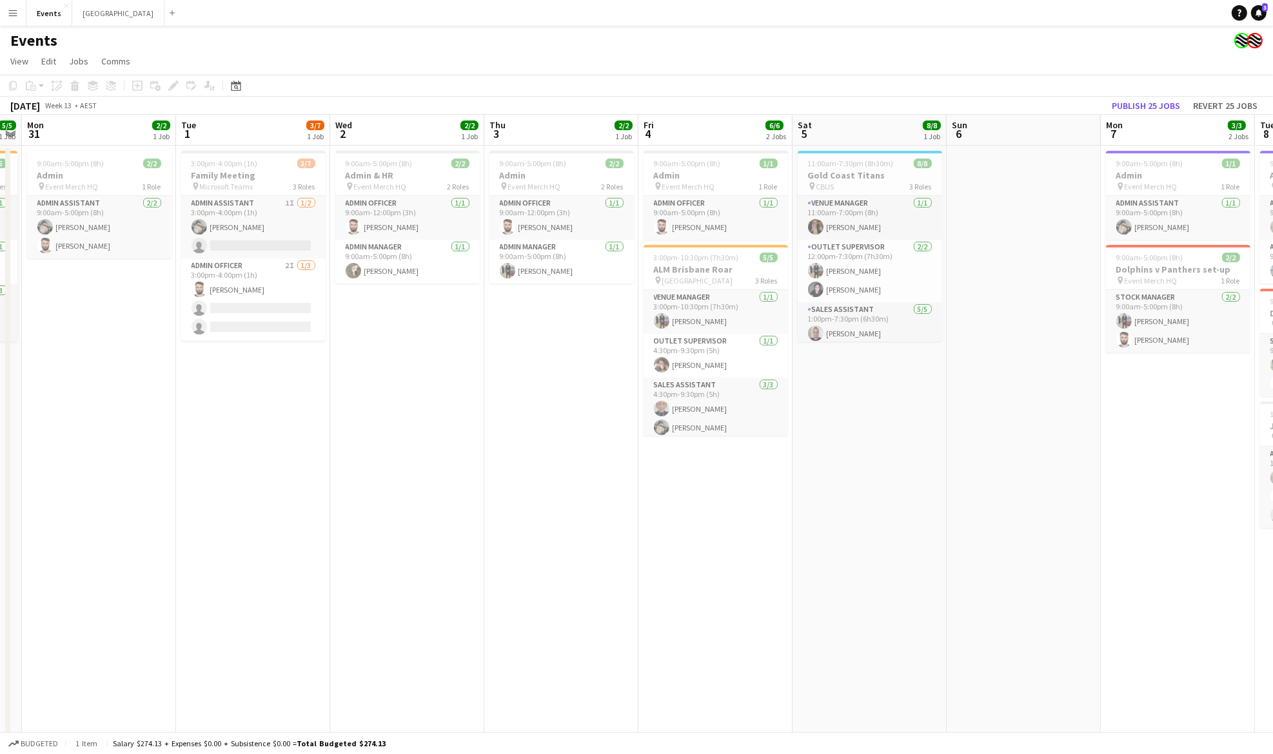
drag, startPoint x: 427, startPoint y: 504, endPoint x: 508, endPoint y: 500, distance: 80.7
click at [508, 500] on app-calendar-viewport "Sat 29 11/11 2 Jobs Sun 30 5/5 1 Job Mon 31 2/2 1 Job Tue 1 3/7 1 Job Wed 2 2/2…" at bounding box center [636, 756] width 1273 height 1282
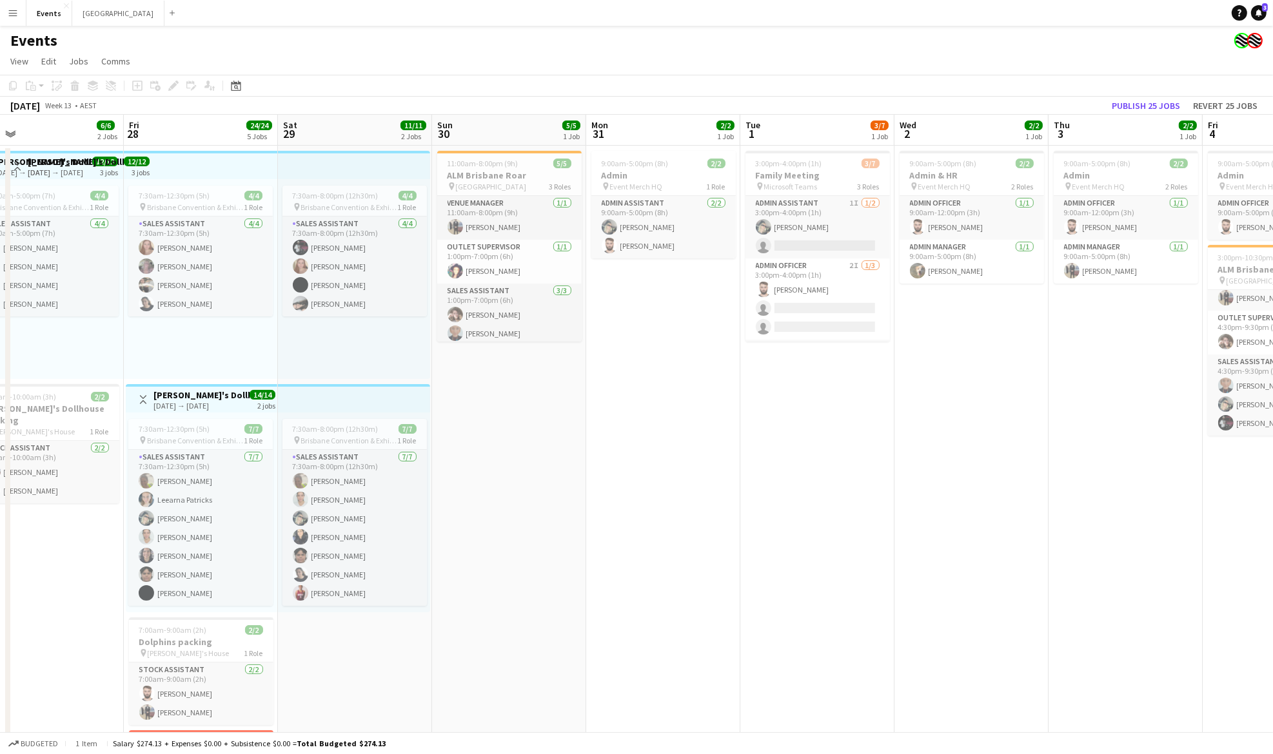
scroll to position [0, 329]
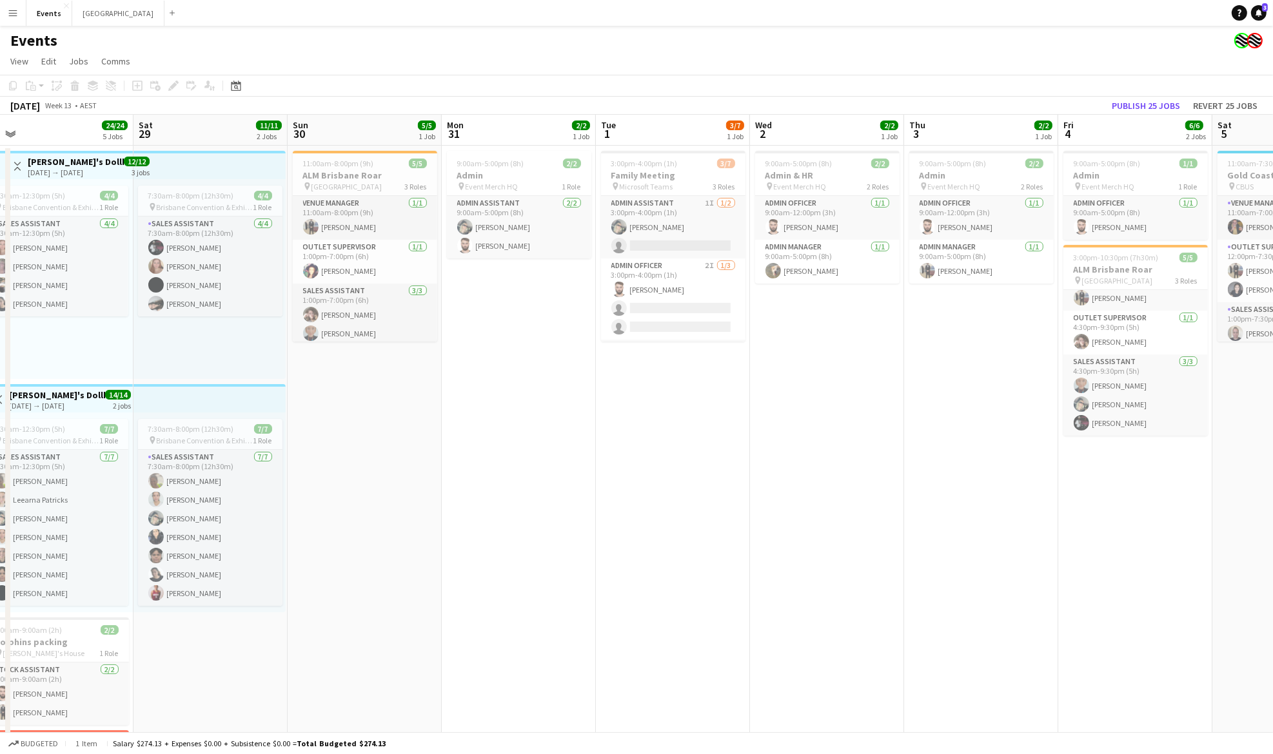
drag, startPoint x: 766, startPoint y: 433, endPoint x: 776, endPoint y: 433, distance: 9.7
click at [776, 433] on app-calendar-viewport "Wed 26 Thu 27 6/6 2 Jobs Fri 28 24/24 5 Jobs Sat 29 11/11 2 Jobs Sun 30 5/5 1 J…" at bounding box center [636, 756] width 1273 height 1282
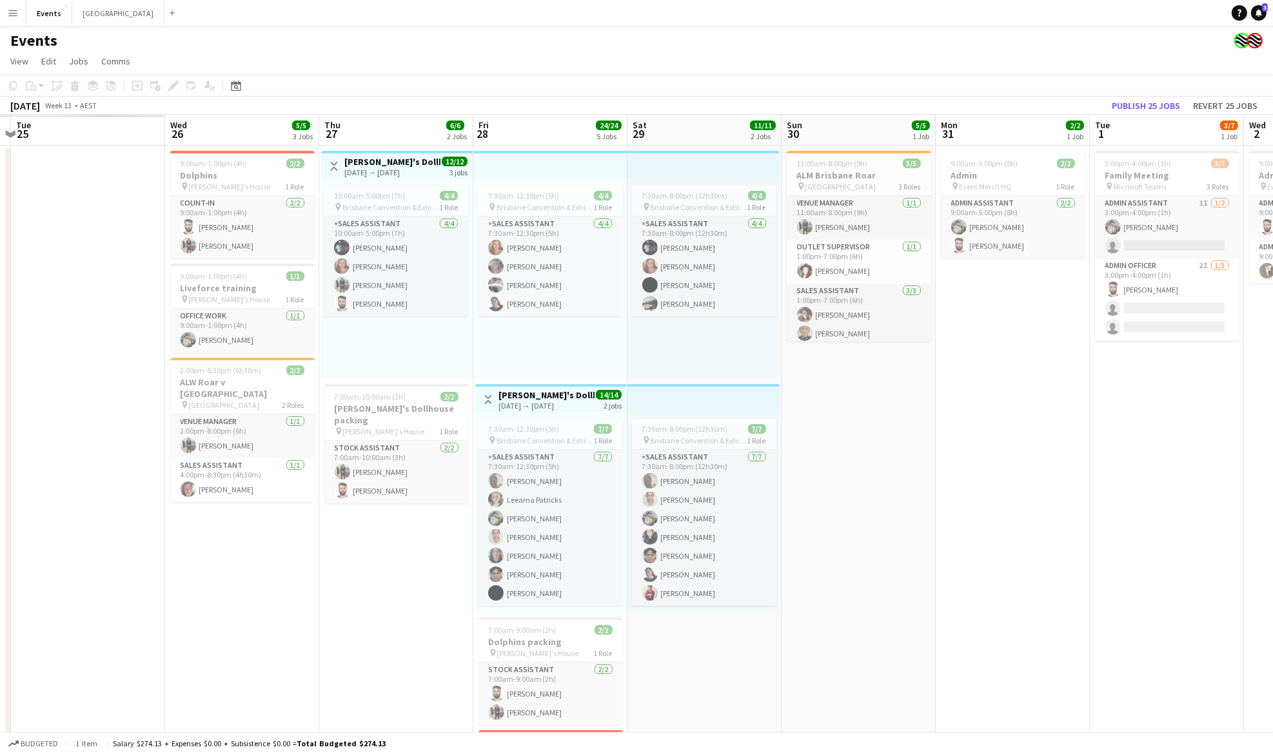
scroll to position [0, 405]
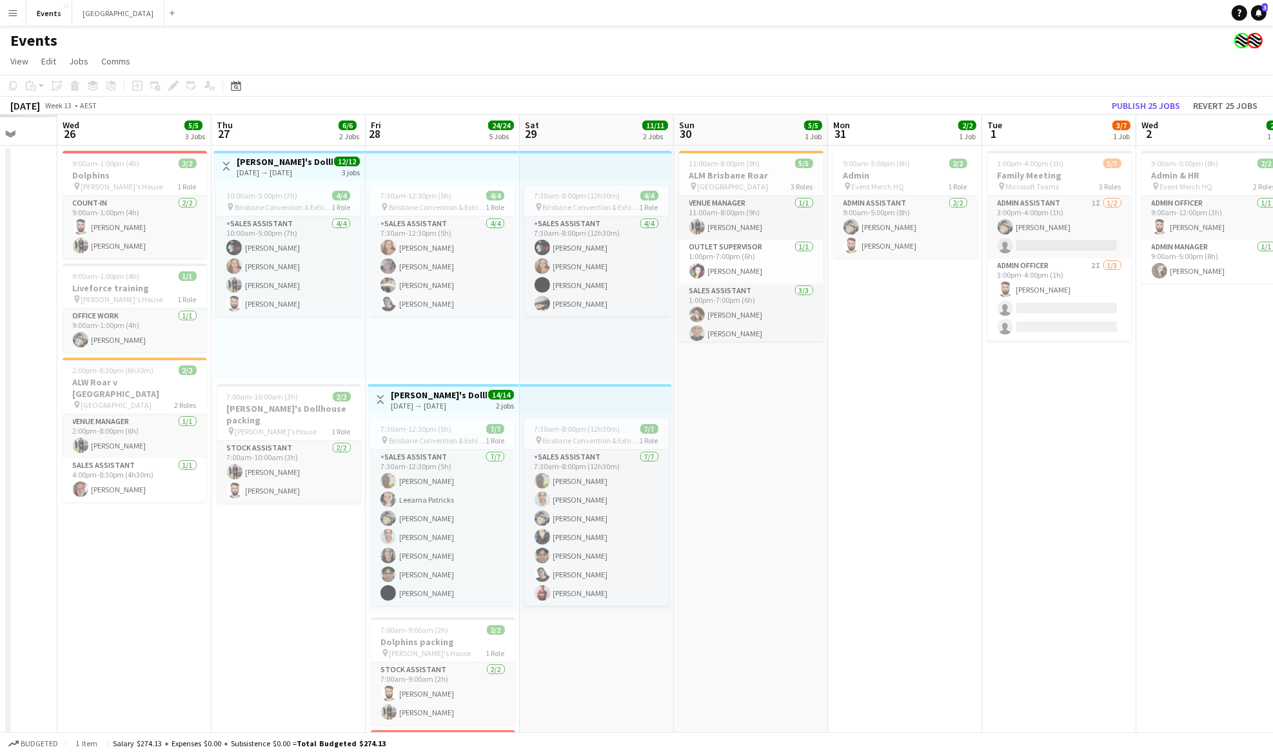
drag, startPoint x: 376, startPoint y: 460, endPoint x: 878, endPoint y: 454, distance: 501.7
click at [878, 454] on app-calendar-viewport "Sun 23 Mon 24 Tue 25 Wed 26 5/5 3 Jobs Thu 27 6/6 2 Jobs Fri 28 24/24 5 Jobs Sa…" at bounding box center [636, 756] width 1273 height 1282
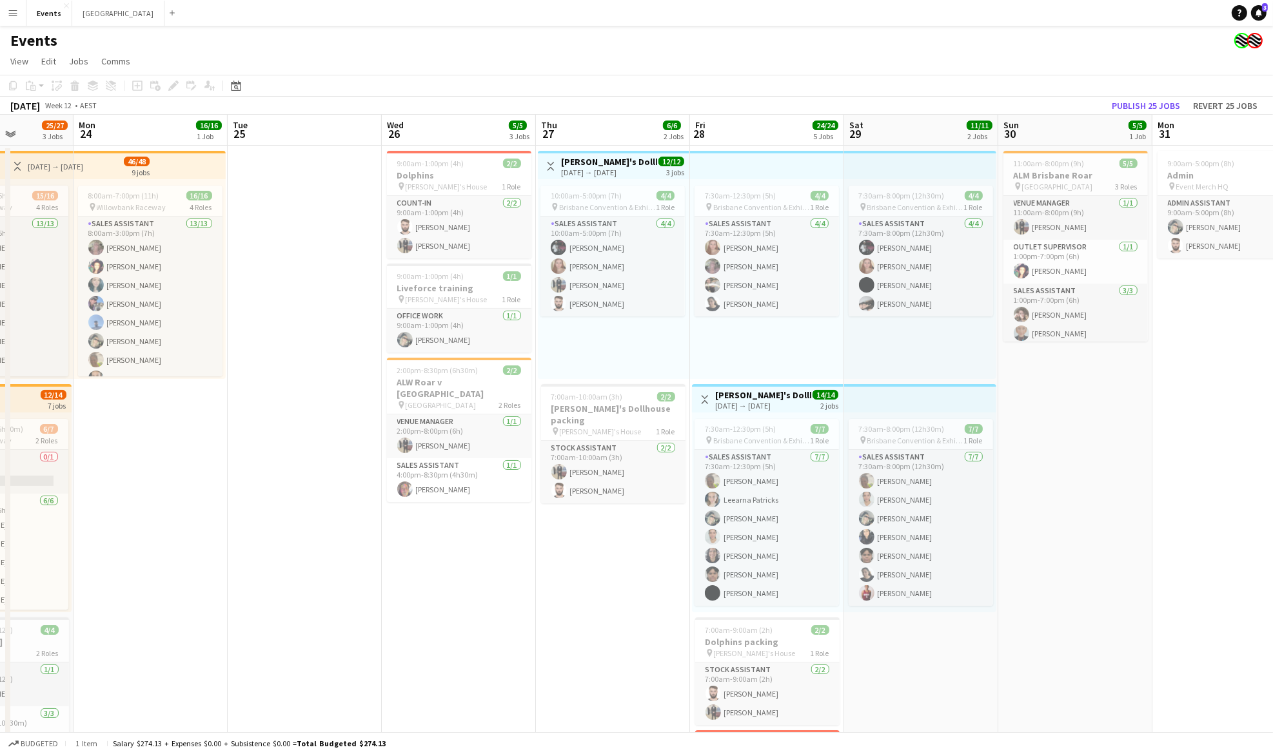
drag, startPoint x: 266, startPoint y: 547, endPoint x: 438, endPoint y: 542, distance: 172.9
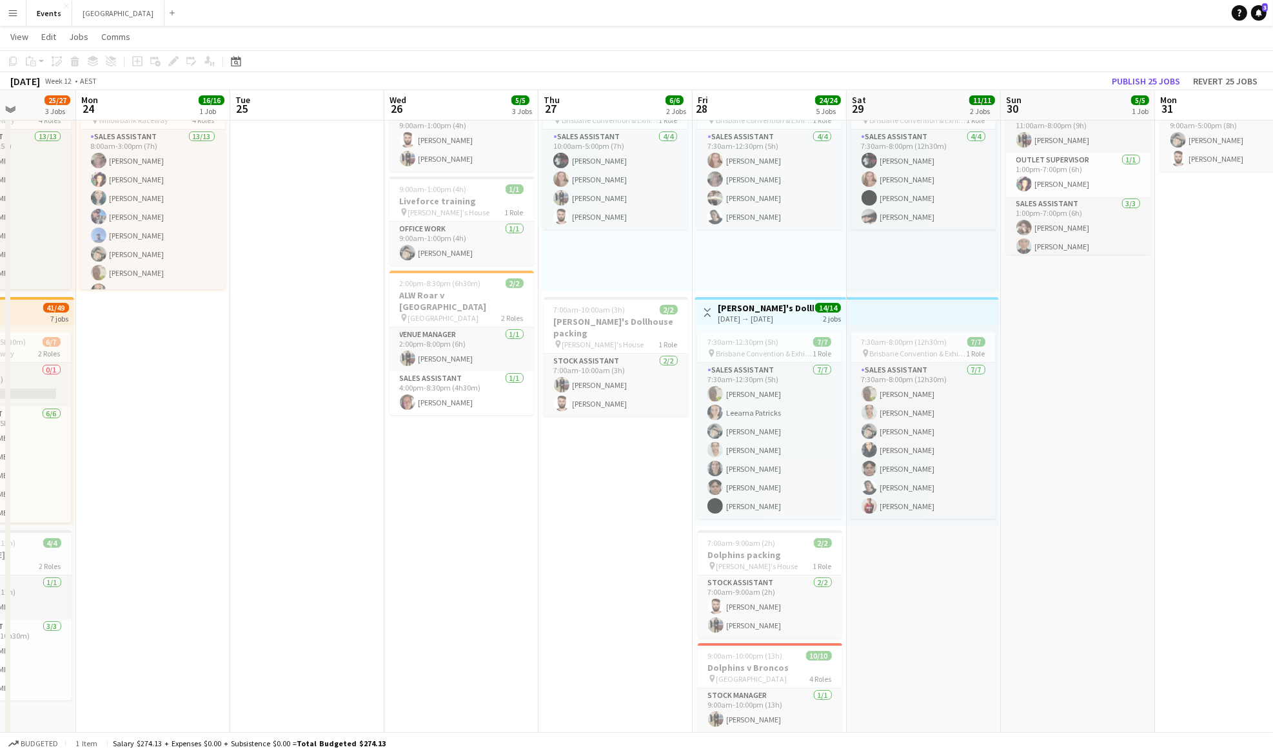
scroll to position [26, 0]
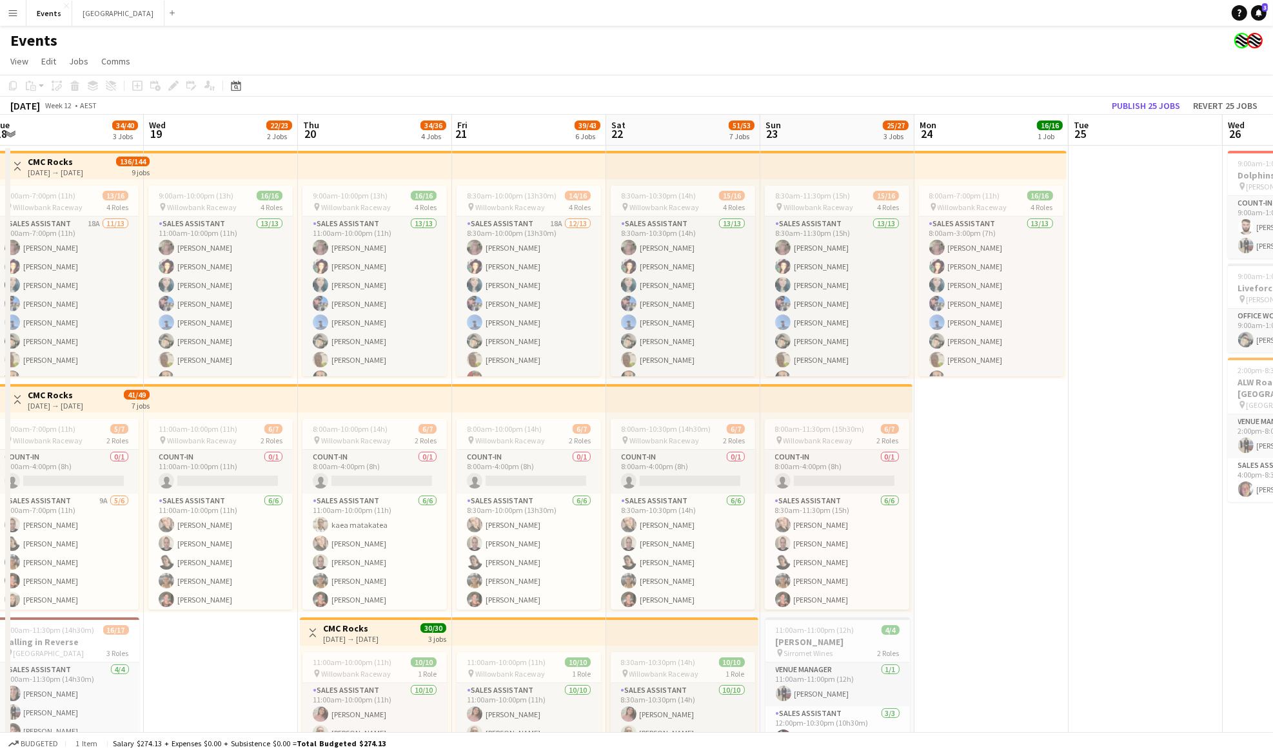
drag, startPoint x: 183, startPoint y: 488, endPoint x: 1067, endPoint y: 487, distance: 884.0
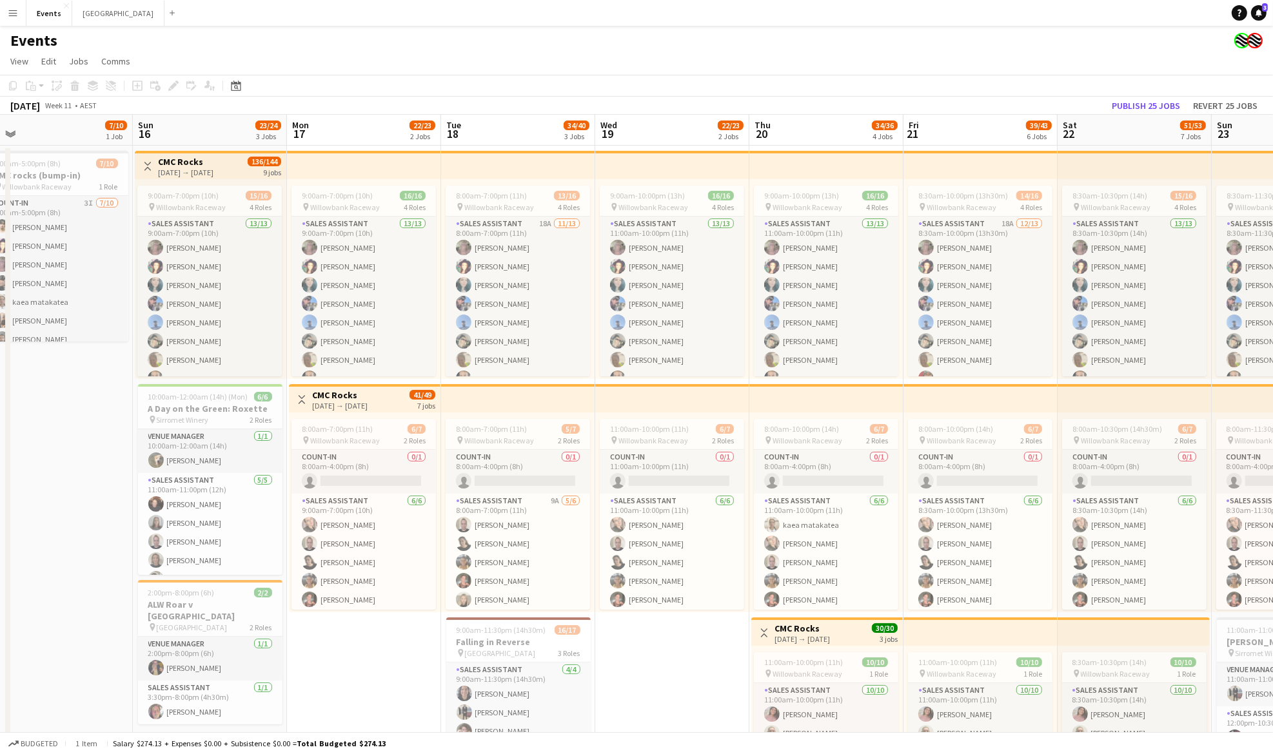
drag, startPoint x: 146, startPoint y: 464, endPoint x: 995, endPoint y: 454, distance: 849.2
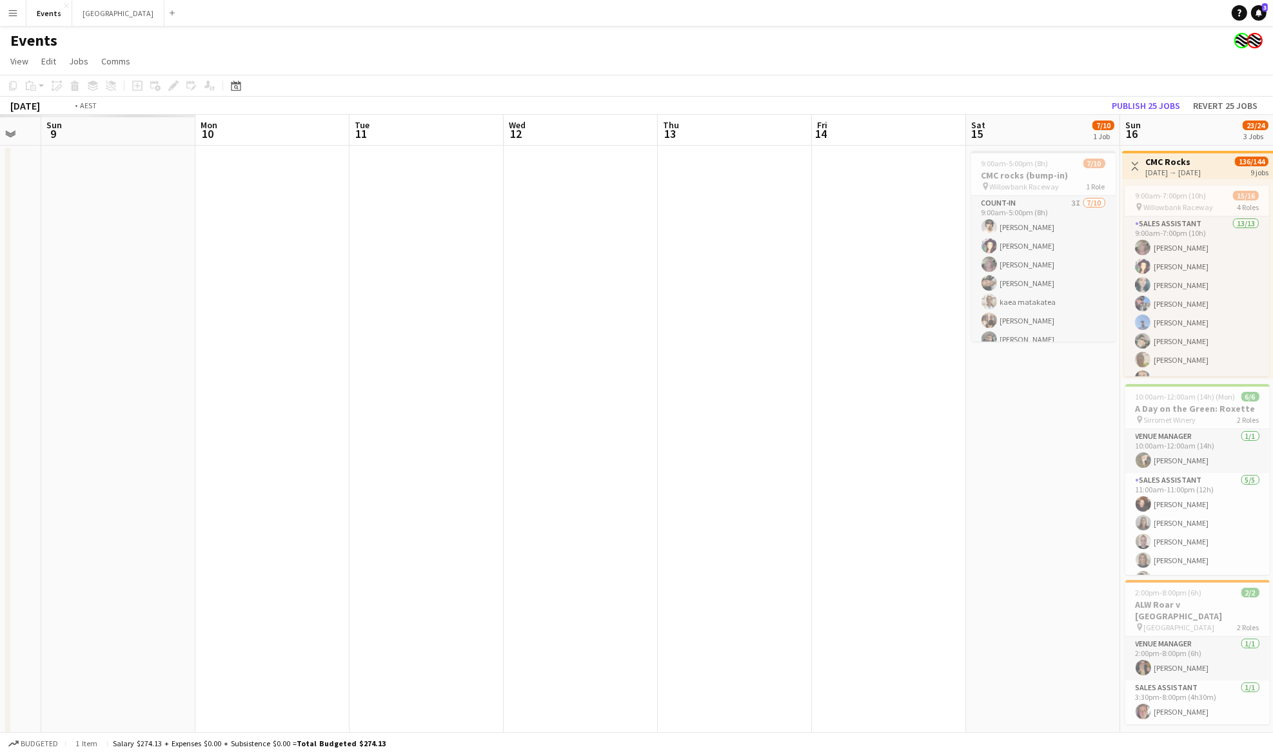
drag, startPoint x: 240, startPoint y: 424, endPoint x: 474, endPoint y: 415, distance: 234.2
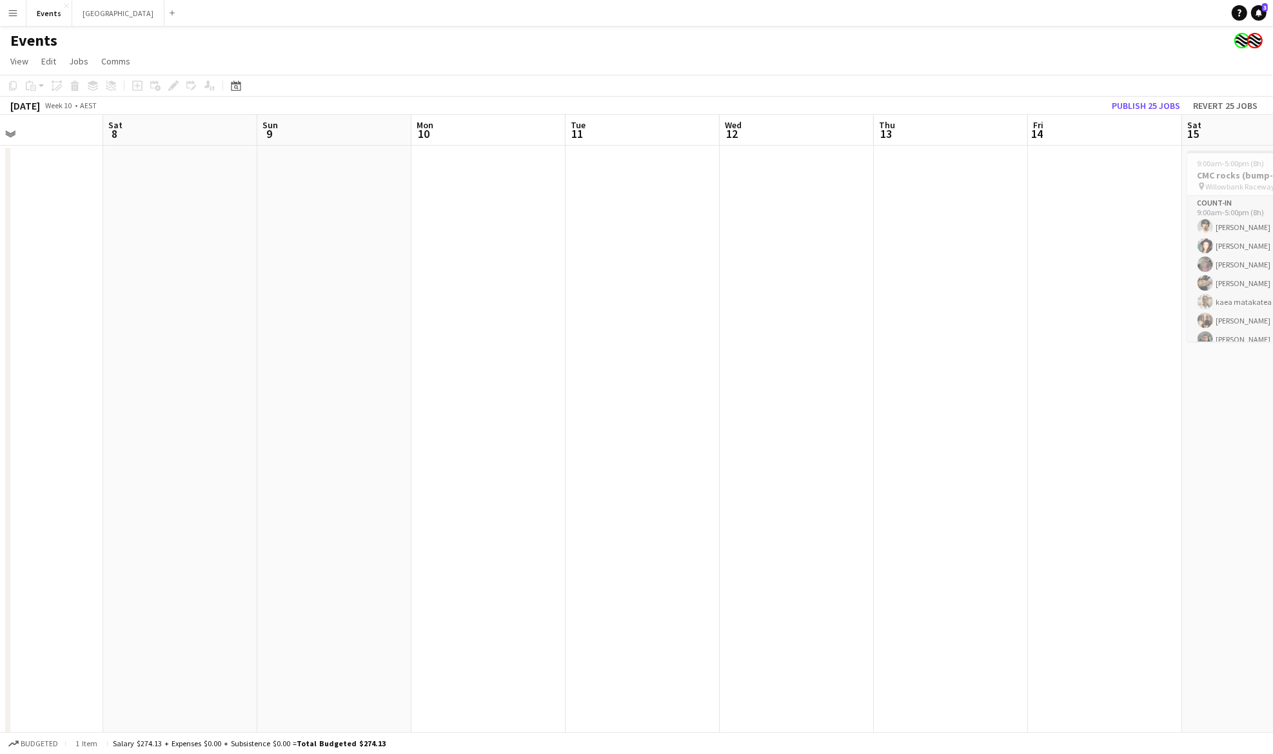
drag, startPoint x: 255, startPoint y: 413, endPoint x: 732, endPoint y: 383, distance: 478.7
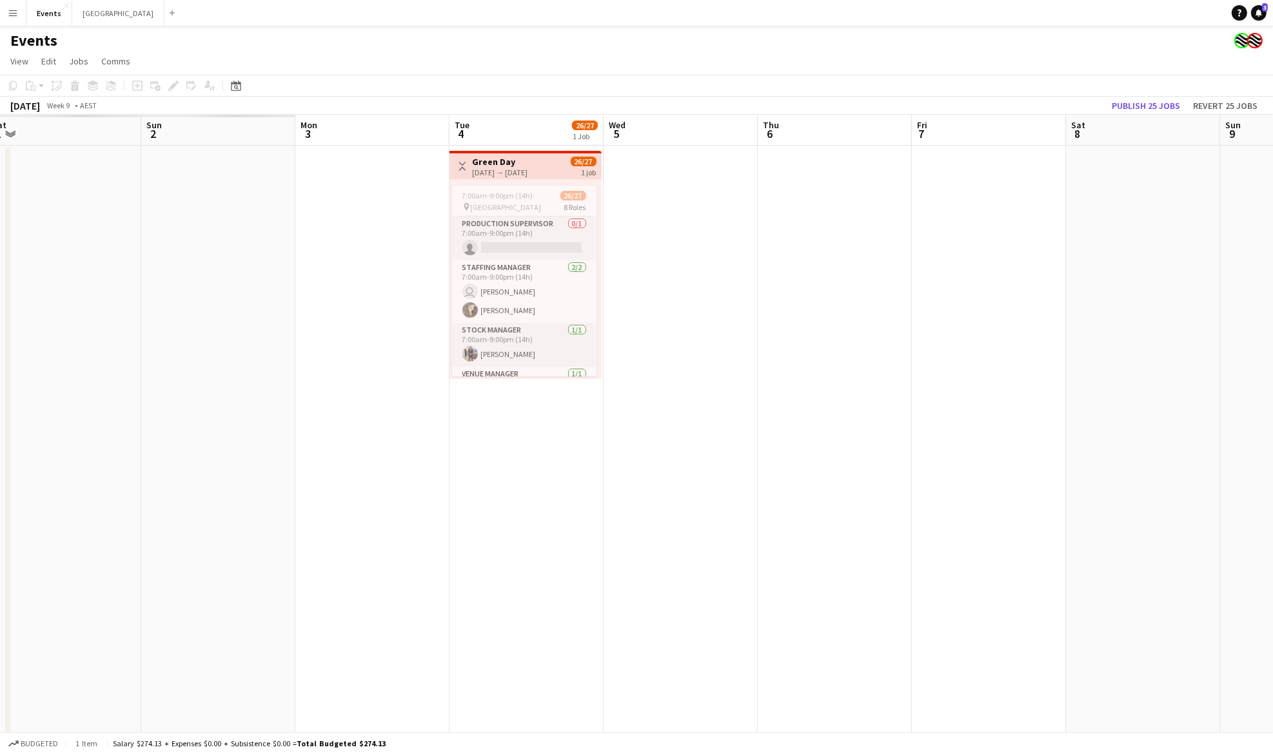
scroll to position [0, 395]
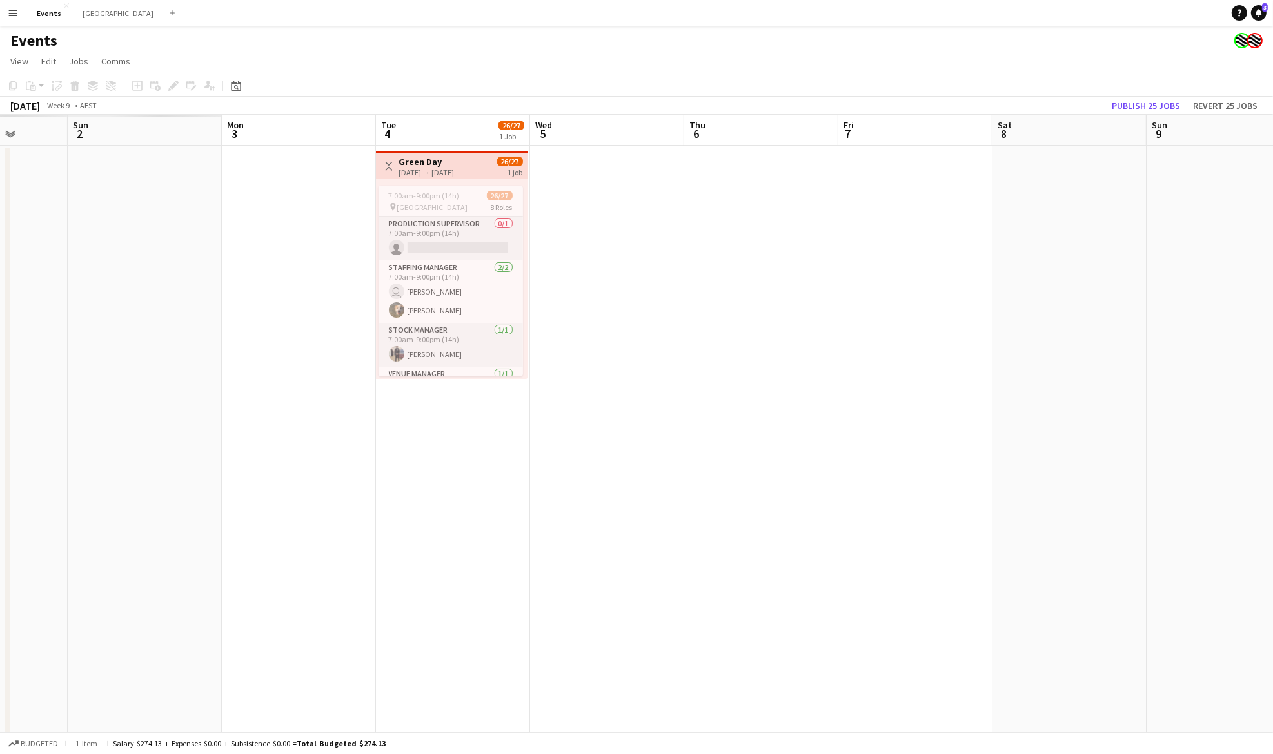
drag, startPoint x: 299, startPoint y: 398, endPoint x: 1029, endPoint y: 386, distance: 730.0
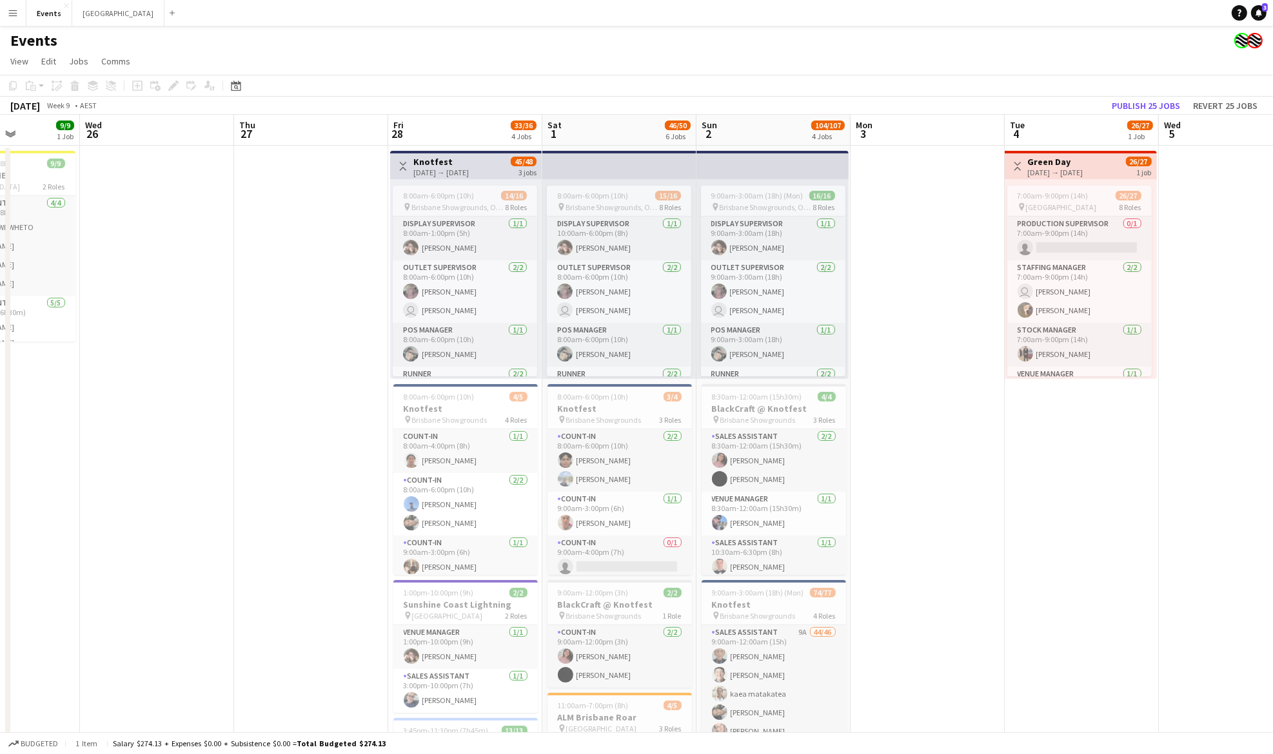
scroll to position [0, 382]
drag, startPoint x: 222, startPoint y: 420, endPoint x: 697, endPoint y: 391, distance: 476.0
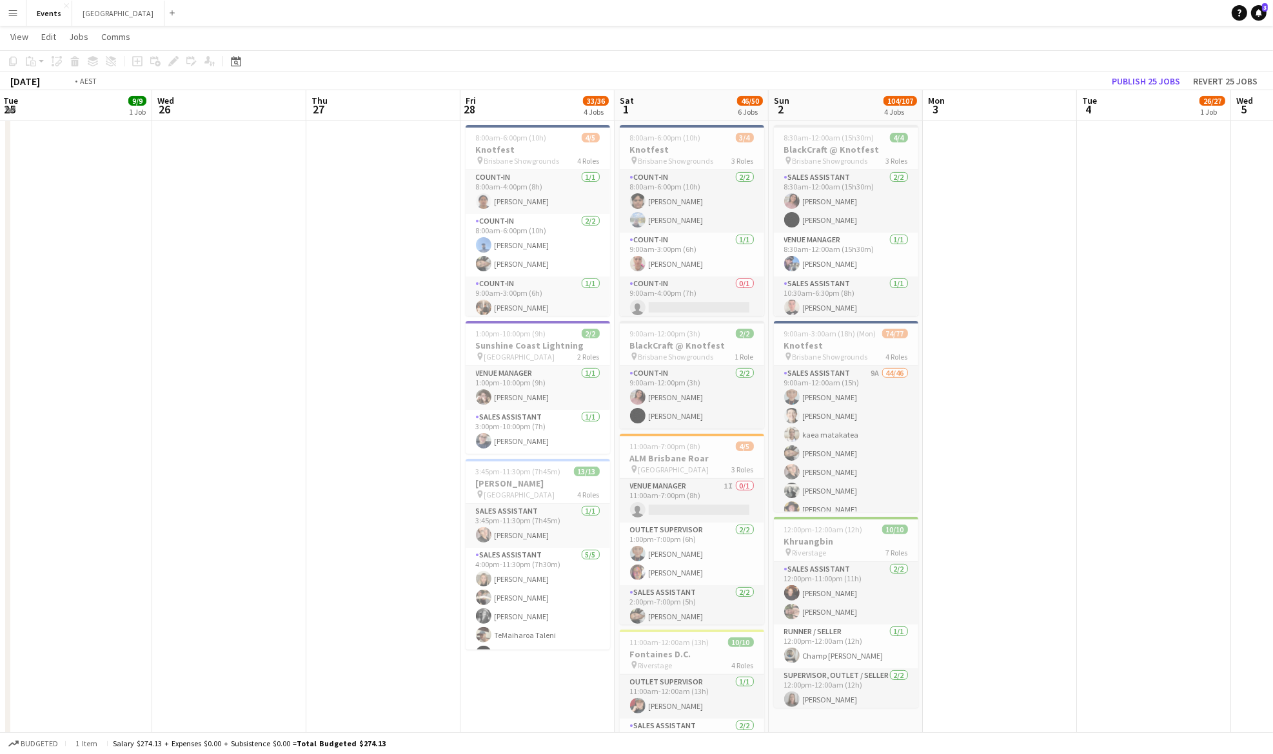
scroll to position [0, 352]
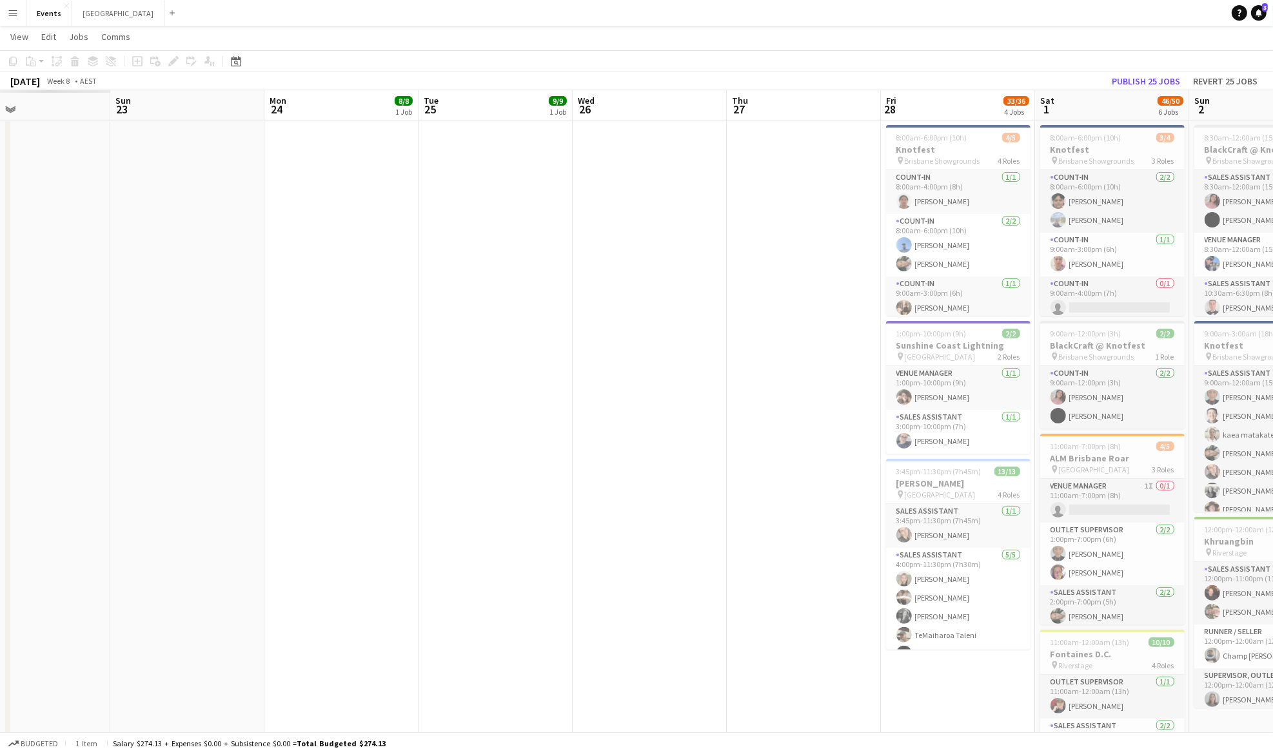
drag, startPoint x: 249, startPoint y: 516, endPoint x: 741, endPoint y: 509, distance: 492.0
click at [741, 509] on app-calendar-viewport "Thu 20 Fri 21 Sat 22 Sun 23 Mon 24 8/8 1 Job Tue 25 9/9 1 Job Wed 26 Thu 27 Fri…" at bounding box center [636, 618] width 1273 height 1653
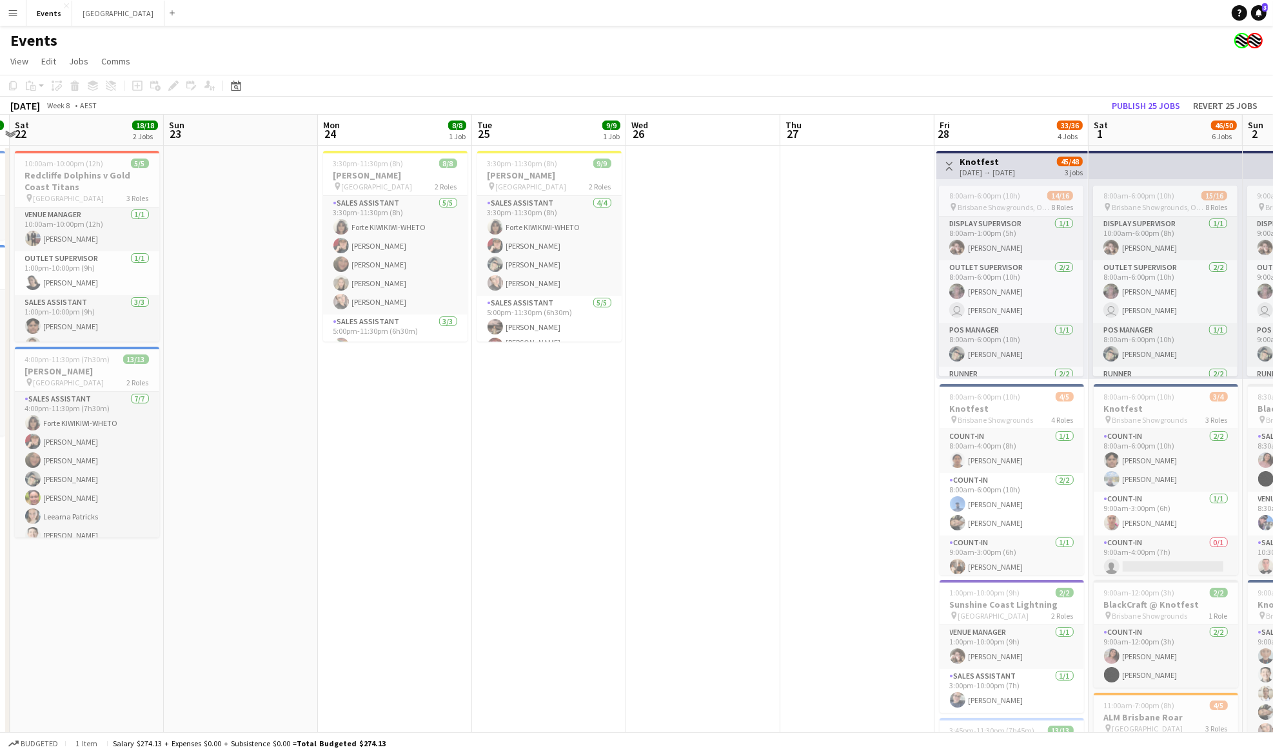
scroll to position [0, 319]
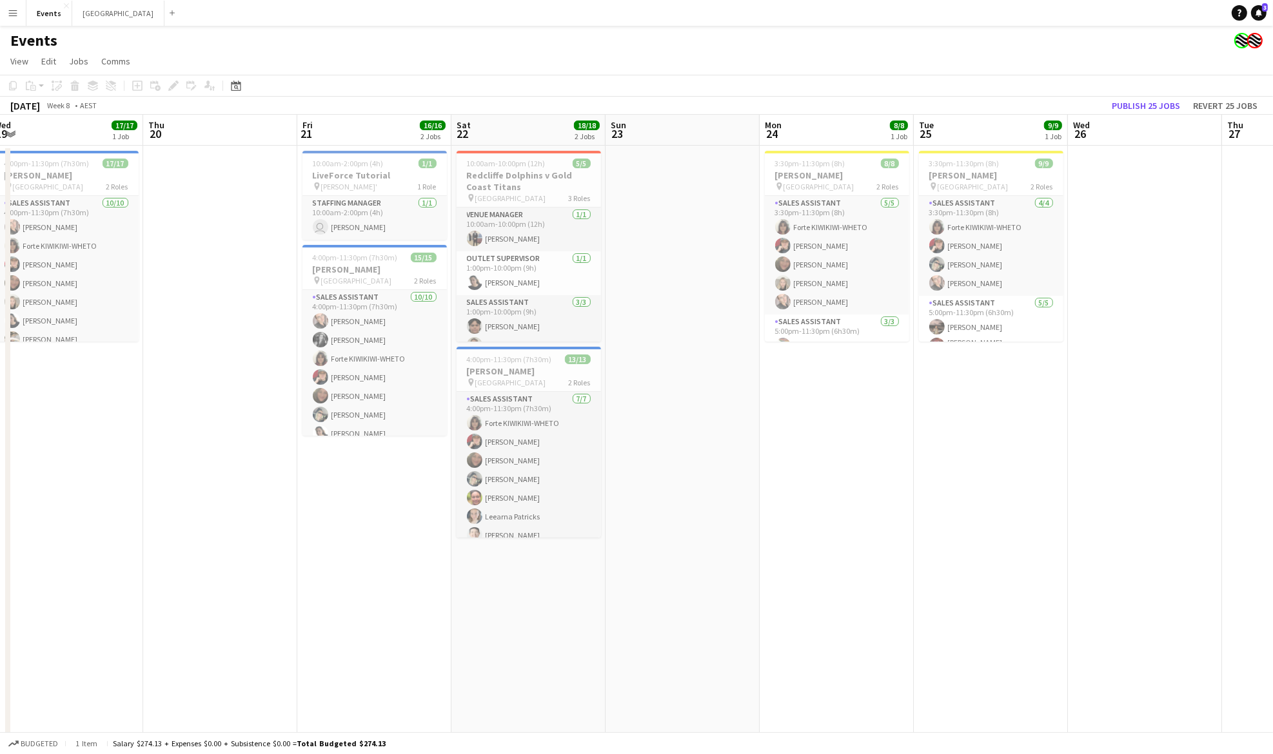
drag, startPoint x: 279, startPoint y: 519, endPoint x: 774, endPoint y: 455, distance: 499.9
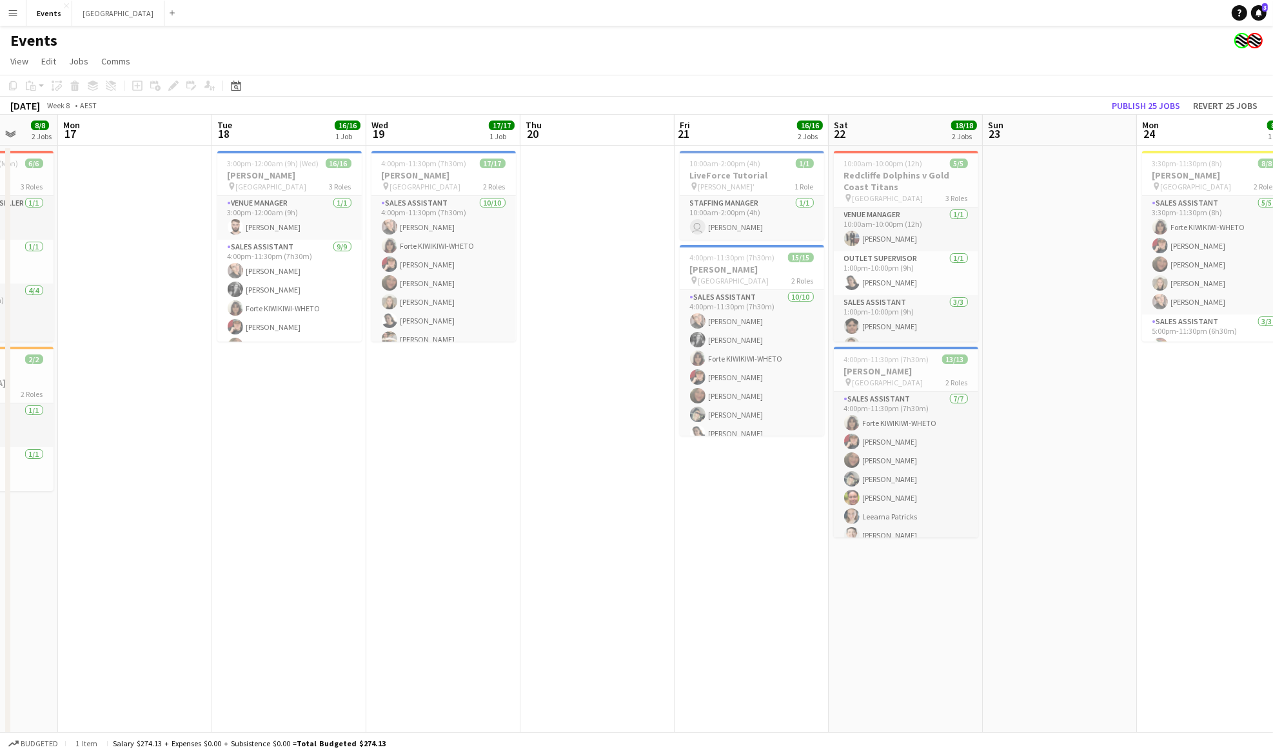
drag, startPoint x: 213, startPoint y: 326, endPoint x: 744, endPoint y: 324, distance: 531.3
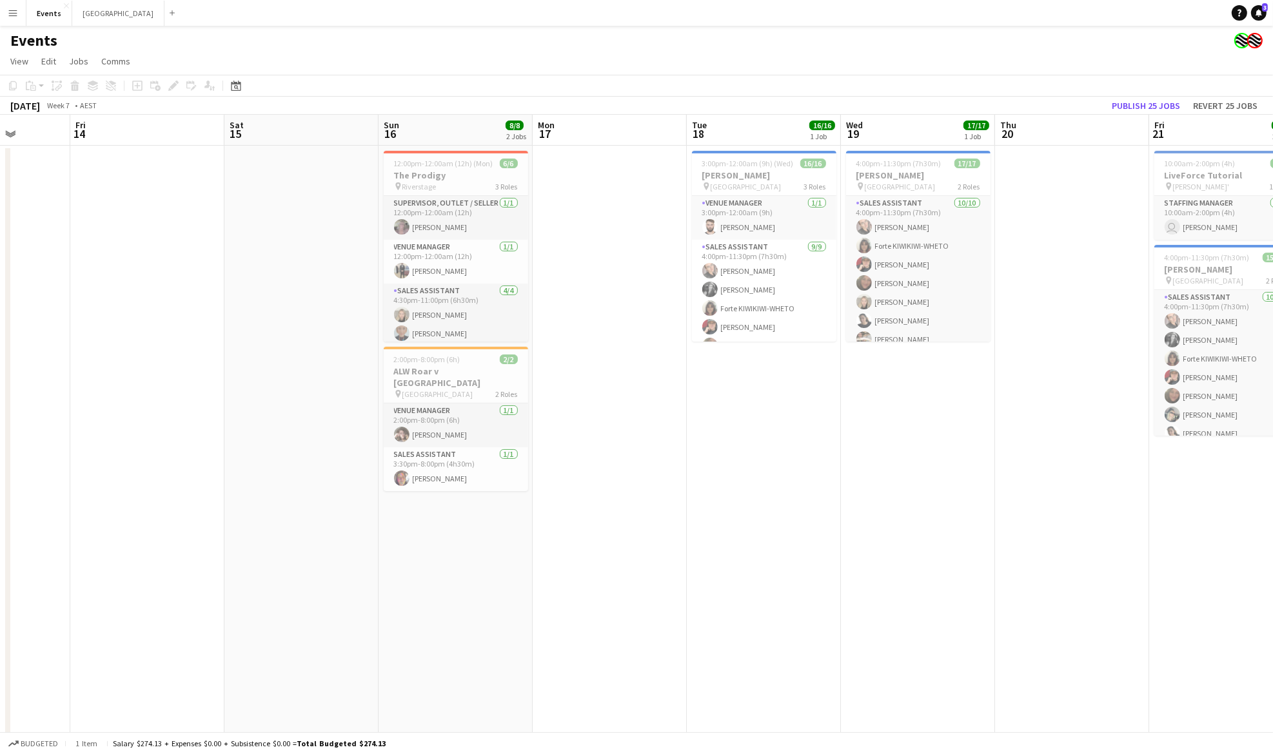
drag, startPoint x: 358, startPoint y: 480, endPoint x: 678, endPoint y: 472, distance: 319.9
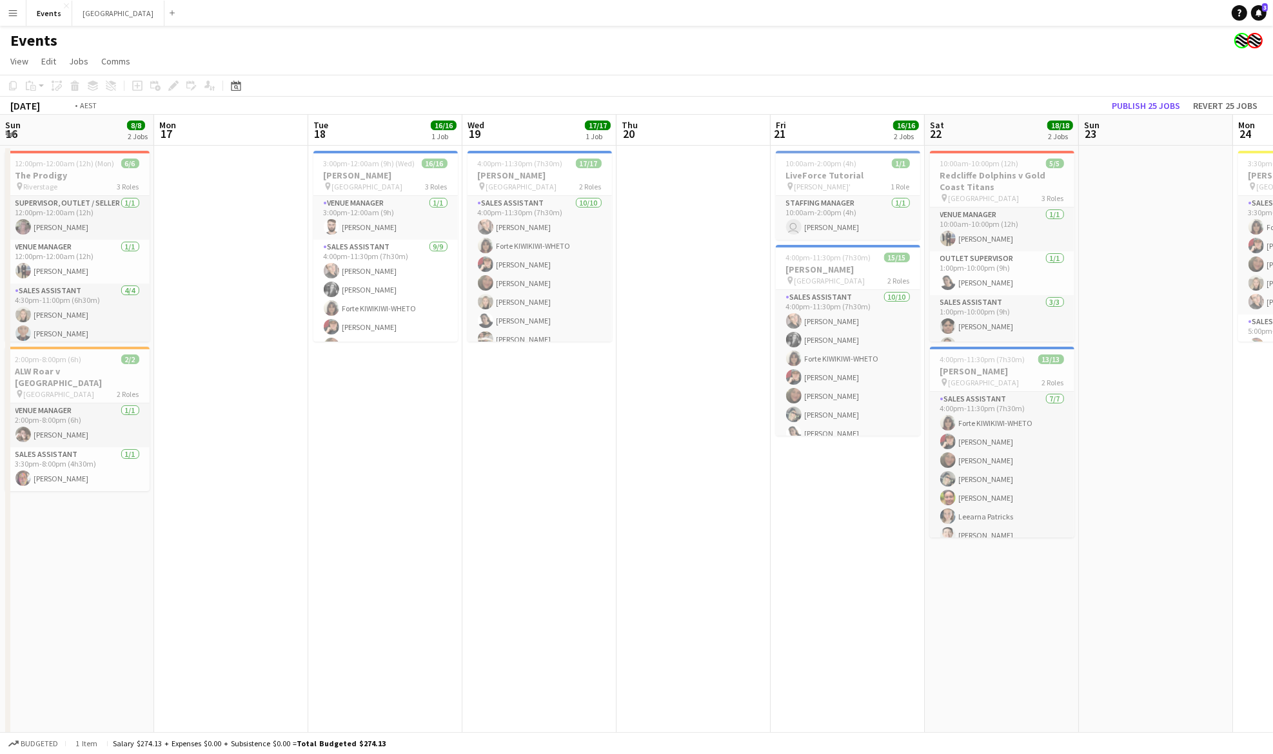
drag, startPoint x: 950, startPoint y: 424, endPoint x: 266, endPoint y: 445, distance: 684.4
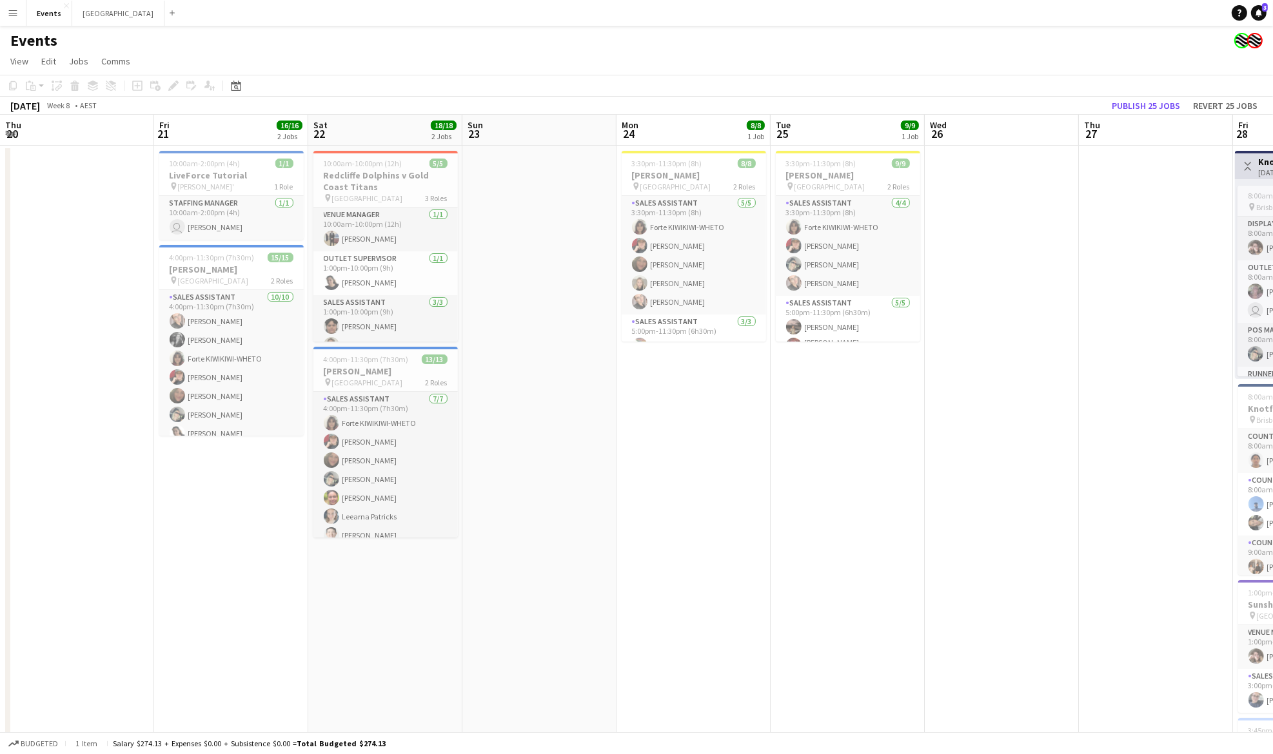
drag, startPoint x: 1051, startPoint y: 429, endPoint x: 871, endPoint y: 414, distance: 180.6
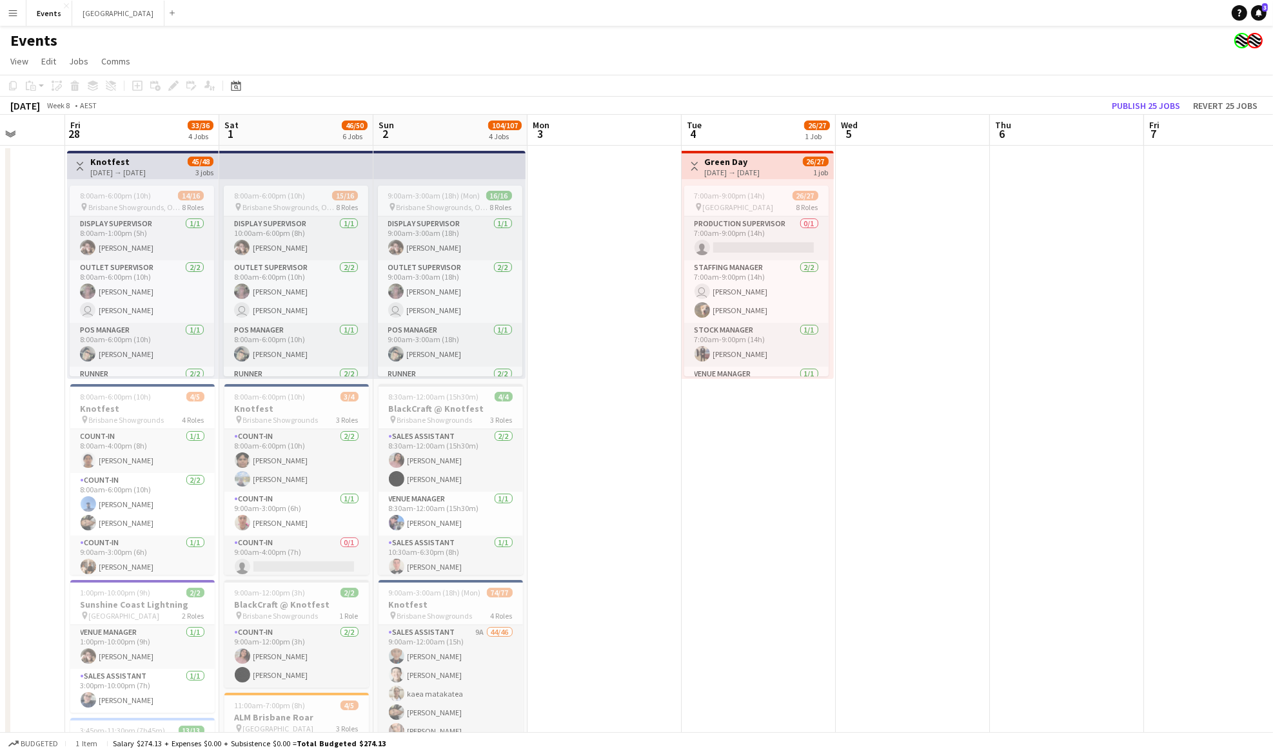
drag, startPoint x: 659, startPoint y: 402, endPoint x: 3, endPoint y: 558, distance: 674.6
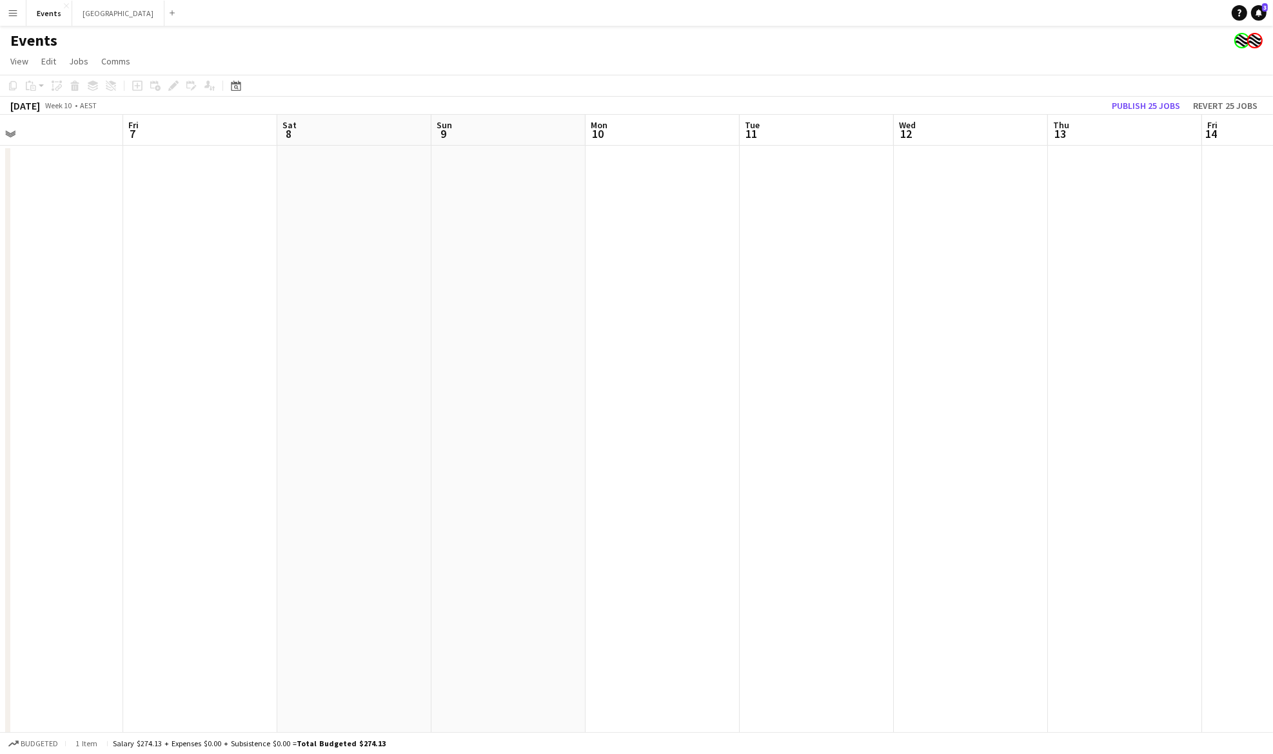
drag, startPoint x: 237, startPoint y: 475, endPoint x: 105, endPoint y: 491, distance: 133.2
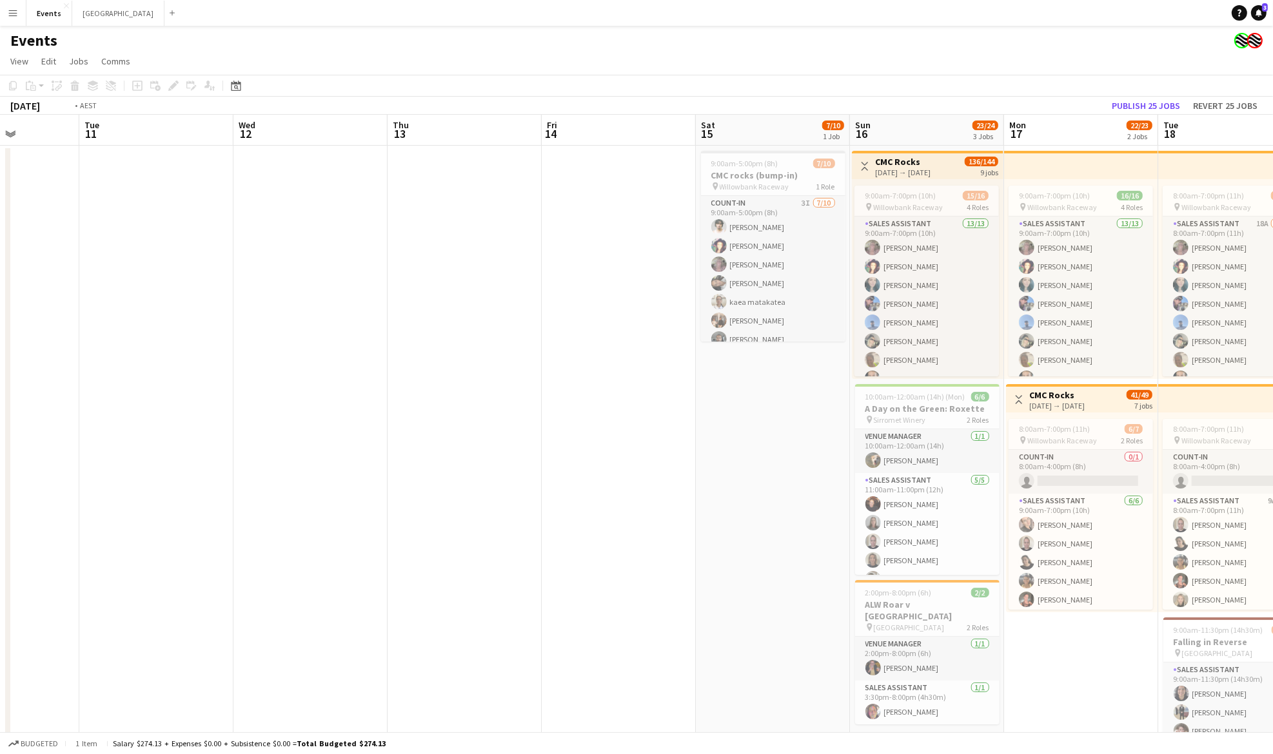
drag, startPoint x: 881, startPoint y: 476, endPoint x: 531, endPoint y: 518, distance: 351.9
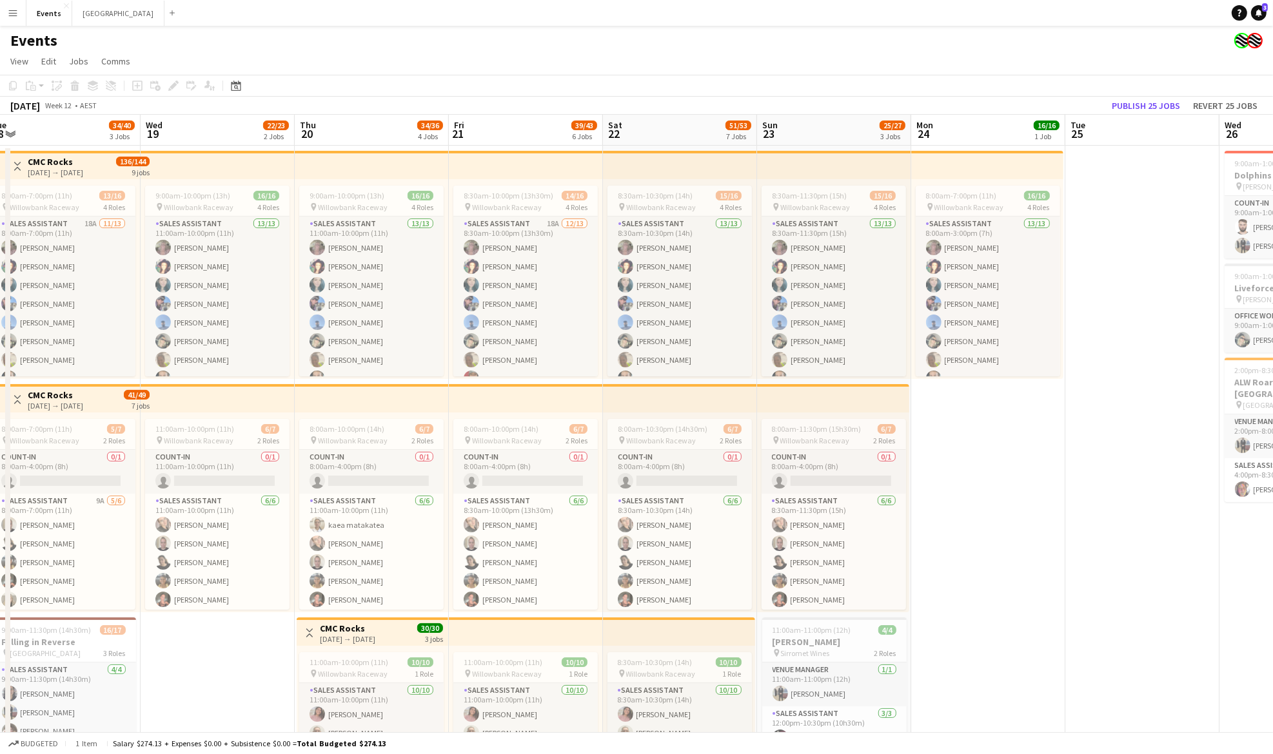
drag, startPoint x: 1043, startPoint y: 493, endPoint x: 375, endPoint y: 534, distance: 669.9
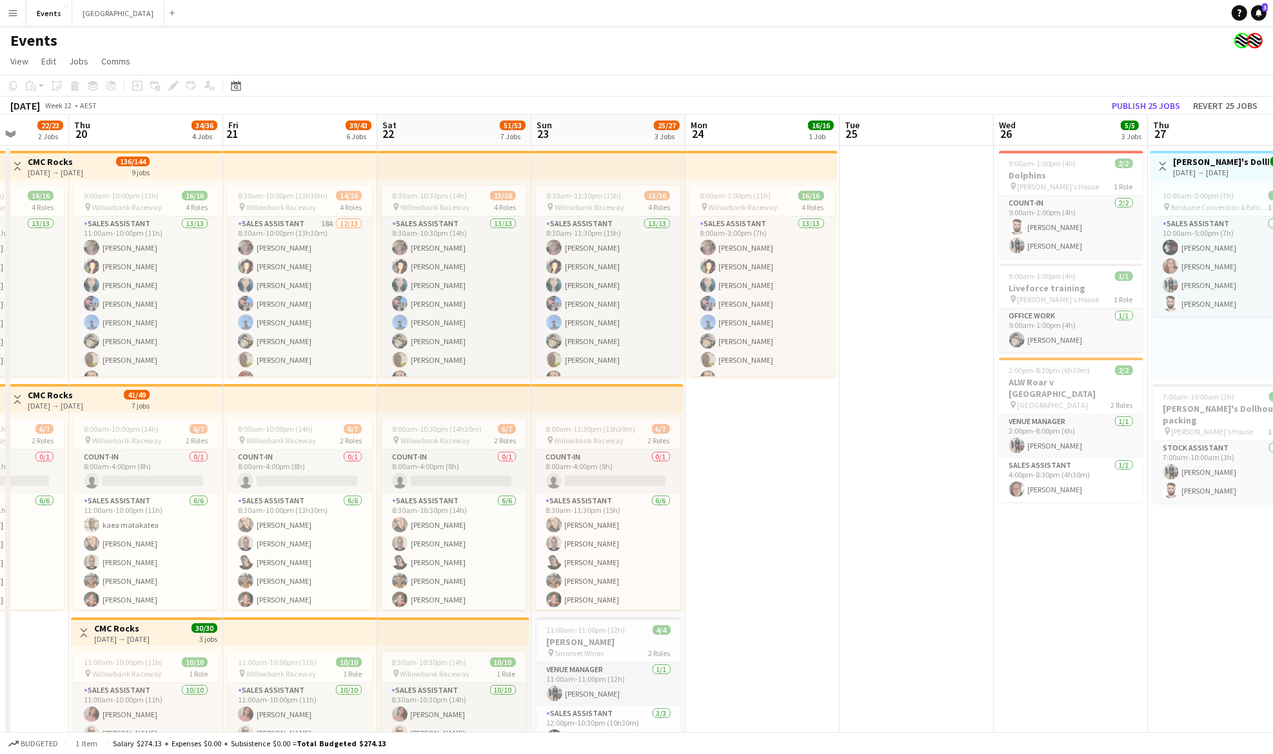
drag, startPoint x: 1052, startPoint y: 498, endPoint x: 487, endPoint y: 534, distance: 566.6
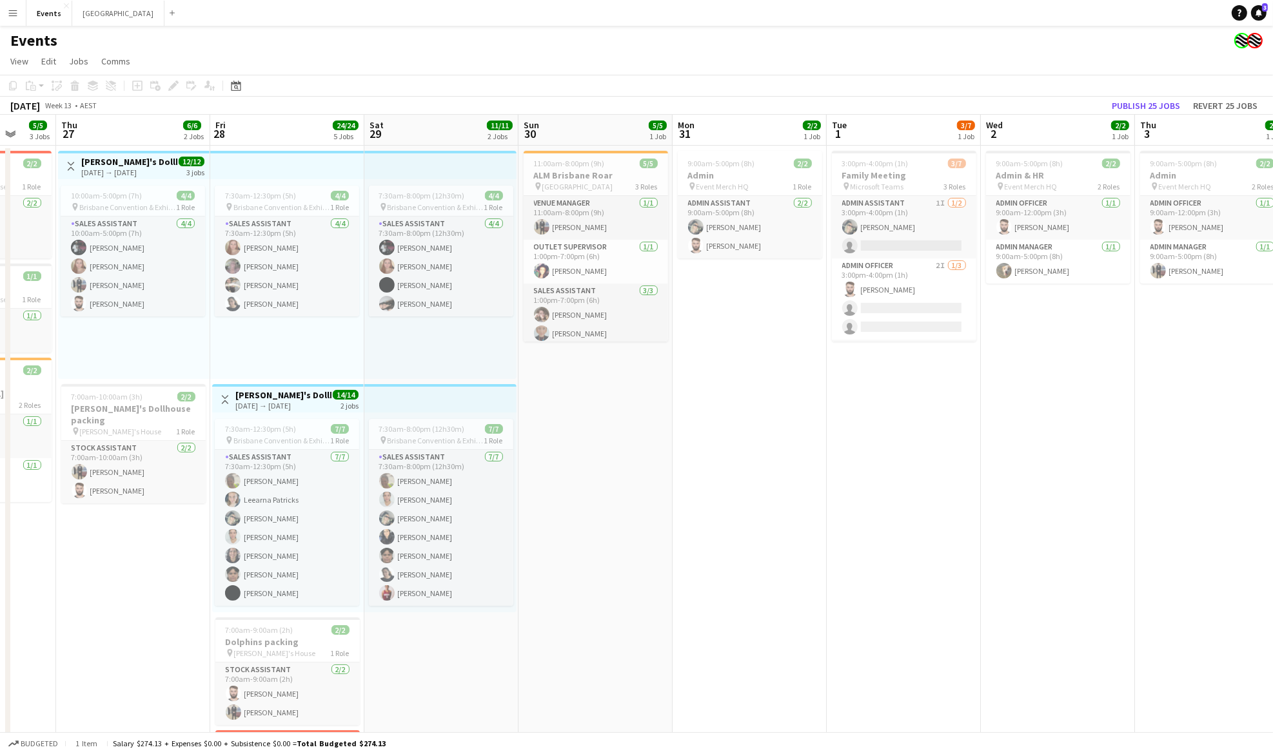
drag, startPoint x: 787, startPoint y: 512, endPoint x: 700, endPoint y: 522, distance: 88.3
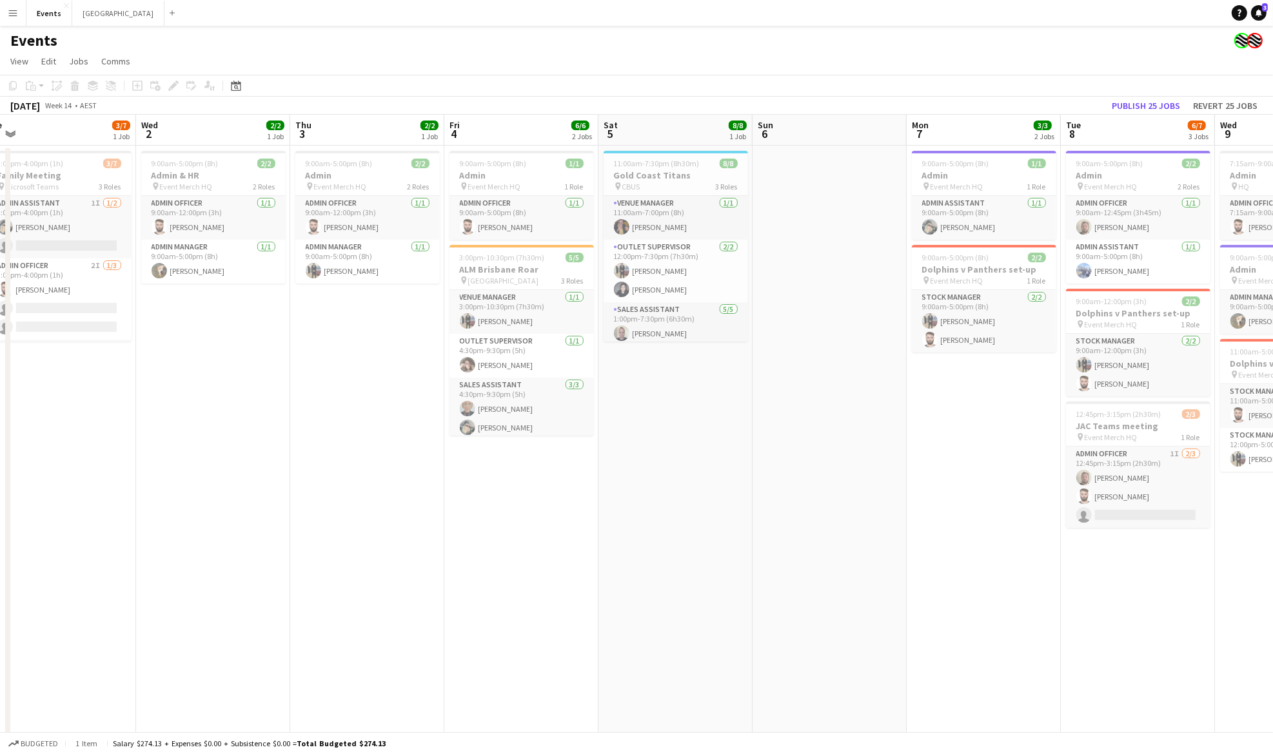
drag, startPoint x: 867, startPoint y: 516, endPoint x: 282, endPoint y: 519, distance: 584.2
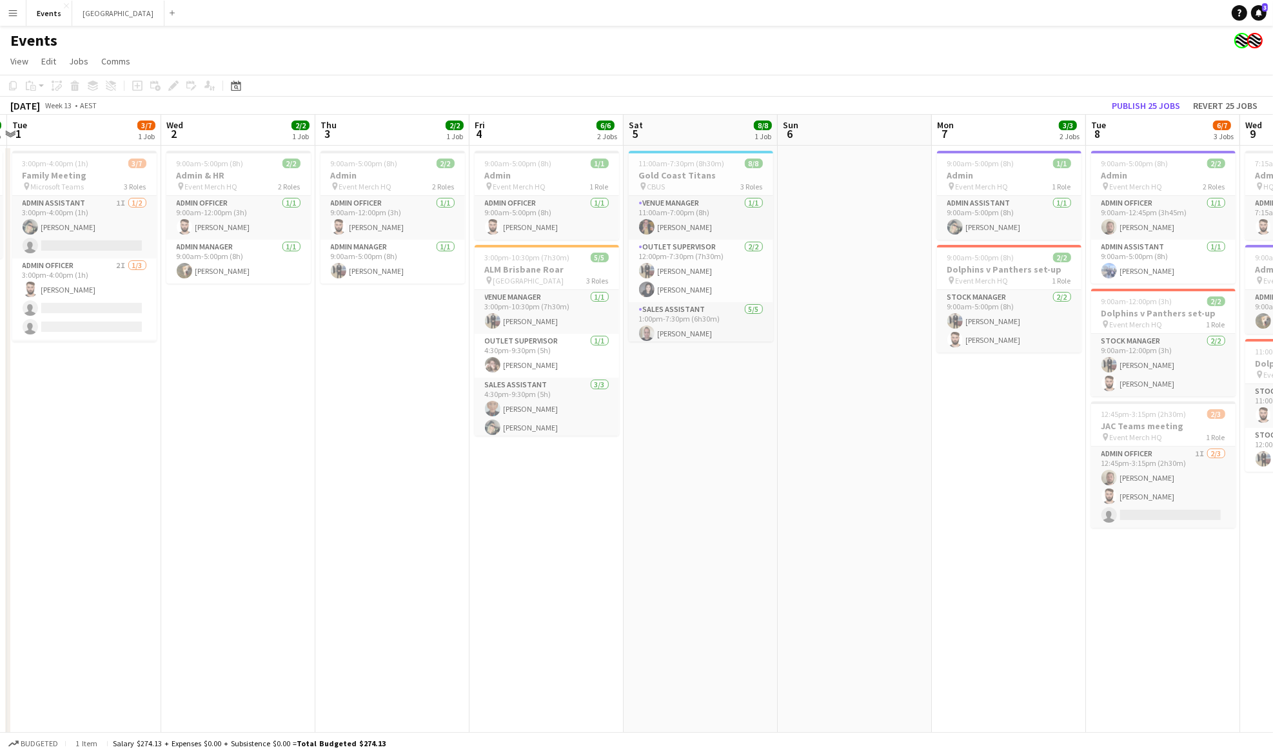
drag, startPoint x: 505, startPoint y: 507, endPoint x: 603, endPoint y: 508, distance: 98.0
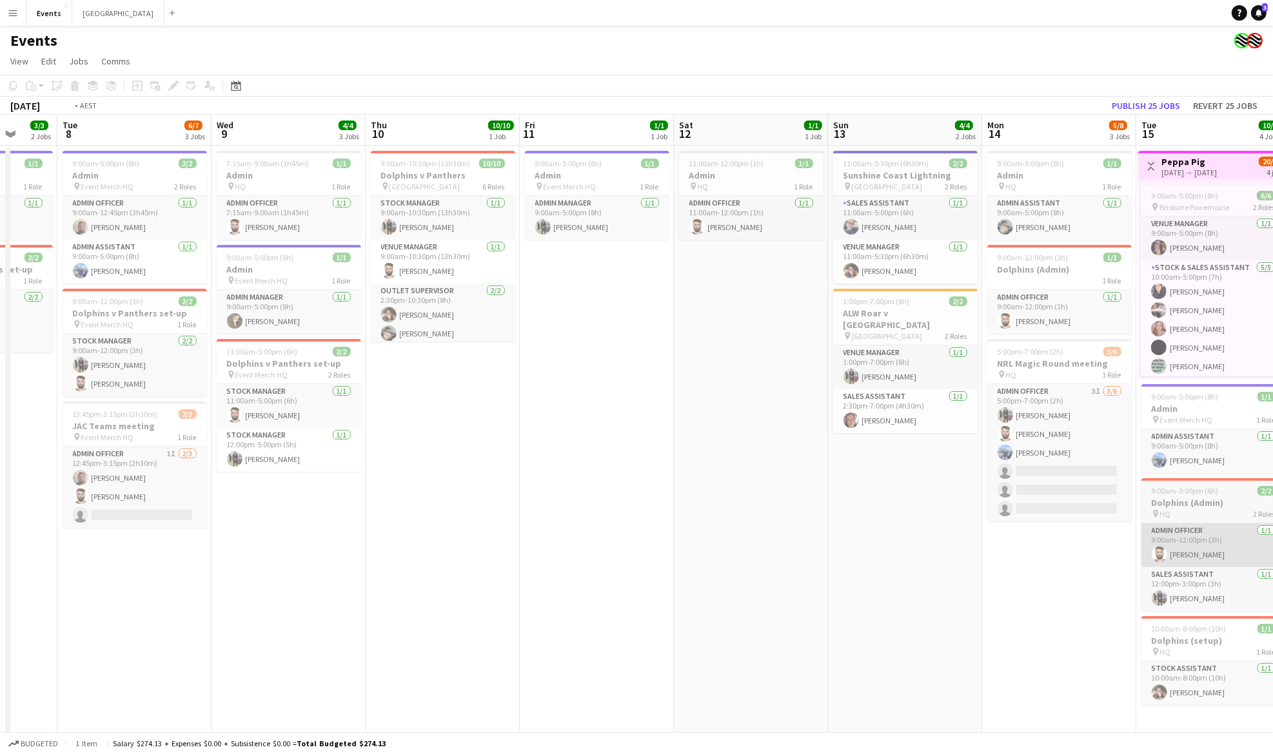
drag, startPoint x: 870, startPoint y: 513, endPoint x: 876, endPoint y: 535, distance: 22.9
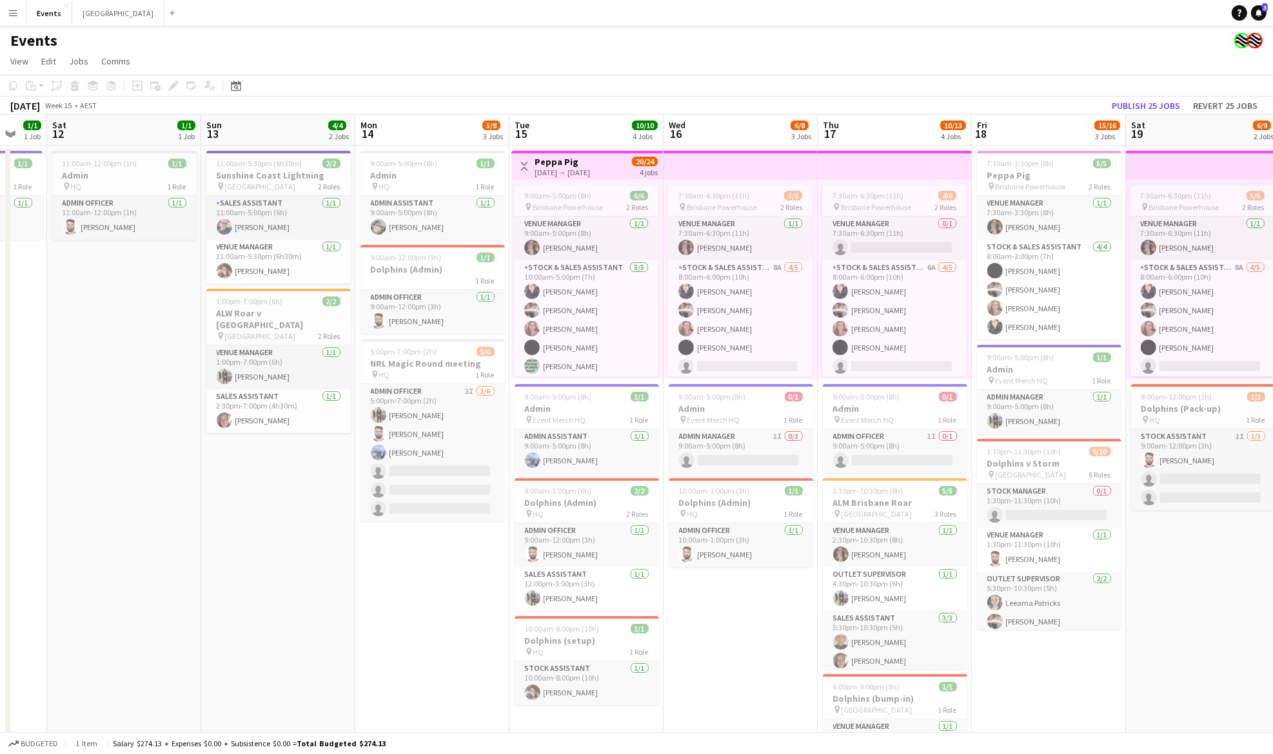
drag, startPoint x: 568, startPoint y: 534, endPoint x: 252, endPoint y: 534, distance: 315.9
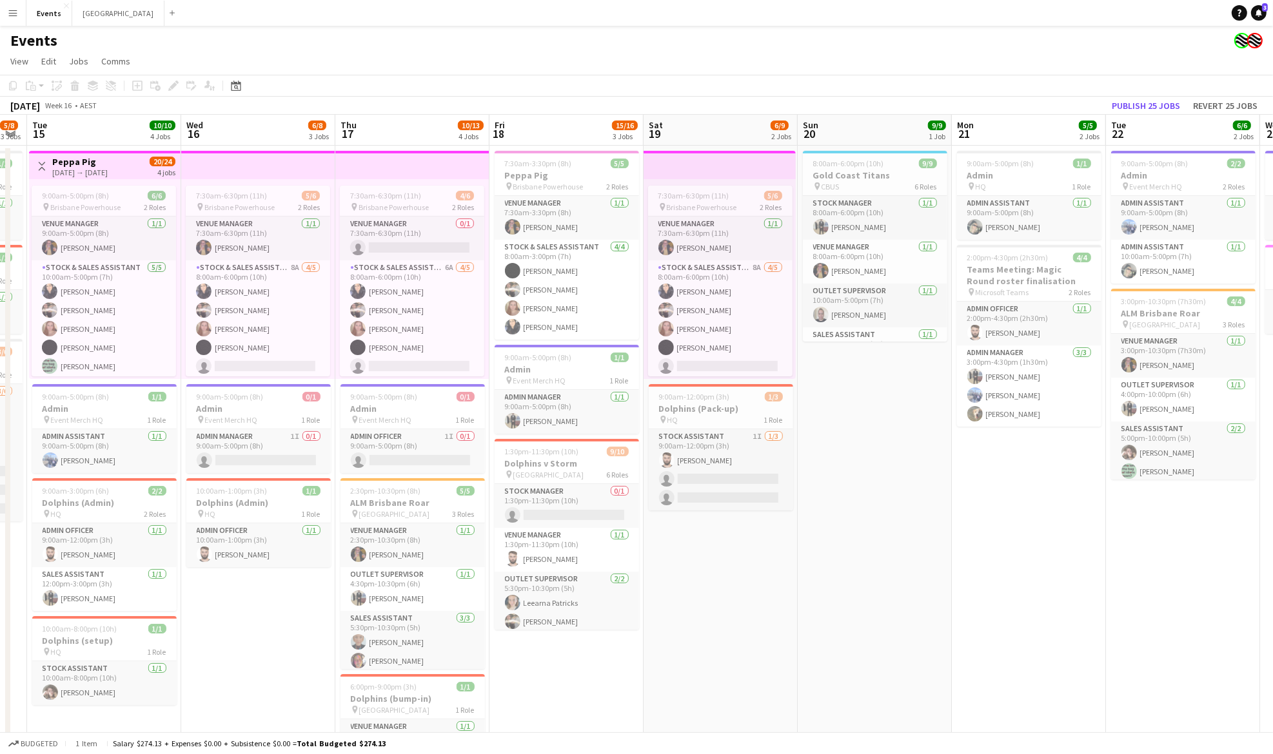
drag, startPoint x: 1093, startPoint y: 500, endPoint x: 249, endPoint y: 500, distance: 844.6
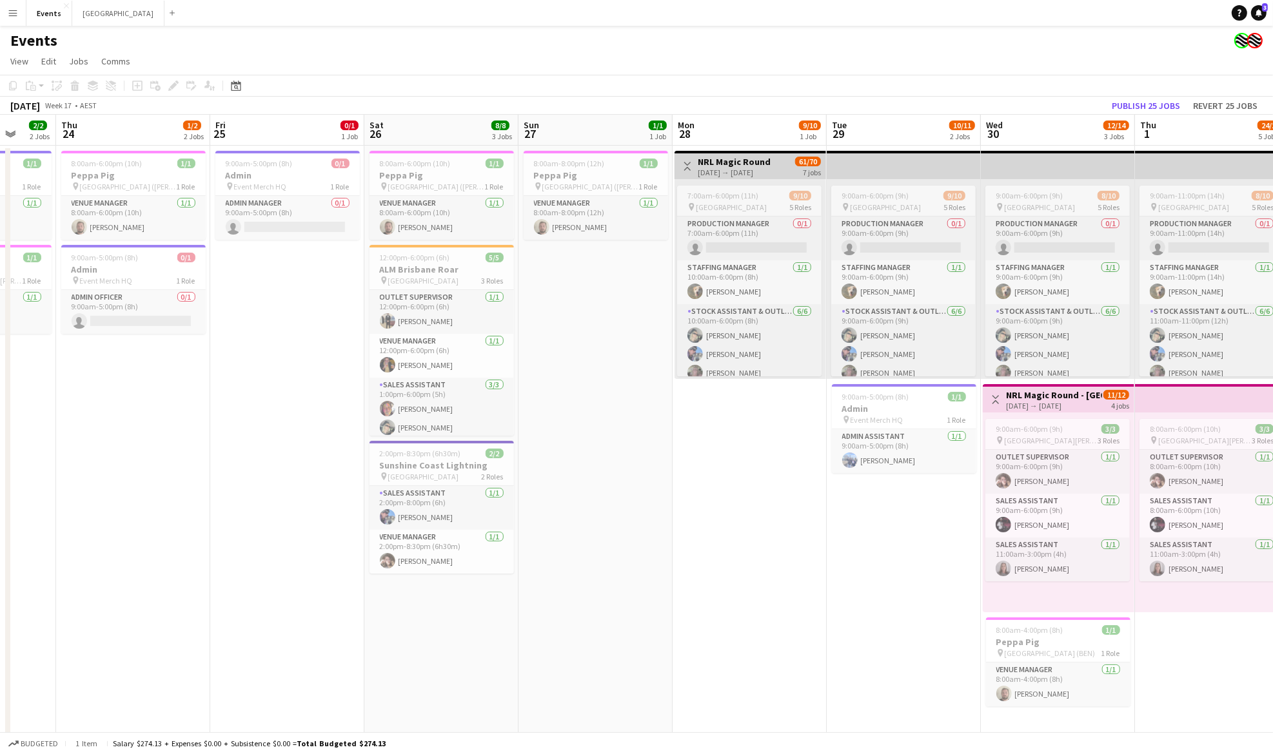
drag, startPoint x: 1057, startPoint y: 475, endPoint x: 472, endPoint y: 474, distance: 585.4
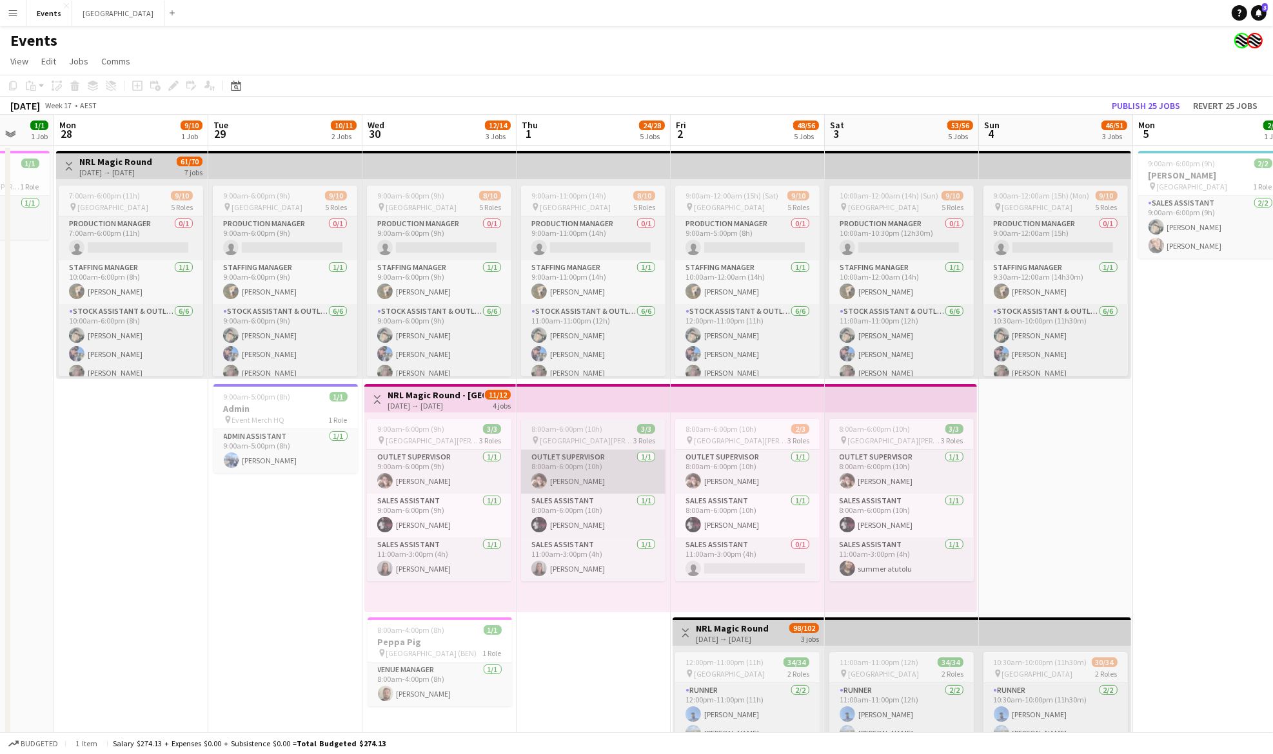
drag, startPoint x: 919, startPoint y: 472, endPoint x: 540, endPoint y: 471, distance: 379.1
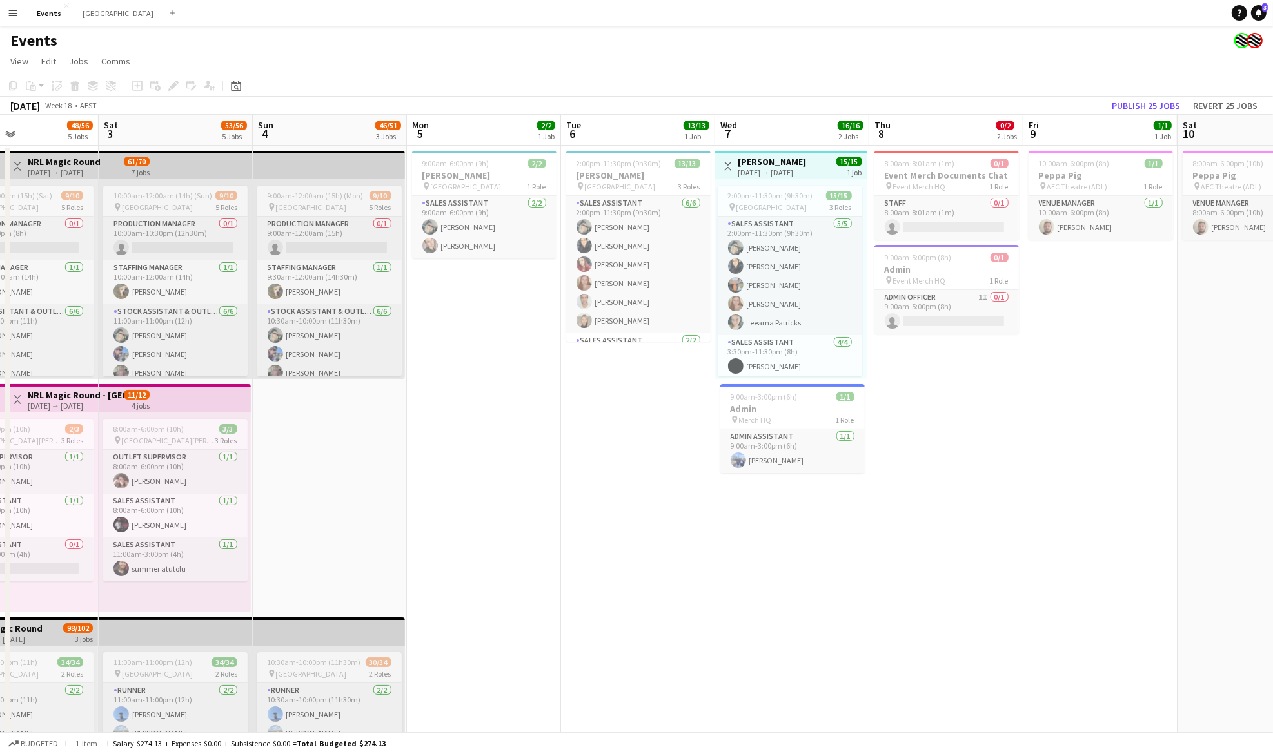
drag, startPoint x: 988, startPoint y: 469, endPoint x: 436, endPoint y: 469, distance: 552.6
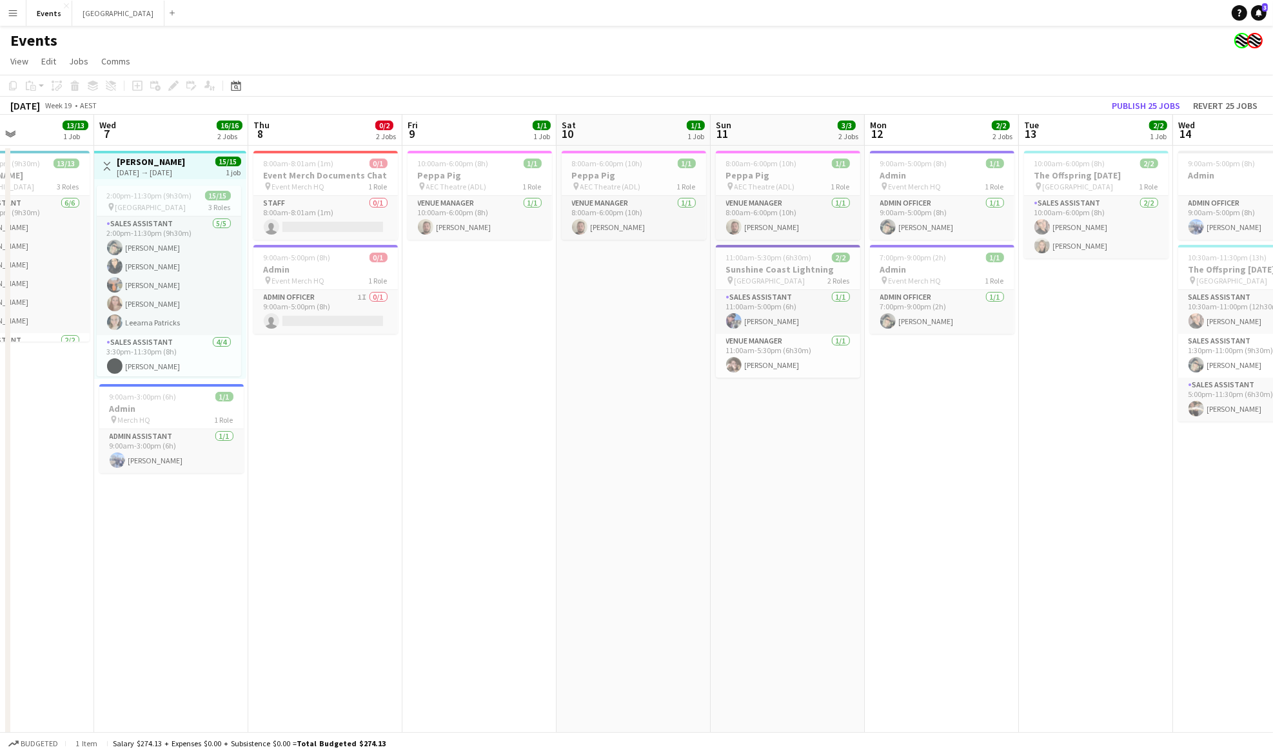
drag, startPoint x: 758, startPoint y: 465, endPoint x: 276, endPoint y: 465, distance: 482.3
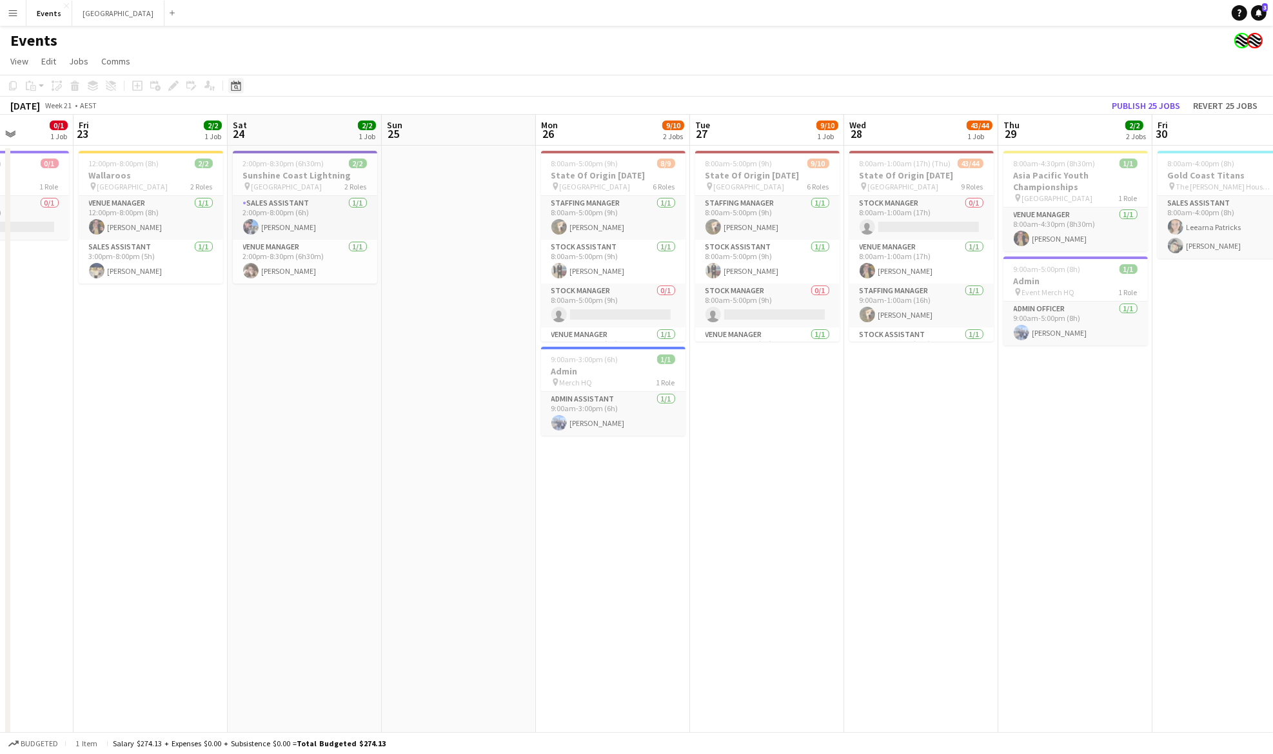
click at [231, 83] on icon "Date picker" at bounding box center [236, 86] width 10 height 10
click at [344, 133] on span "Next month" at bounding box center [341, 130] width 26 height 26
click at [317, 132] on span "Previous month" at bounding box center [315, 130] width 26 height 26
click at [338, 131] on span "Next month" at bounding box center [341, 130] width 26 height 26
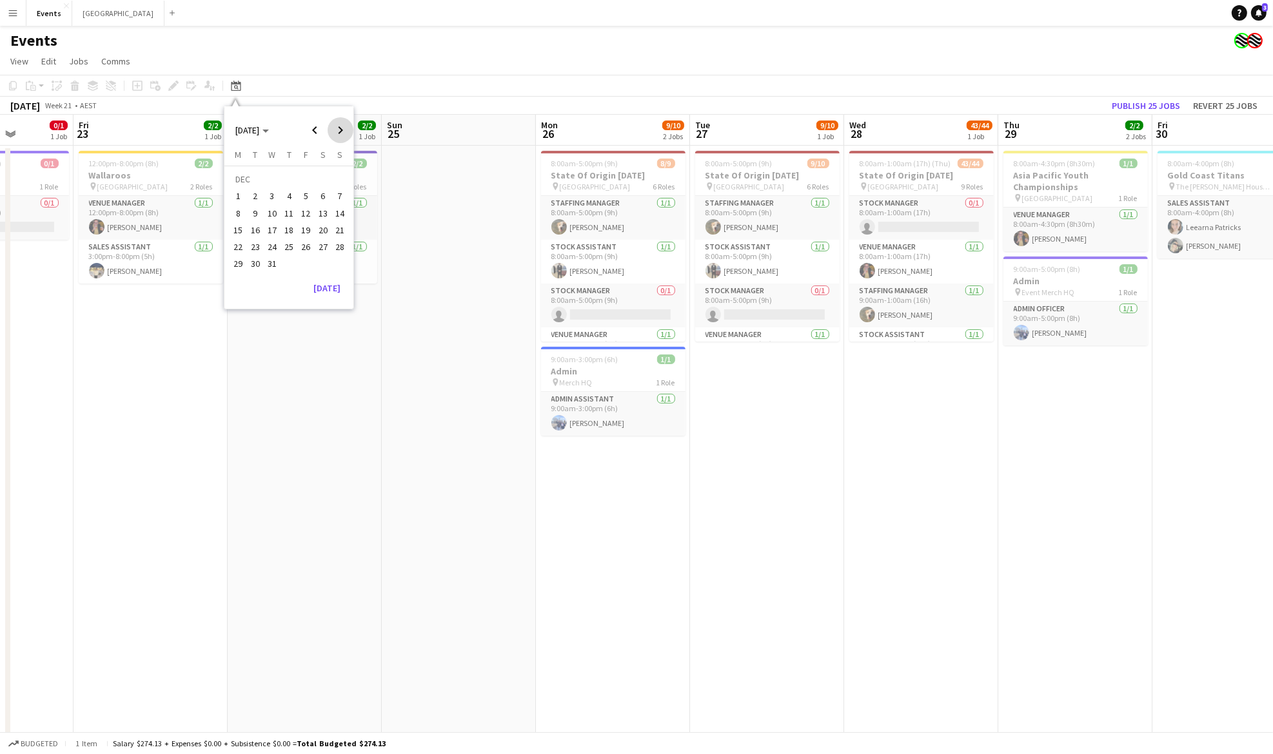
click at [344, 130] on span "Next month" at bounding box center [341, 130] width 26 height 26
click at [320, 135] on span "Previous month" at bounding box center [315, 130] width 26 height 26
click at [304, 196] on span "3" at bounding box center [306, 196] width 15 height 15
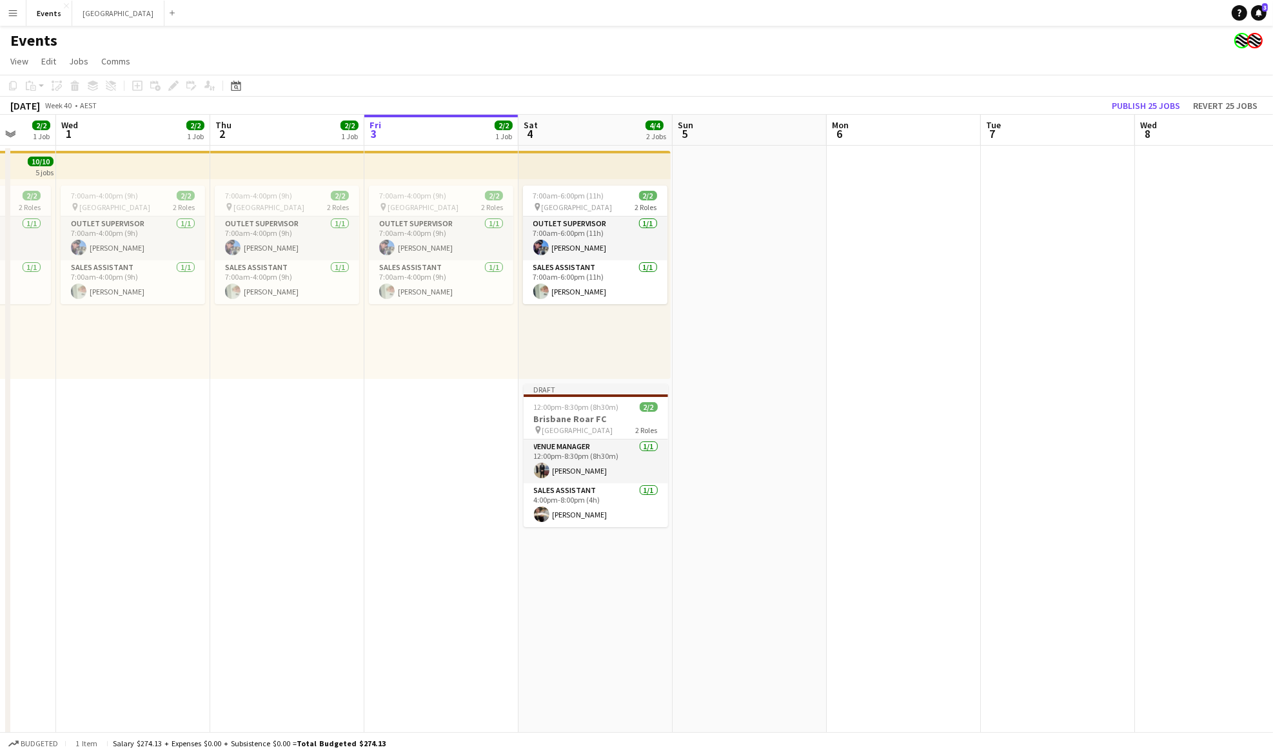
click at [609, 494] on app-card-role "Sales Assistant 1/1 4:00pm-8:00pm (4h) Samuel RIGBY" at bounding box center [595, 506] width 144 height 44
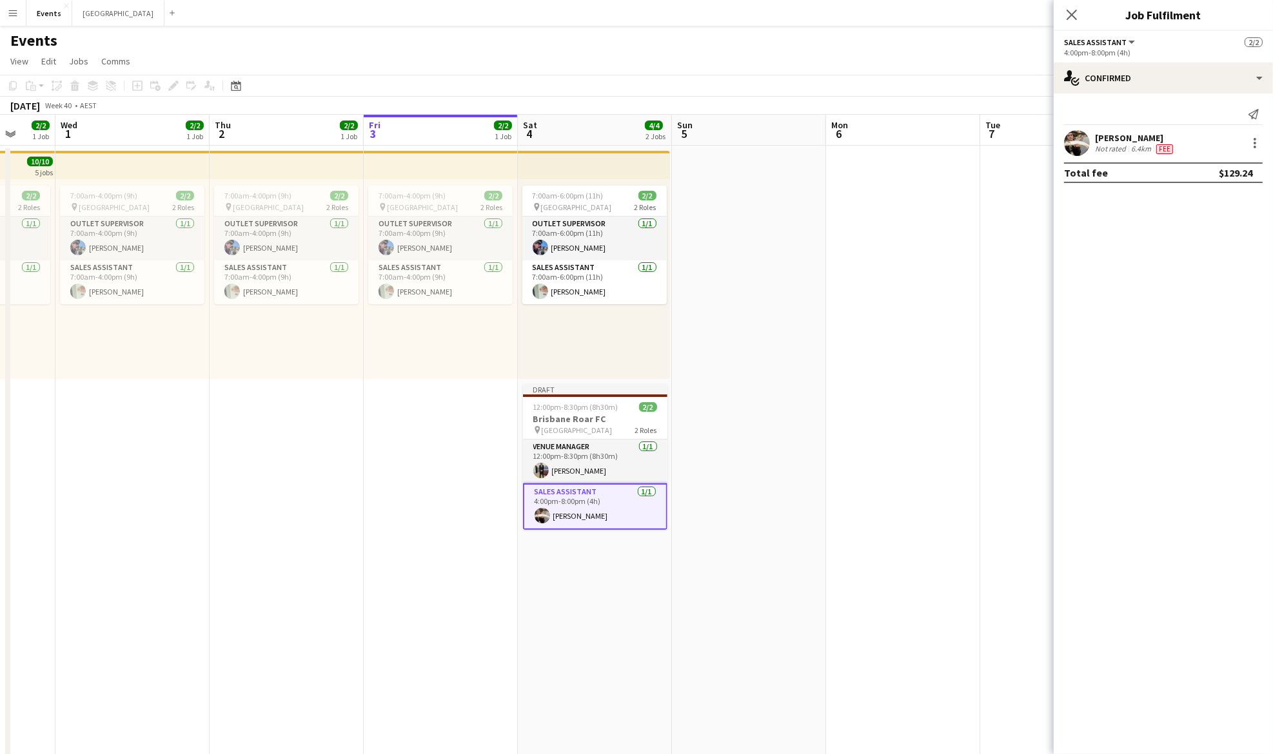
click at [1256, 152] on div "Samuel RIGBY Not rated 6.4km Fee" at bounding box center [1163, 143] width 219 height 26
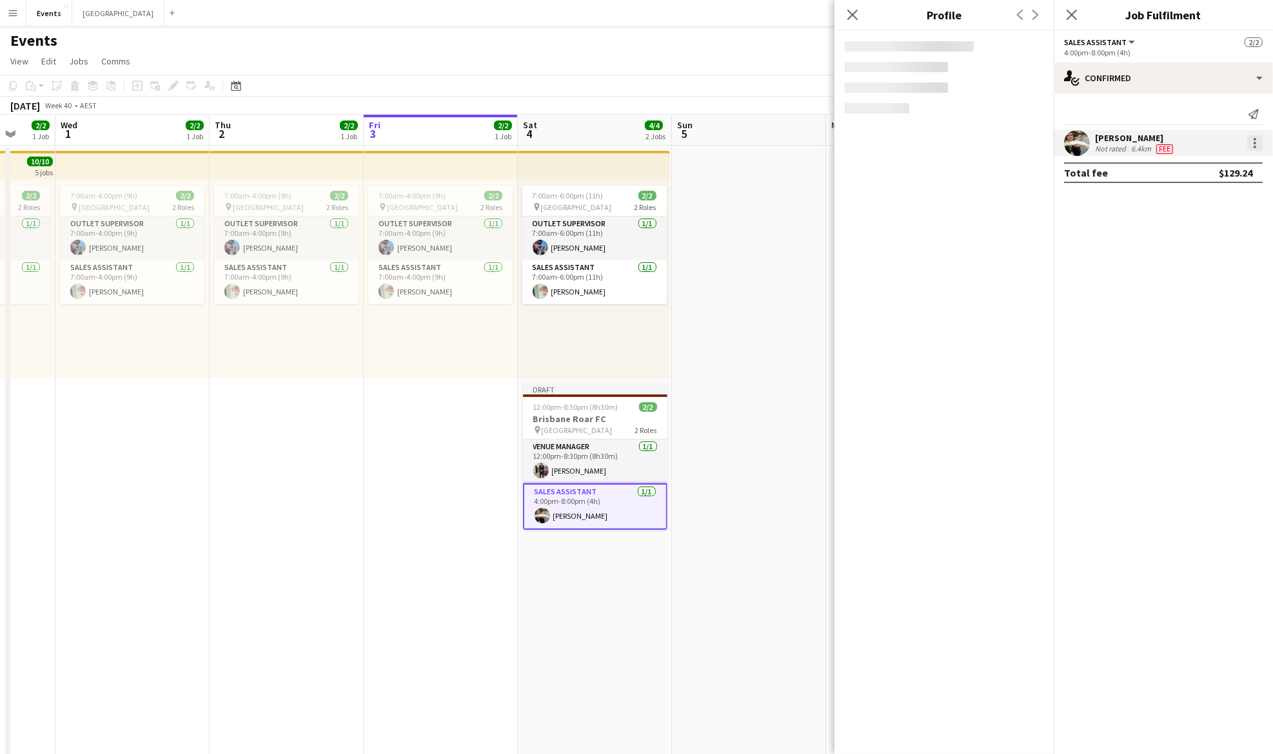
click at [1253, 145] on div at bounding box center [1254, 142] width 15 height 15
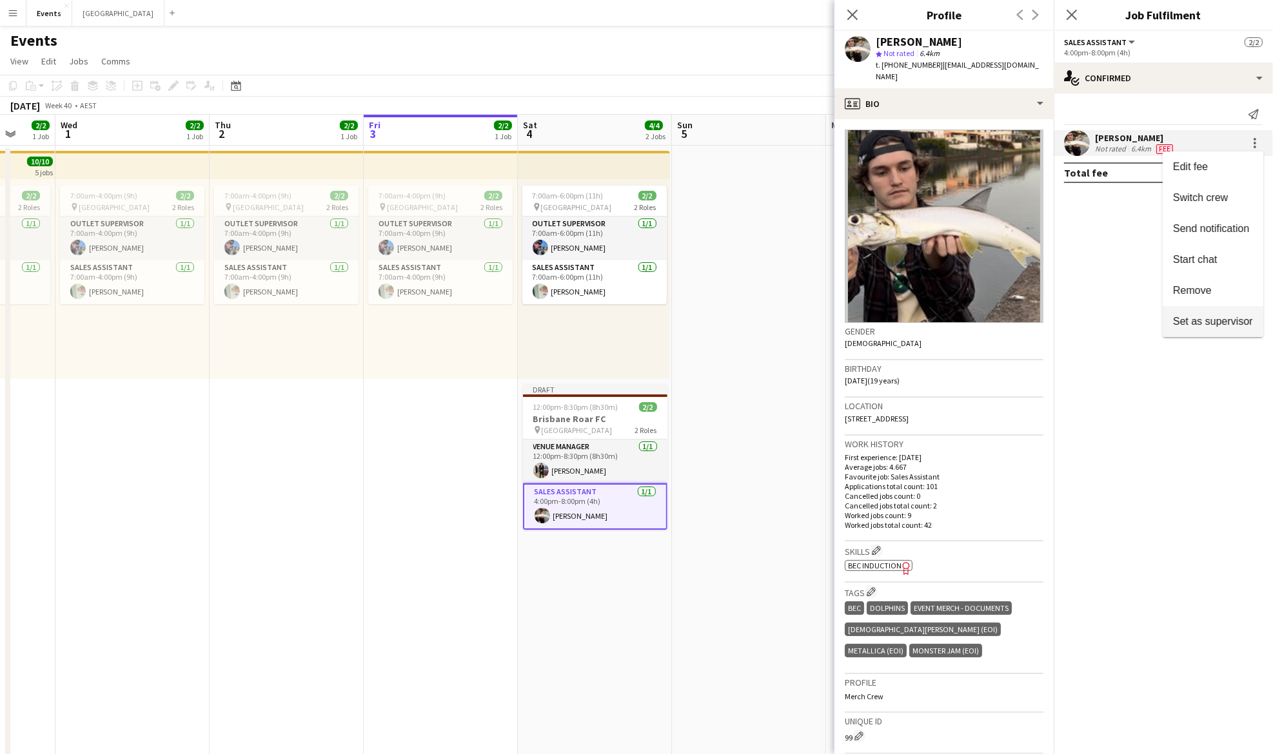
click at [1193, 289] on span "Remove" at bounding box center [1192, 290] width 39 height 11
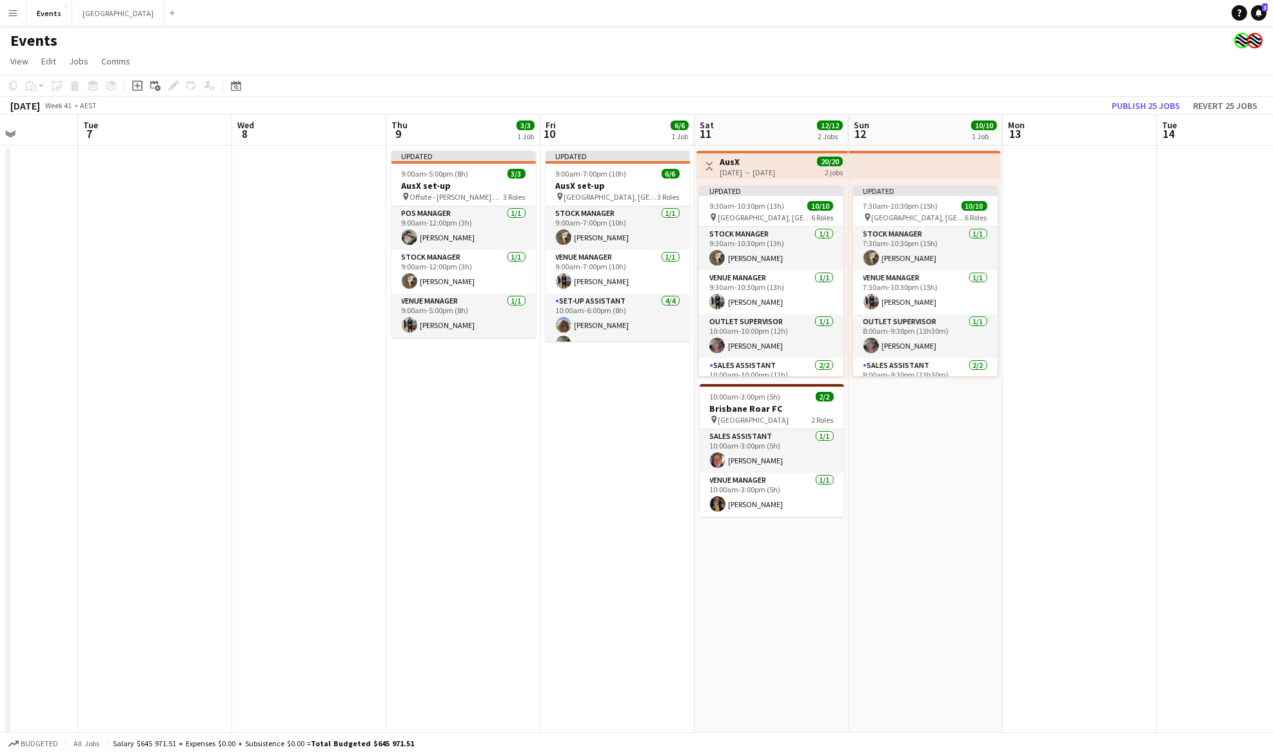
drag, startPoint x: 1088, startPoint y: 329, endPoint x: 237, endPoint y: 388, distance: 853.8
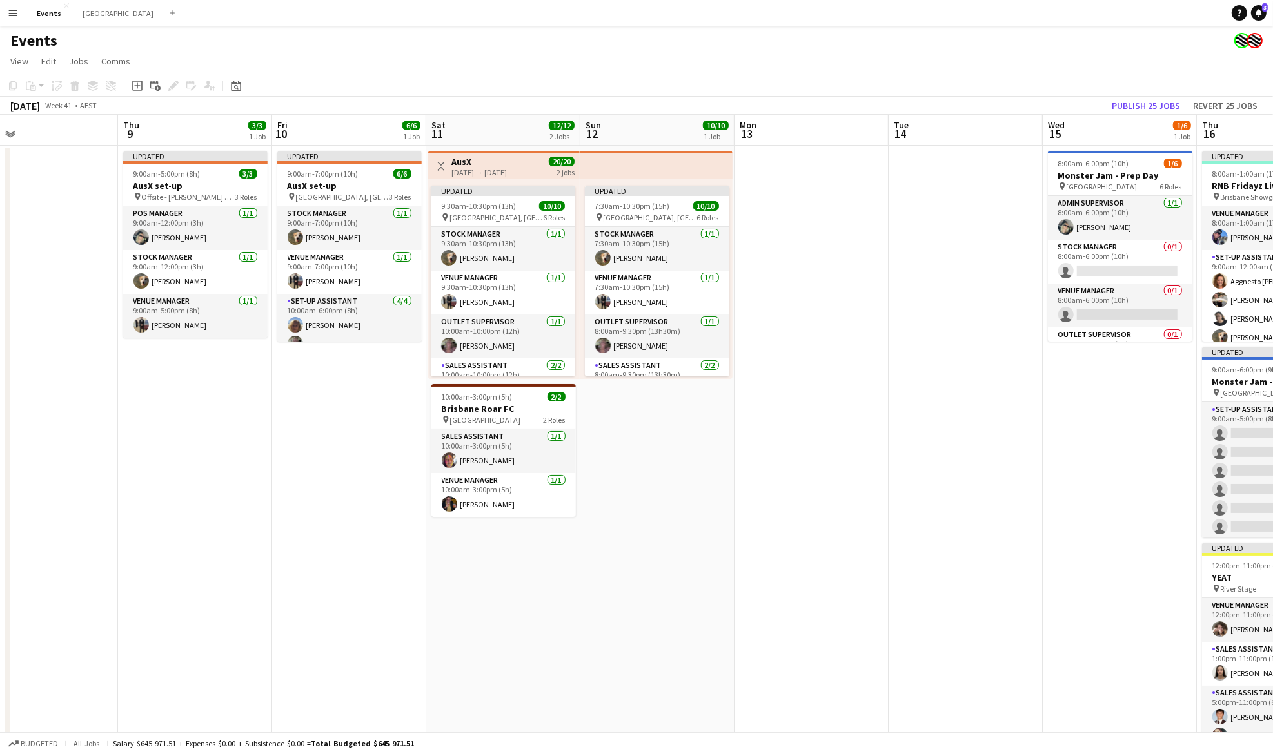
scroll to position [0, 521]
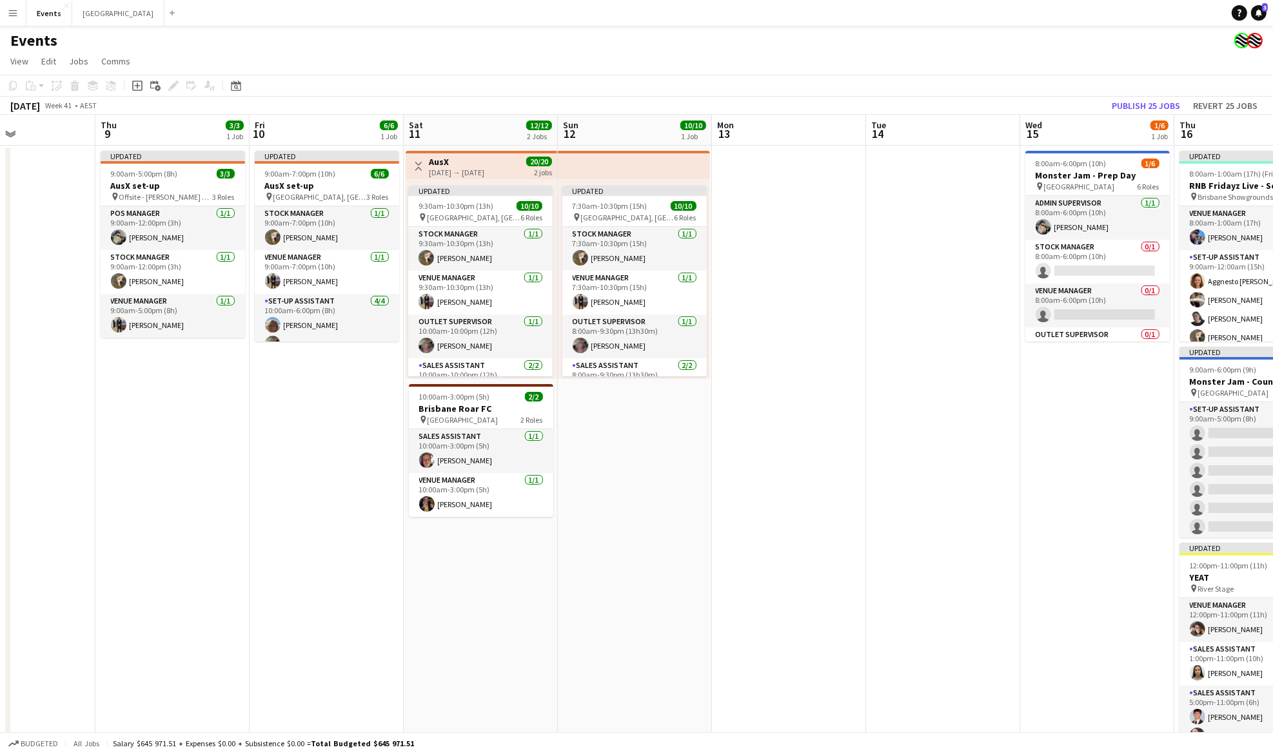
drag, startPoint x: 1070, startPoint y: 409, endPoint x: 780, endPoint y: 406, distance: 290.2
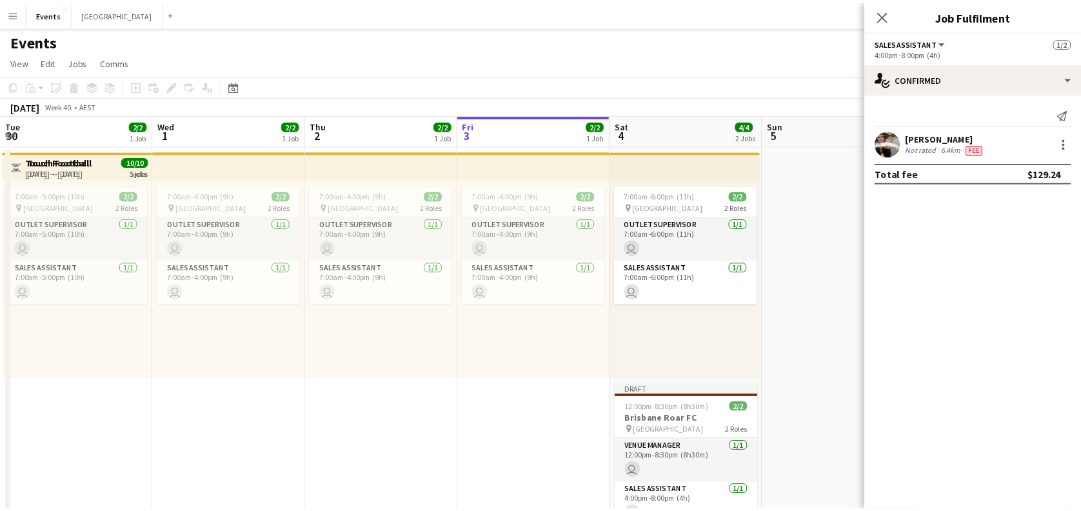
scroll to position [0, 308]
